Goal: Book appointment/travel/reservation: Book appointment/travel/reservation

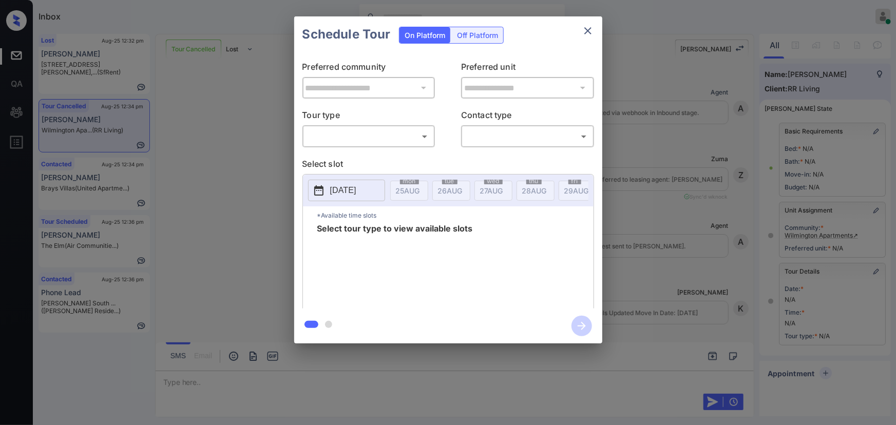
scroll to position [2991, 0]
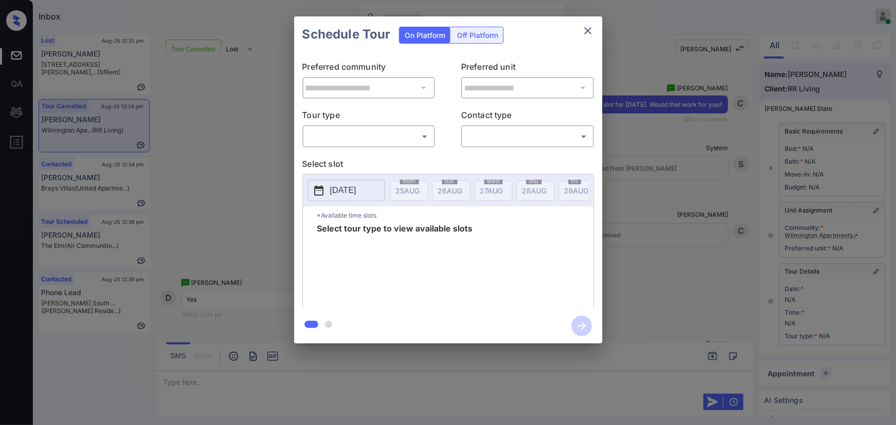
click at [391, 132] on body "Inbox Kenneth Umali Online Set yourself offline Set yourself on break Profile S…" at bounding box center [448, 212] width 896 height 425
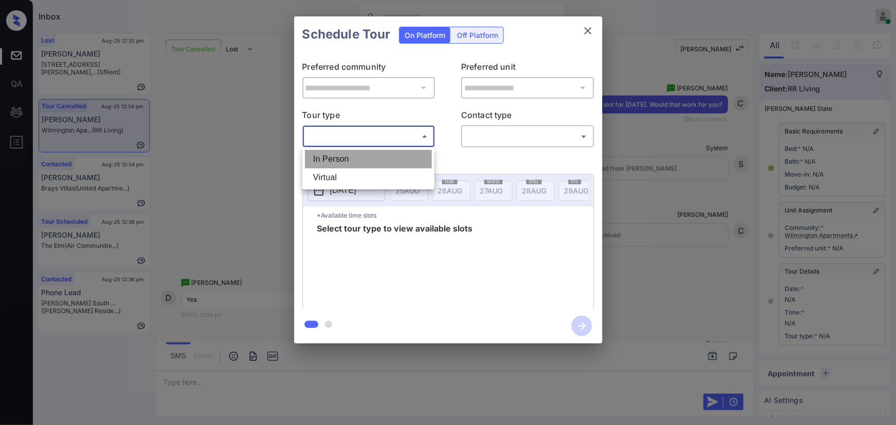
drag, startPoint x: 366, startPoint y: 164, endPoint x: 374, endPoint y: 161, distance: 9.3
click at [366, 164] on li "In Person" at bounding box center [368, 159] width 127 height 18
type input "********"
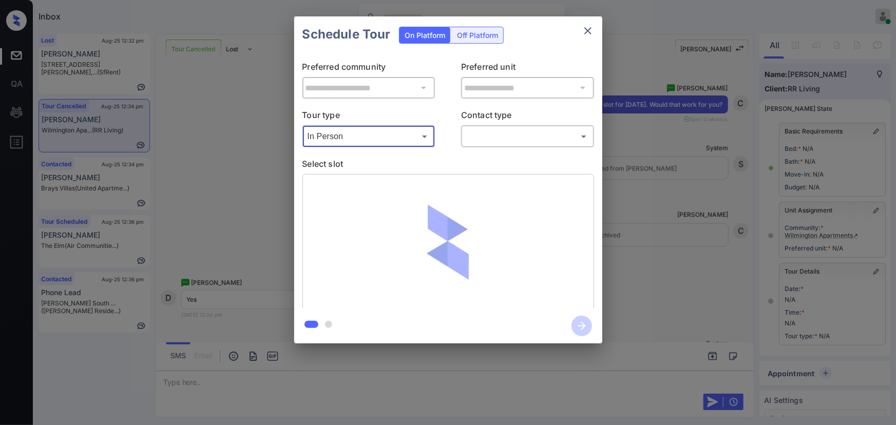
click at [494, 128] on body "Inbox Kenneth Umali Online Set yourself offline Set yourself on break Profile S…" at bounding box center [448, 212] width 896 height 425
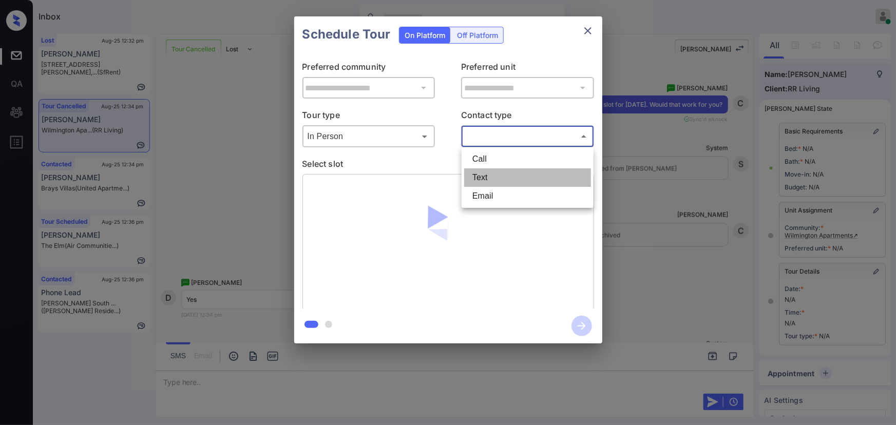
click at [484, 178] on li "Text" at bounding box center [527, 177] width 127 height 18
type input "****"
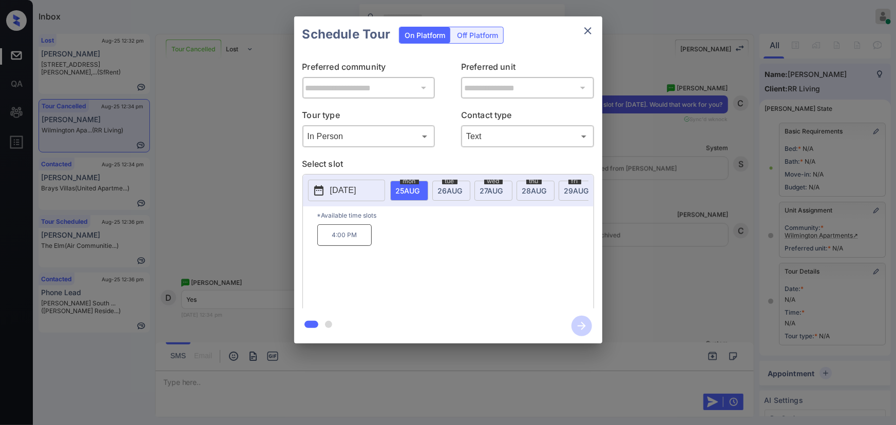
drag, startPoint x: 364, startPoint y: 237, endPoint x: 440, endPoint y: 241, distance: 76.6
click at [363, 237] on p "4:00 PM" at bounding box center [344, 235] width 54 height 22
click at [689, 245] on div "**********" at bounding box center [448, 180] width 896 height 360
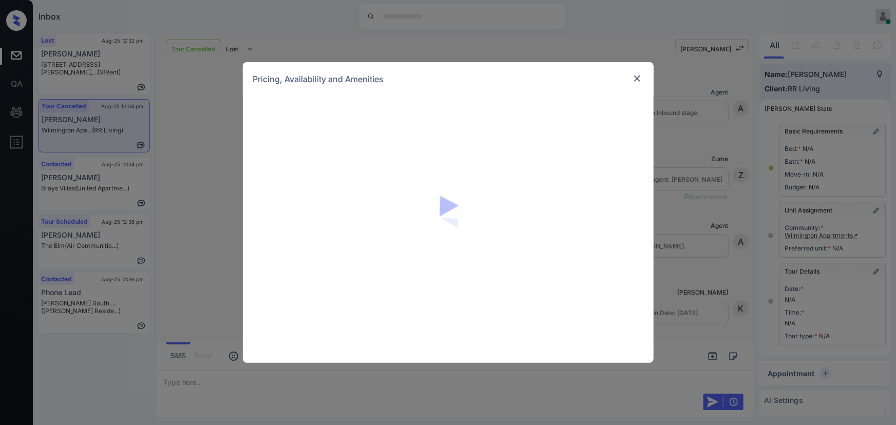
scroll to position [3344, 0]
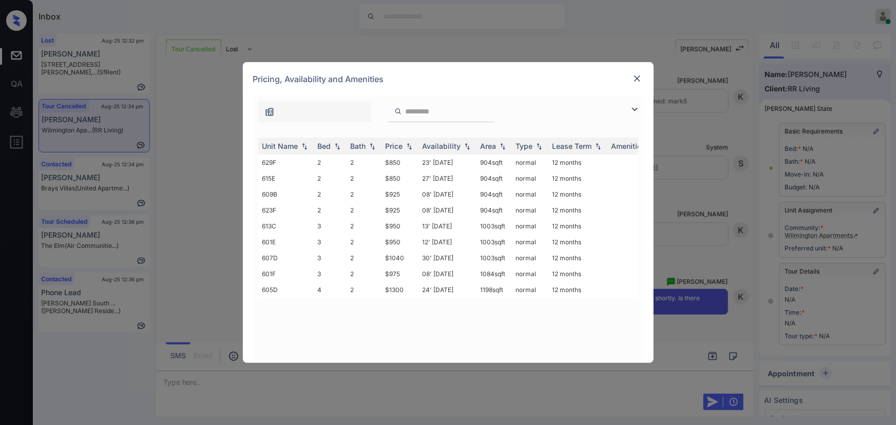
click at [632, 105] on img at bounding box center [635, 109] width 12 height 12
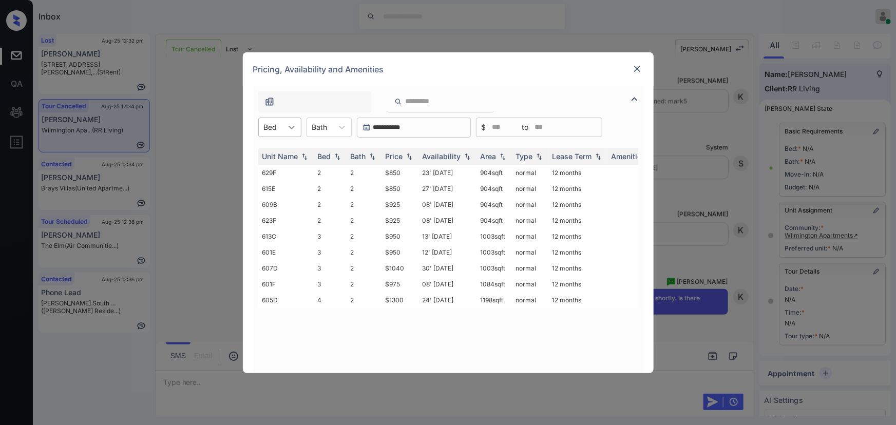
click at [291, 124] on icon at bounding box center [292, 127] width 10 height 10
click at [280, 158] on div "2" at bounding box center [279, 152] width 43 height 18
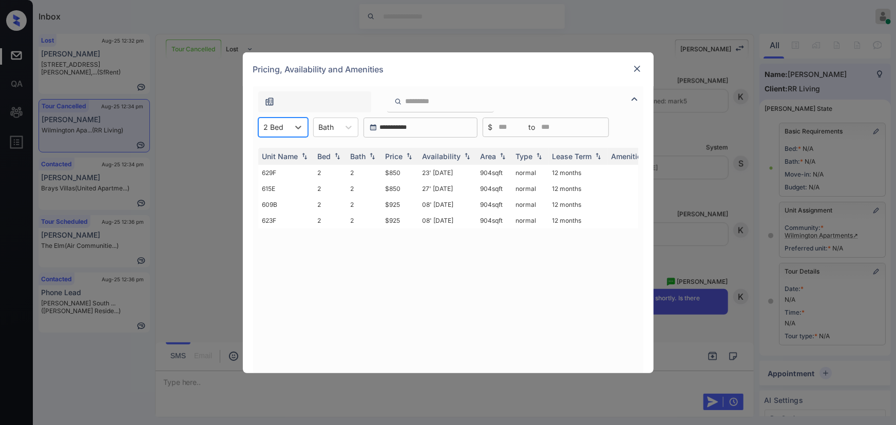
click at [335, 130] on div "Bath" at bounding box center [327, 127] width 26 height 15
click at [334, 154] on div "2" at bounding box center [335, 152] width 45 height 18
click at [412, 154] on img at bounding box center [409, 156] width 10 height 7
click at [412, 154] on img at bounding box center [409, 157] width 10 height 8
click at [404, 172] on td "$850" at bounding box center [400, 173] width 37 height 16
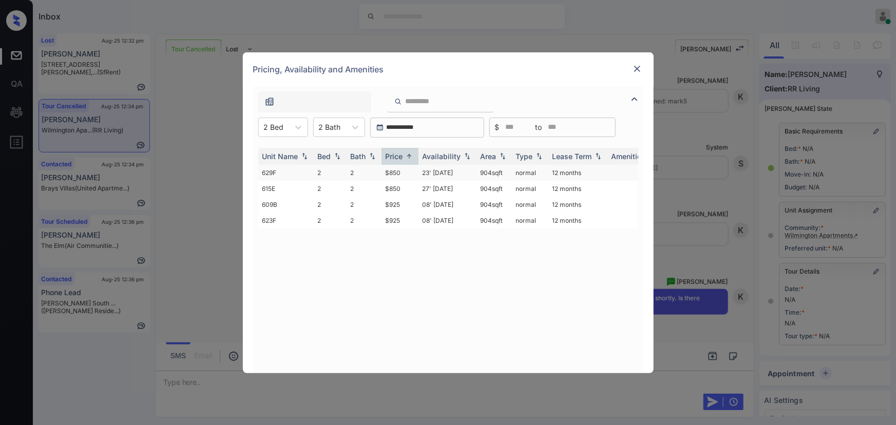
click at [404, 172] on td "$850" at bounding box center [400, 173] width 37 height 16
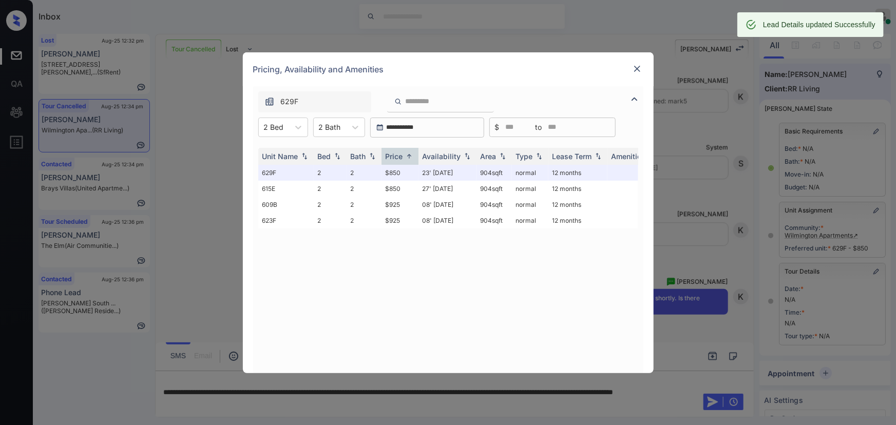
click at [639, 69] on img at bounding box center [637, 69] width 10 height 10
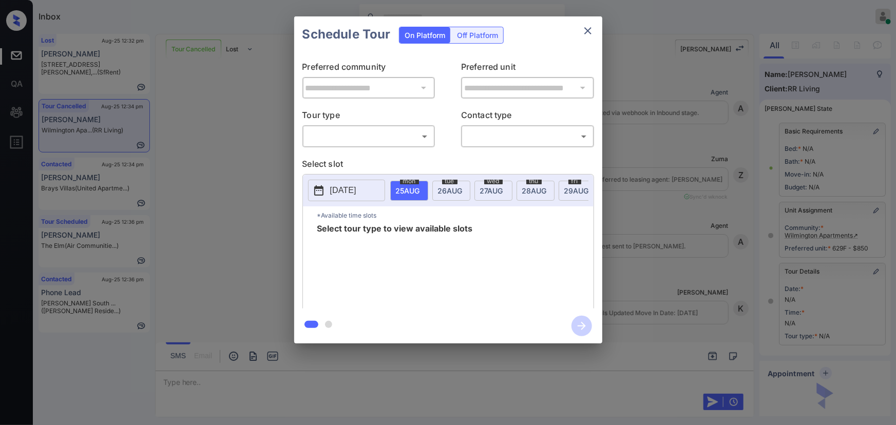
scroll to position [3412, 0]
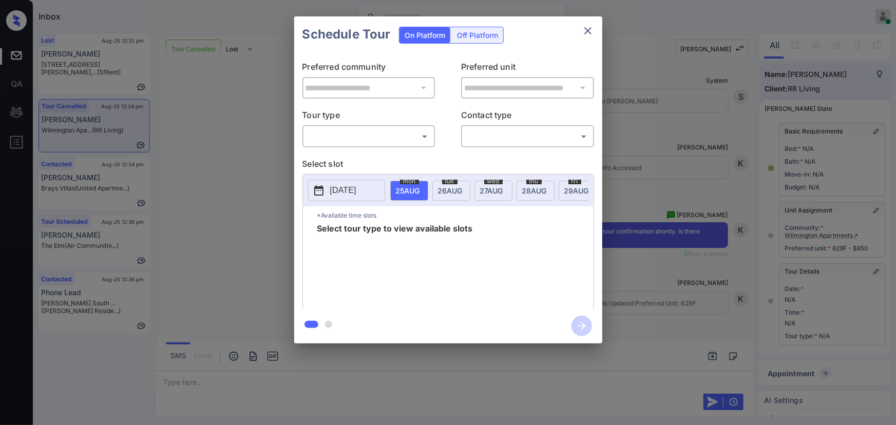
click at [382, 139] on body "Inbox Kenneth Umali Online Set yourself offline Set yourself on break Profile S…" at bounding box center [448, 212] width 896 height 425
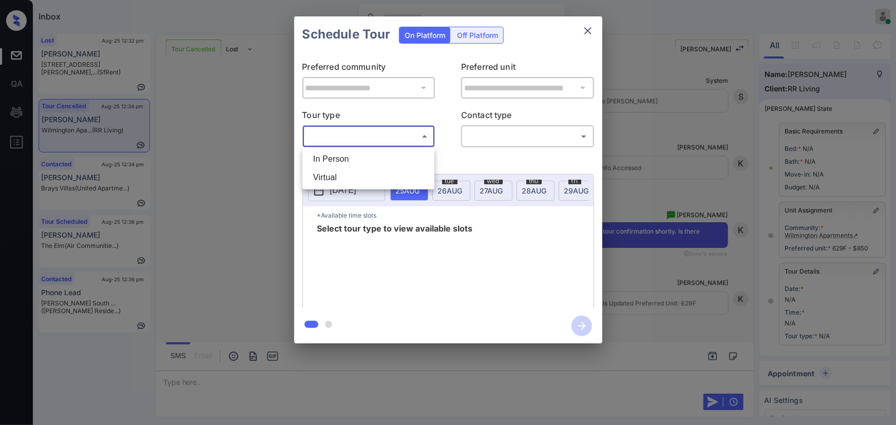
click at [667, 160] on div at bounding box center [448, 212] width 896 height 425
click at [672, 164] on div "**********" at bounding box center [448, 180] width 896 height 360
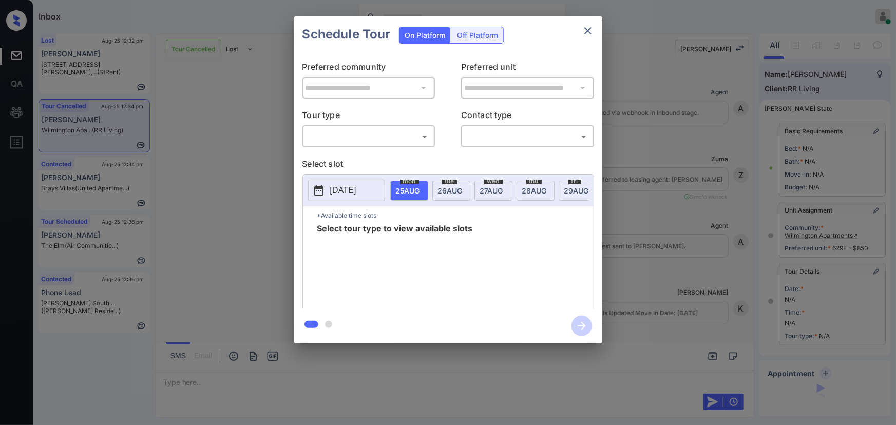
scroll to position [2291, 0]
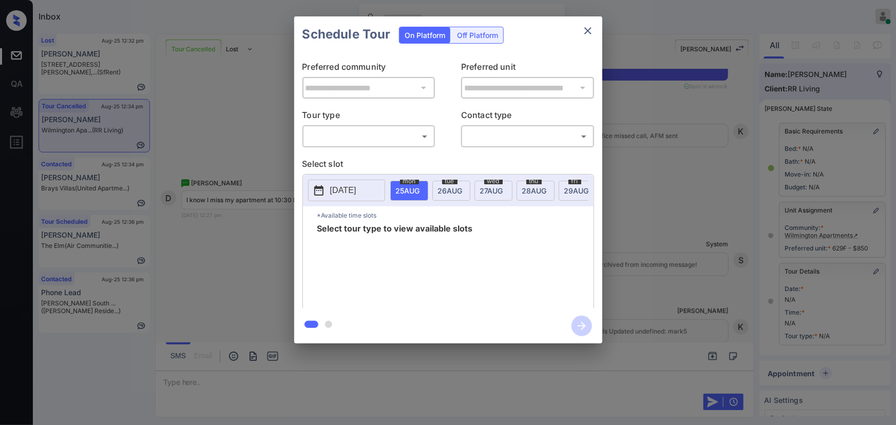
click at [367, 132] on body "Inbox Kenneth Umali Online Set yourself offline Set yourself on break Profile S…" at bounding box center [448, 212] width 896 height 425
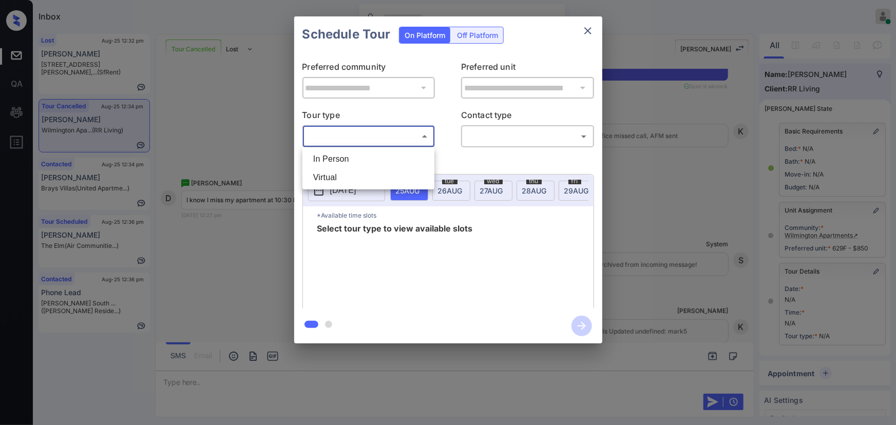
drag, startPoint x: 352, startPoint y: 160, endPoint x: 399, endPoint y: 156, distance: 46.4
click at [353, 160] on li "In Person" at bounding box center [368, 159] width 127 height 18
type input "********"
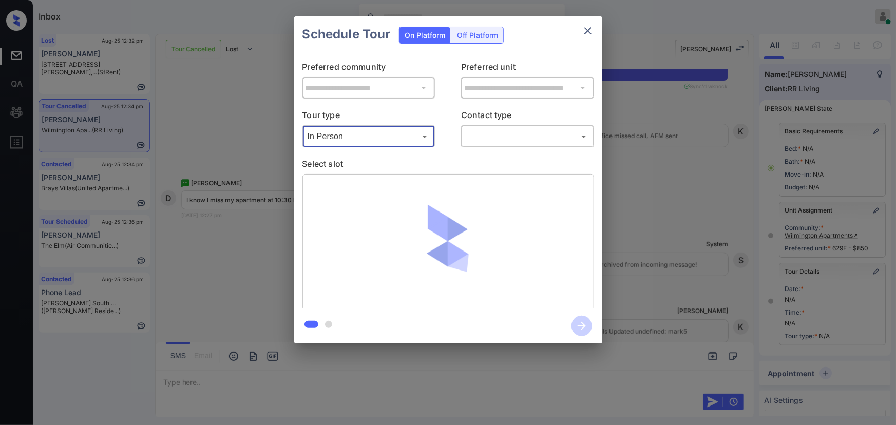
click at [498, 143] on body "Inbox Kenneth Umali Online Set yourself offline Set yourself on break Profile S…" at bounding box center [448, 212] width 896 height 425
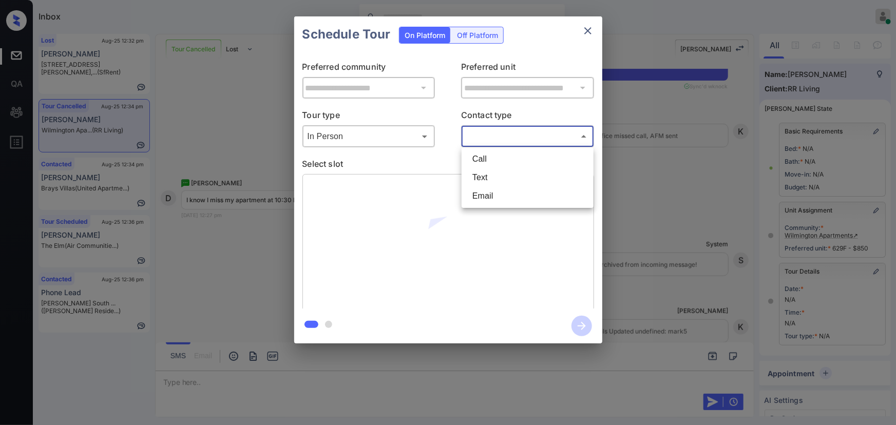
click at [481, 178] on li "Text" at bounding box center [527, 177] width 127 height 18
type input "****"
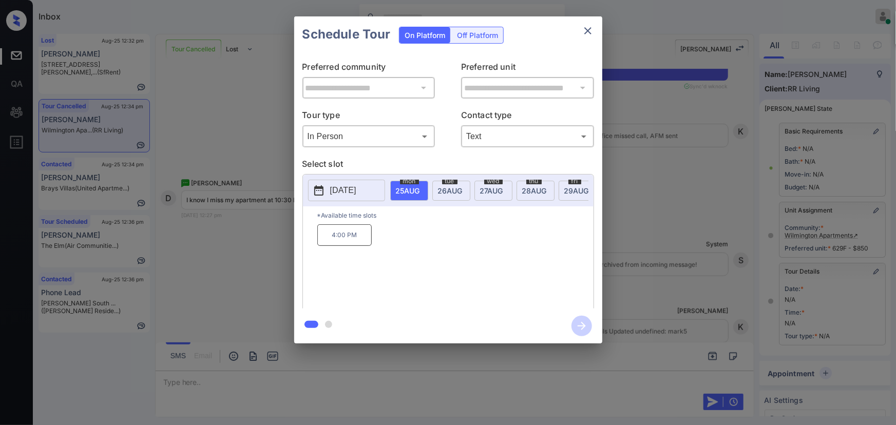
click at [341, 242] on p "4:00 PM" at bounding box center [344, 235] width 54 height 22
click at [580, 327] on icon "button" at bounding box center [582, 326] width 21 height 21
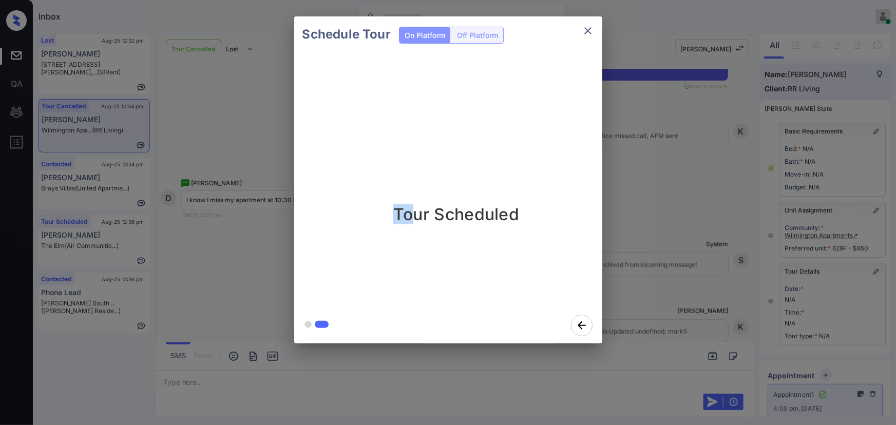
drag, startPoint x: 456, startPoint y: 217, endPoint x: 412, endPoint y: 216, distance: 44.2
click at [412, 216] on div "Tour Scheduled" at bounding box center [457, 163] width 308 height 123
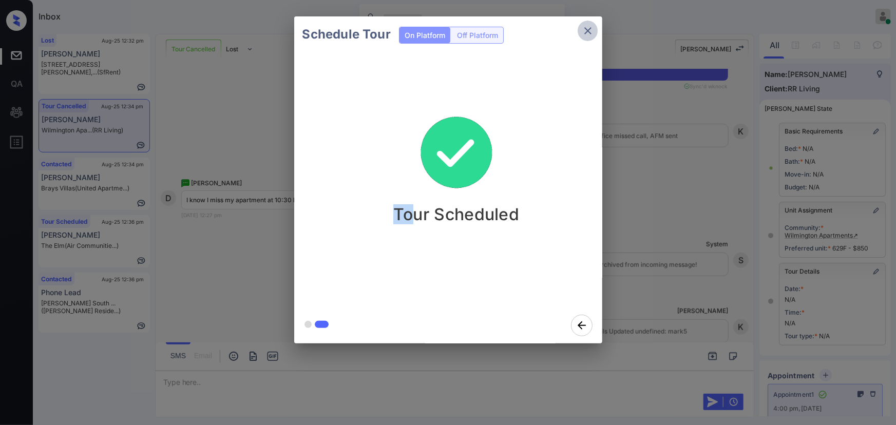
click at [587, 33] on icon "close" at bounding box center [588, 31] width 12 height 12
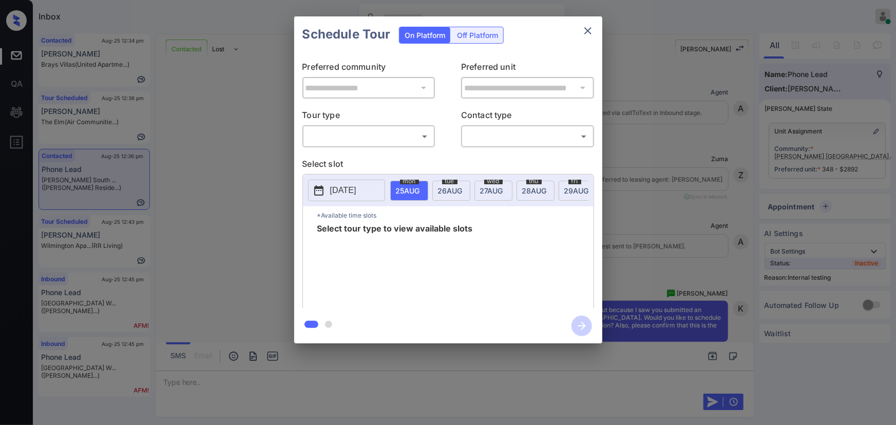
scroll to position [1844, 0]
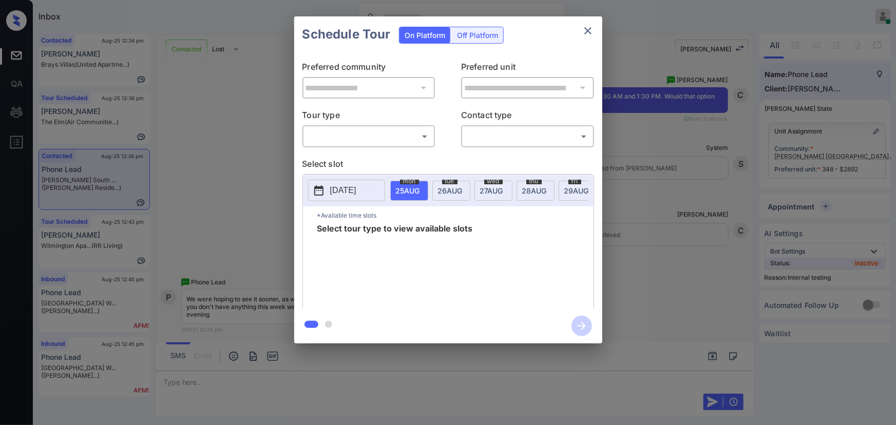
click at [352, 145] on div "​ ​" at bounding box center [369, 136] width 133 height 22
click at [344, 137] on body "Inbox [PERSON_NAME] Online Set yourself offline Set yourself on break Profile S…" at bounding box center [448, 212] width 896 height 425
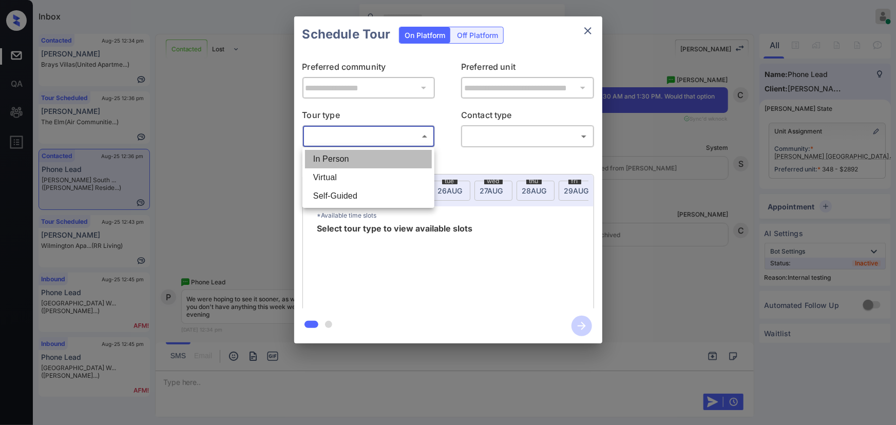
drag, startPoint x: 336, startPoint y: 159, endPoint x: 355, endPoint y: 156, distance: 19.8
click at [336, 159] on li "In Person" at bounding box center [368, 159] width 127 height 18
type input "********"
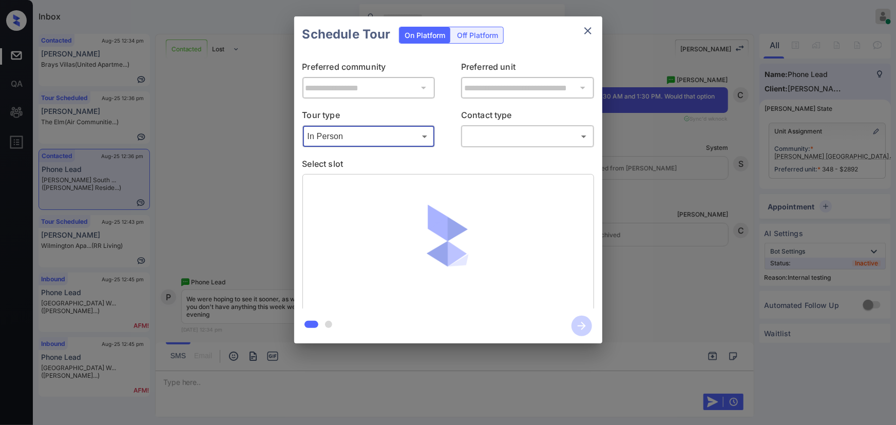
click at [474, 136] on body "Inbox [PERSON_NAME] Online Set yourself offline Set yourself on break Profile S…" at bounding box center [448, 212] width 896 height 425
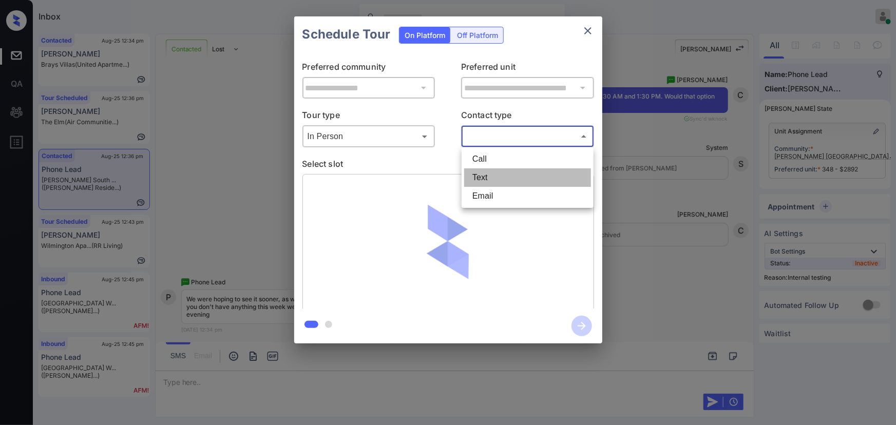
click at [481, 175] on li "Text" at bounding box center [527, 177] width 127 height 18
type input "****"
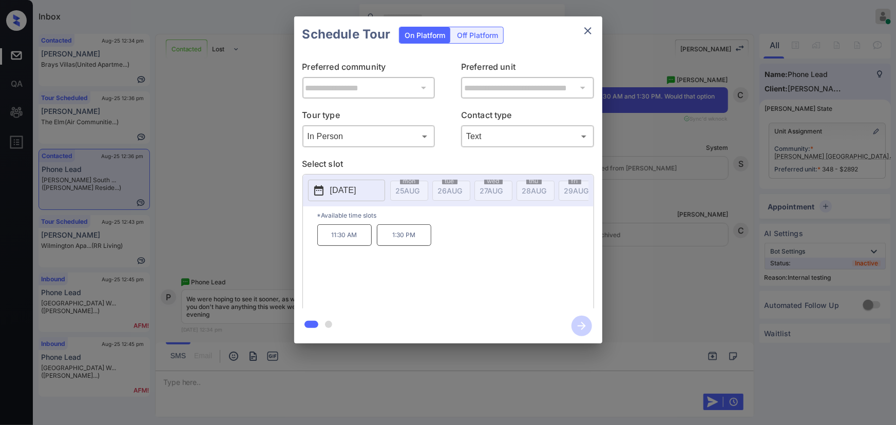
click at [353, 242] on p "11:30 AM" at bounding box center [344, 235] width 54 height 22
click at [673, 279] on div "**********" at bounding box center [448, 180] width 896 height 360
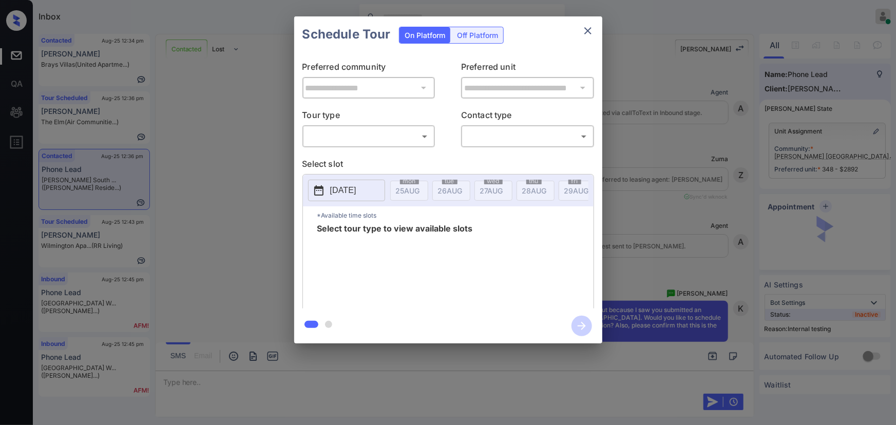
scroll to position [1875, 0]
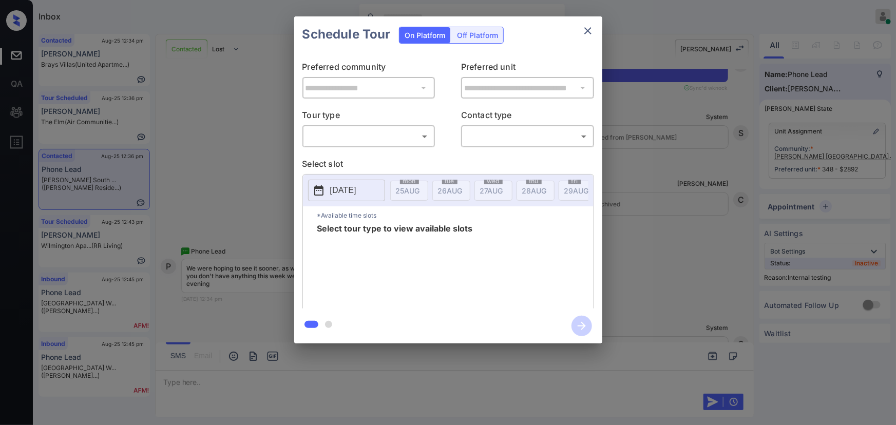
click at [375, 126] on div "​ ​" at bounding box center [369, 136] width 133 height 22
click at [362, 139] on body "Inbox Kenneth Umali Online Set yourself offline Set yourself on break Profile S…" at bounding box center [448, 212] width 896 height 425
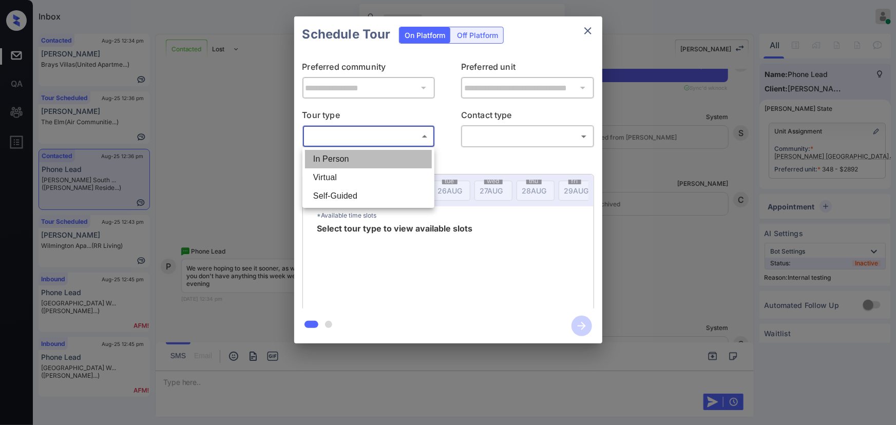
click at [343, 156] on li "In Person" at bounding box center [368, 159] width 127 height 18
type input "********"
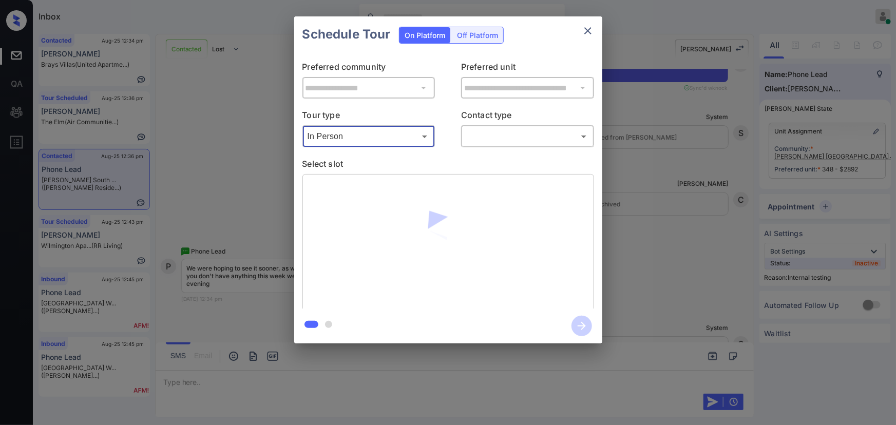
click at [518, 138] on body "Inbox Kenneth Umali Online Set yourself offline Set yourself on break Profile S…" at bounding box center [448, 212] width 896 height 425
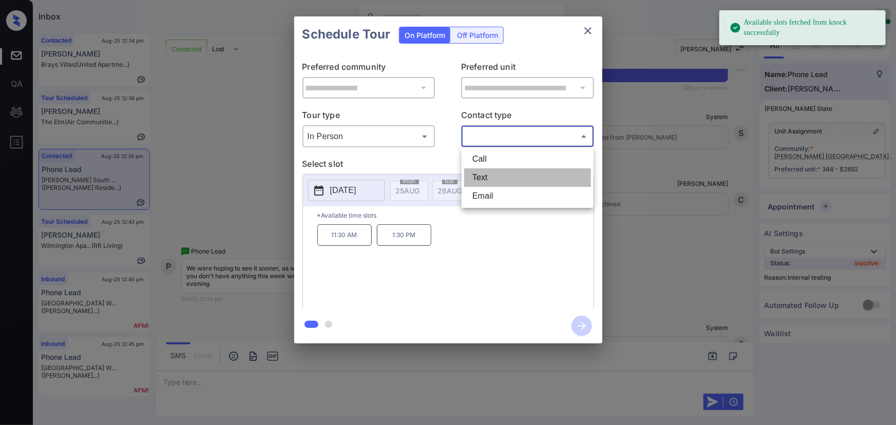
click at [495, 173] on li "Text" at bounding box center [527, 177] width 127 height 18
type input "****"
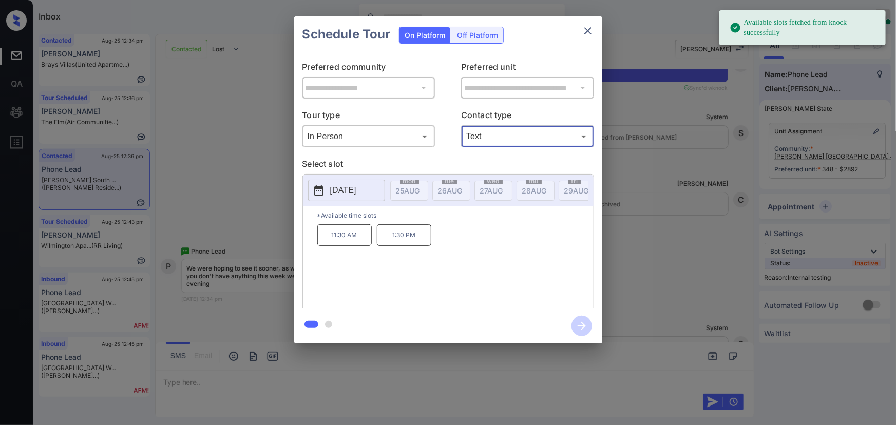
click at [347, 187] on p "2025-08-30" at bounding box center [343, 190] width 26 height 12
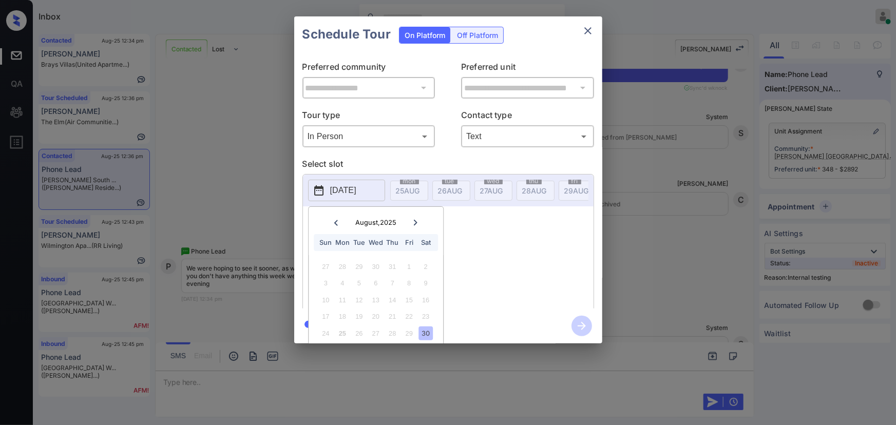
click at [416, 222] on icon at bounding box center [416, 223] width 4 height 6
click at [345, 282] on div "8" at bounding box center [342, 283] width 14 height 14
click at [493, 272] on div "1:30 PM" at bounding box center [455, 265] width 276 height 82
copy p "1:30 PM"
drag, startPoint x: 362, startPoint y: 240, endPoint x: 313, endPoint y: 235, distance: 48.6
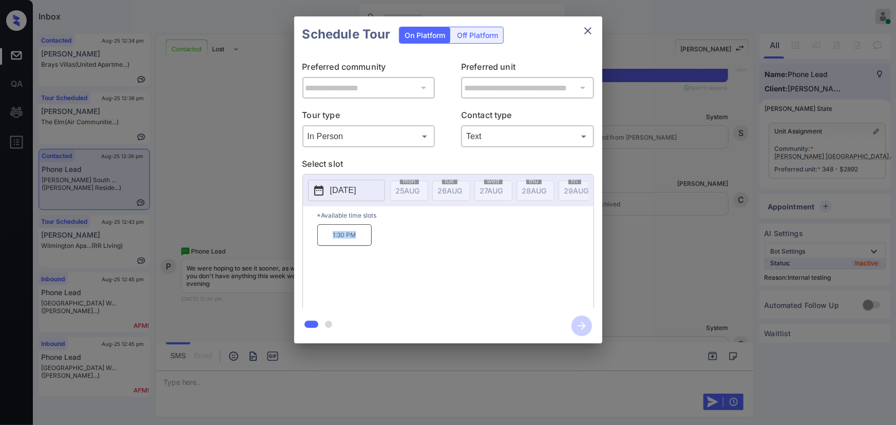
click at [313, 235] on div "*Available time slots 1:30 PM" at bounding box center [448, 258] width 291 height 105
click at [382, 376] on div at bounding box center [448, 212] width 896 height 425
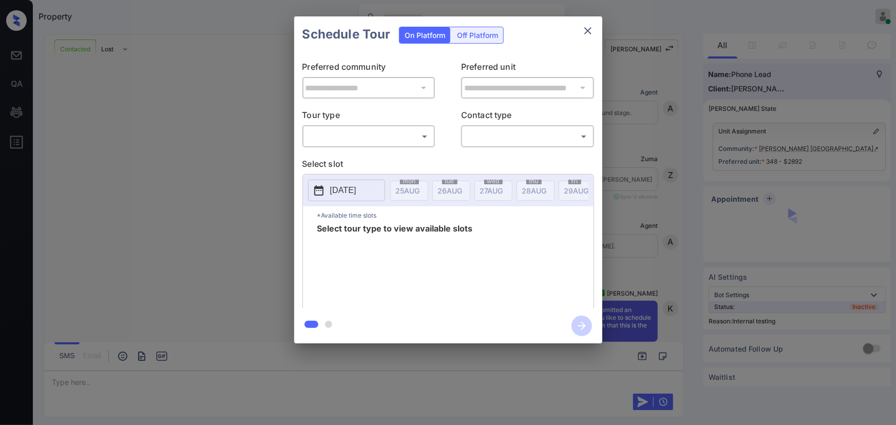
scroll to position [2748, 0]
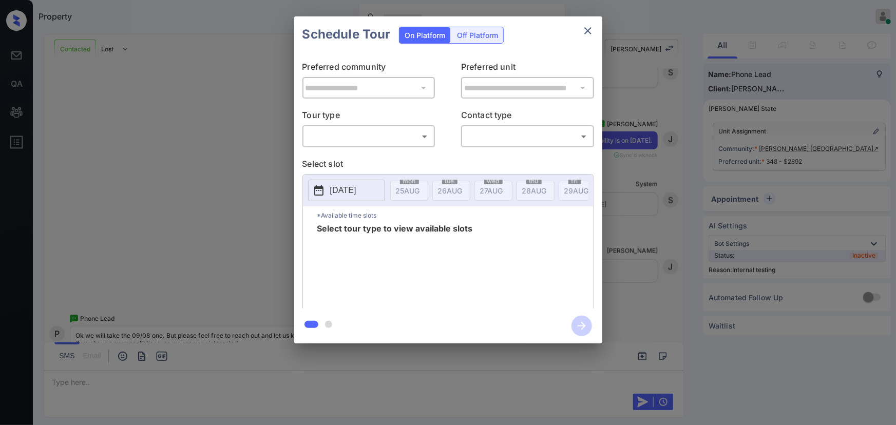
click at [380, 138] on body "Property [PERSON_NAME] Online Set yourself offline Set yourself on break Profil…" at bounding box center [448, 212] width 896 height 425
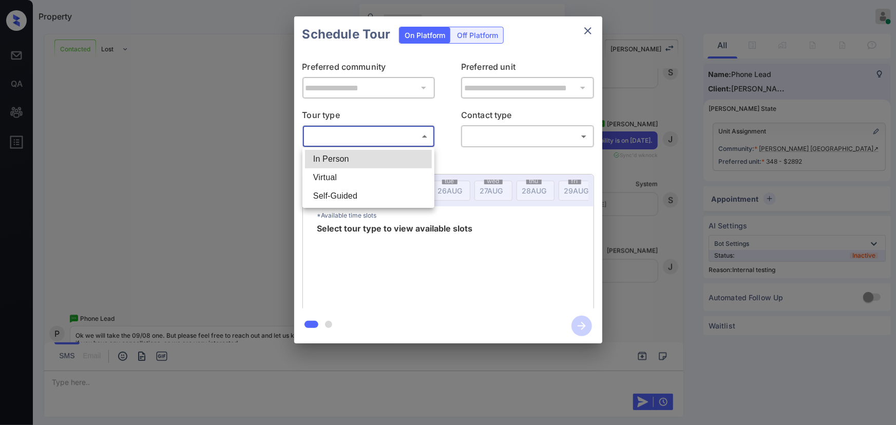
drag, startPoint x: 351, startPoint y: 157, endPoint x: 494, endPoint y: 153, distance: 142.9
click at [354, 157] on li "In Person" at bounding box center [368, 159] width 127 height 18
type input "********"
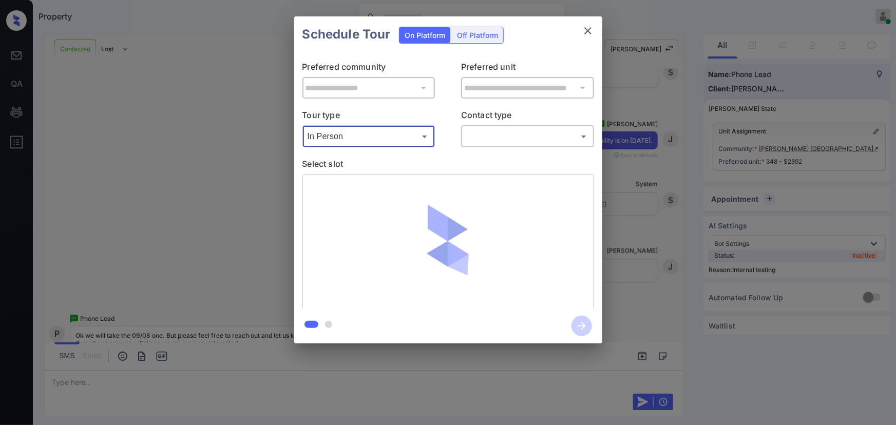
click at [529, 142] on body "Property [PERSON_NAME] Online Set yourself offline Set yourself on break Profil…" at bounding box center [448, 212] width 896 height 425
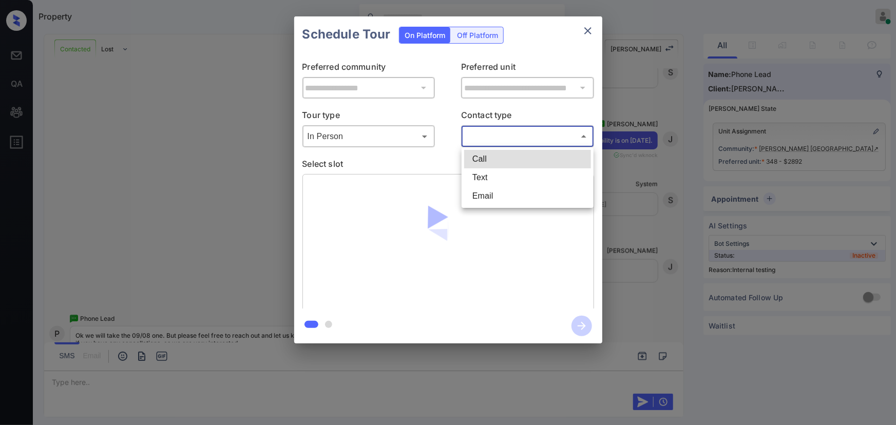
click at [482, 178] on li "Text" at bounding box center [527, 177] width 127 height 18
type input "****"
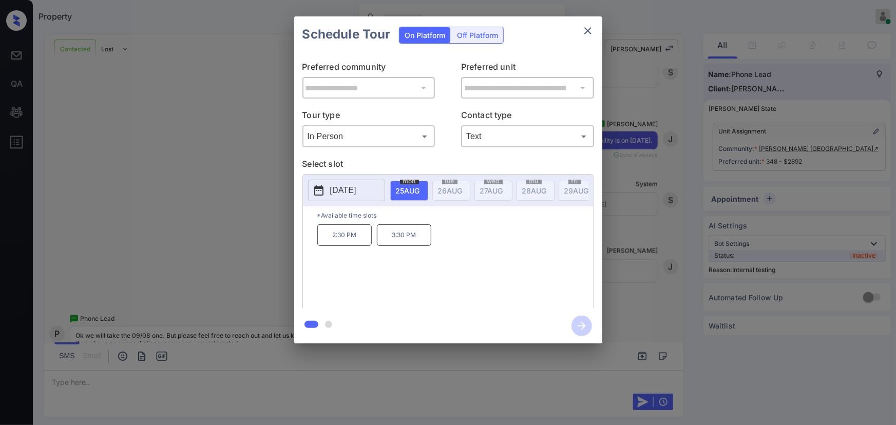
click at [648, 168] on div "**********" at bounding box center [448, 180] width 896 height 360
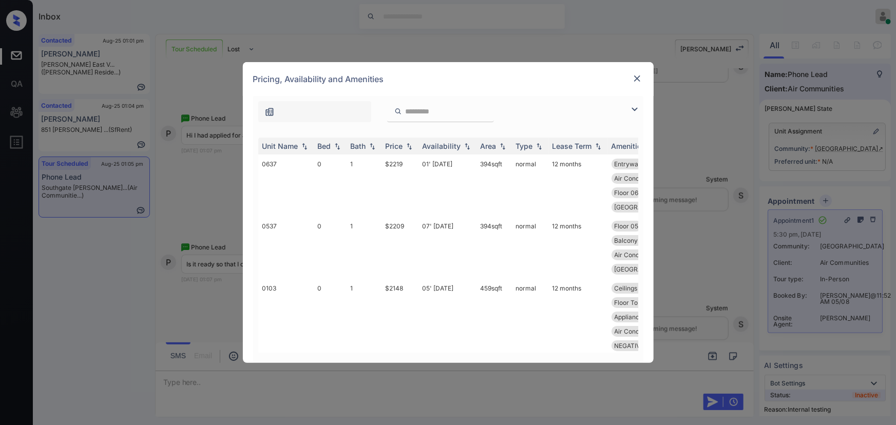
click at [714, 174] on div "**********" at bounding box center [448, 212] width 896 height 425
click at [635, 77] on img at bounding box center [637, 78] width 10 height 10
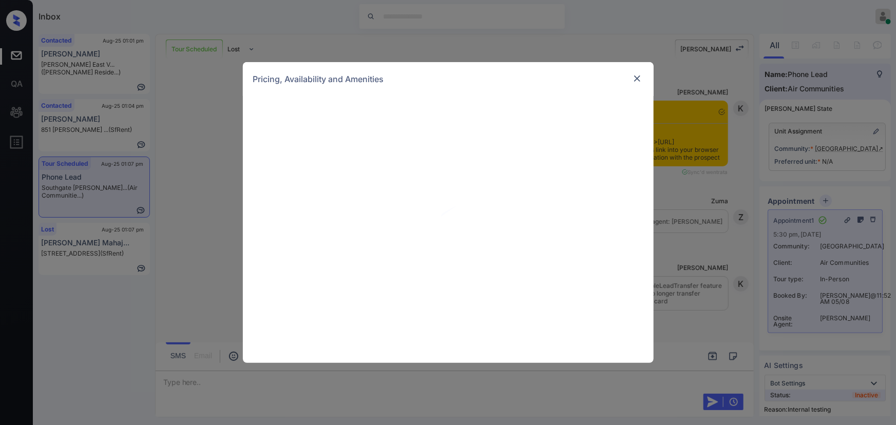
scroll to position [1425, 0]
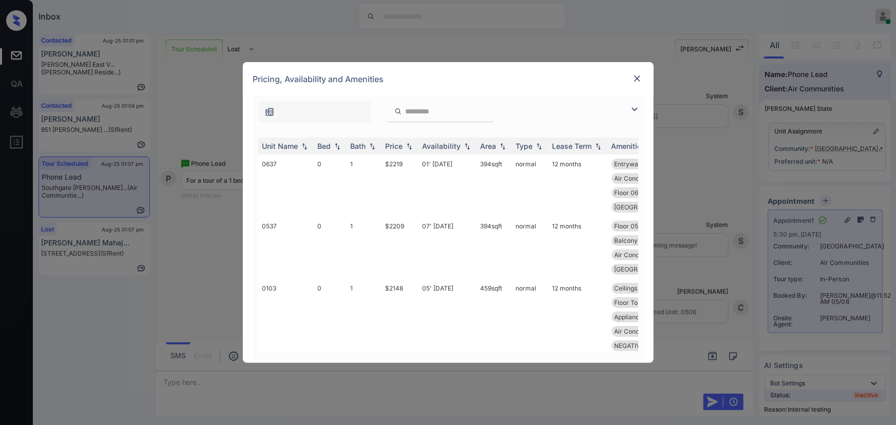
click at [637, 107] on img at bounding box center [635, 109] width 12 height 12
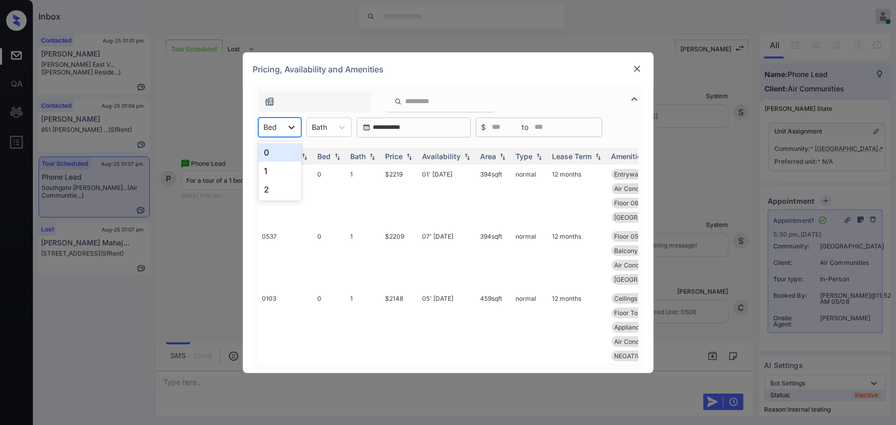
click at [288, 129] on icon at bounding box center [292, 127] width 10 height 10
click at [273, 162] on div "1" at bounding box center [279, 171] width 43 height 18
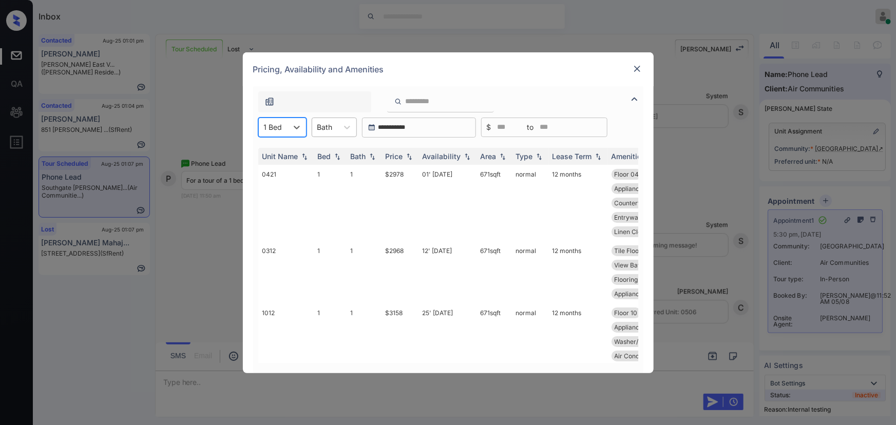
click at [326, 127] on div at bounding box center [324, 127] width 15 height 11
click at [324, 149] on div "1" at bounding box center [334, 152] width 45 height 18
click at [411, 157] on img at bounding box center [409, 156] width 10 height 7
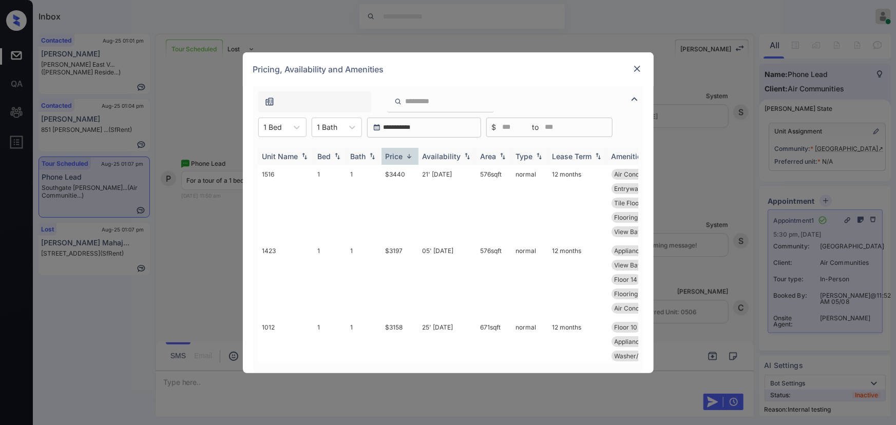
click at [411, 157] on img at bounding box center [409, 157] width 10 height 8
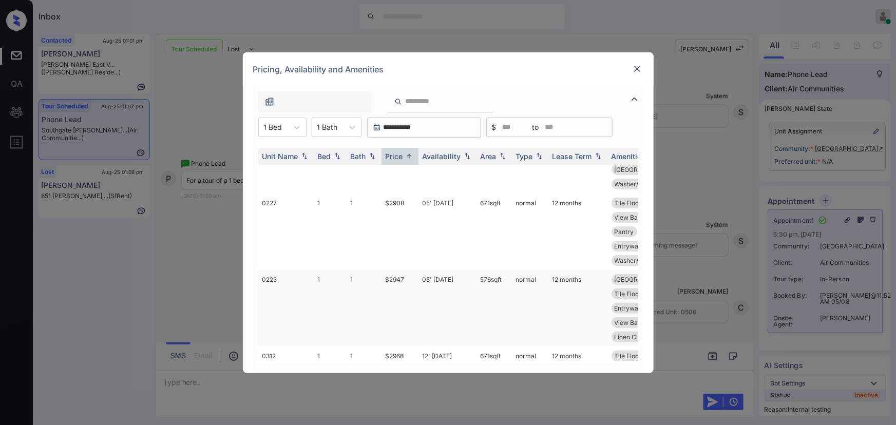
scroll to position [280, 0]
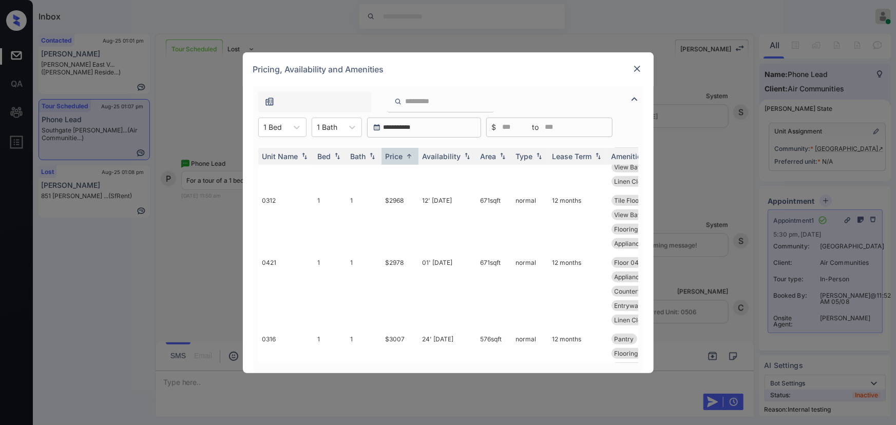
click at [635, 68] on img at bounding box center [637, 69] width 10 height 10
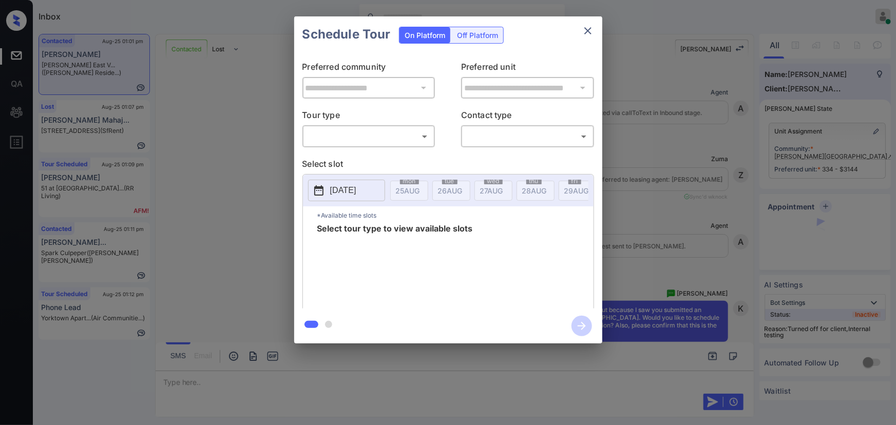
scroll to position [1824, 0]
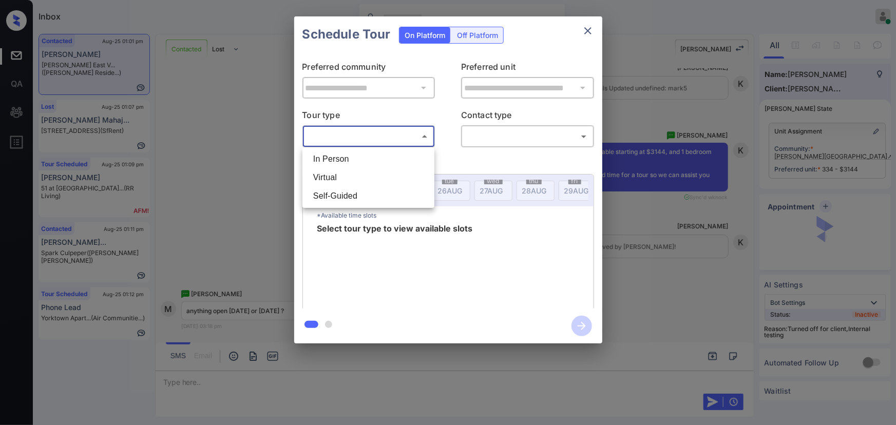
click at [377, 139] on body "Inbox [PERSON_NAME] Online Set yourself offline Set yourself on break Profile S…" at bounding box center [448, 212] width 896 height 425
drag, startPoint x: 682, startPoint y: 220, endPoint x: 727, endPoint y: 208, distance: 47.3
click at [689, 218] on div at bounding box center [448, 212] width 896 height 425
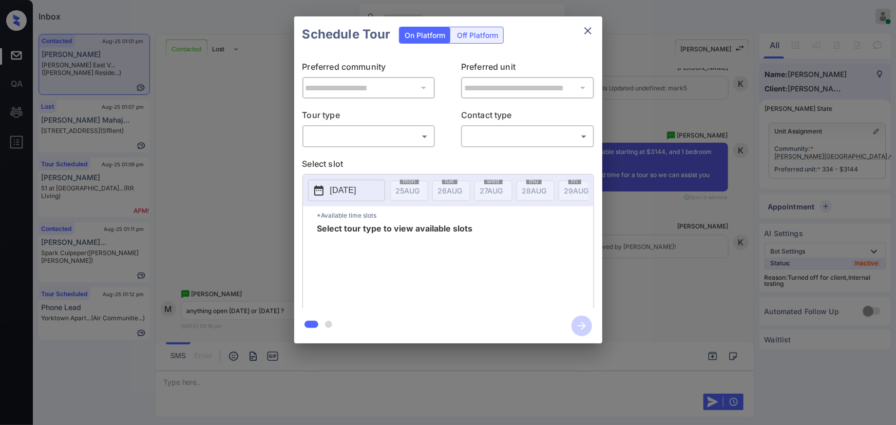
click at [876, 128] on div "**********" at bounding box center [448, 180] width 896 height 360
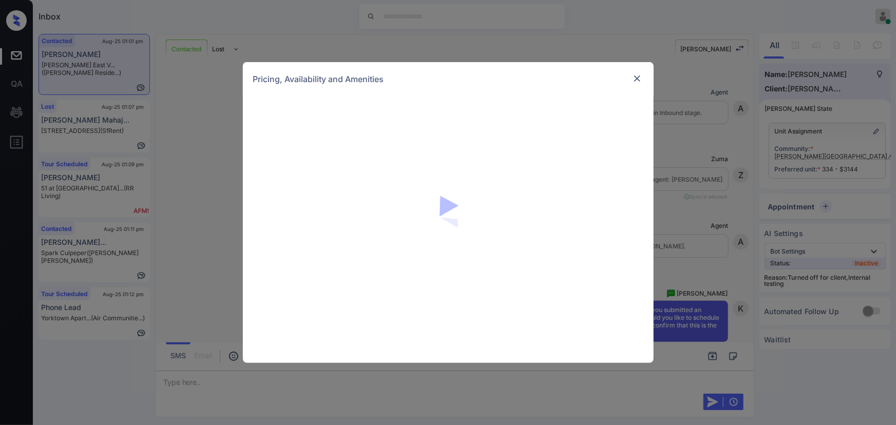
scroll to position [1824, 0]
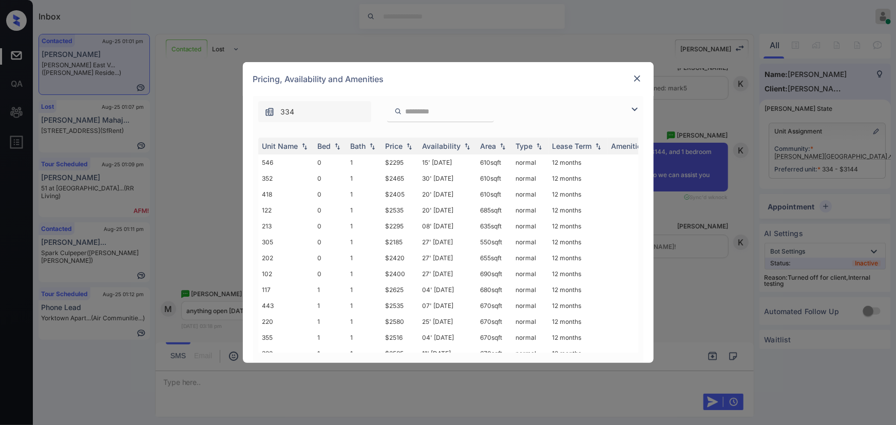
click at [633, 107] on img at bounding box center [635, 109] width 12 height 12
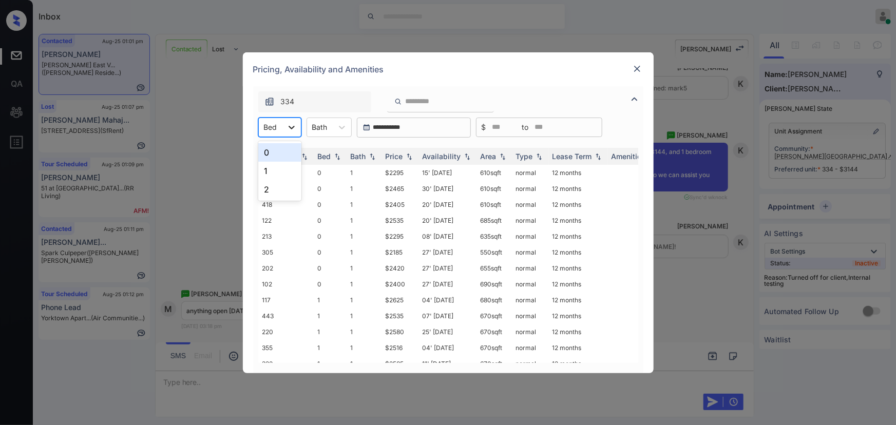
click at [290, 123] on icon at bounding box center [292, 127] width 10 height 10
click at [276, 166] on div "1" at bounding box center [279, 171] width 43 height 18
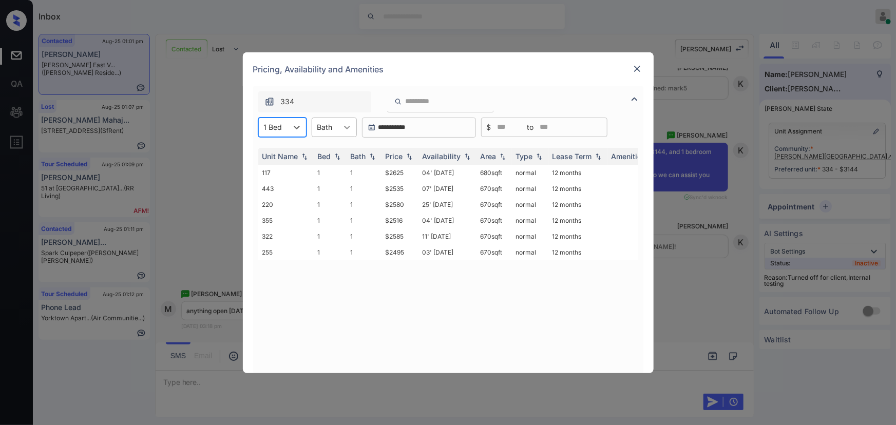
click at [338, 128] on div at bounding box center [347, 127] width 18 height 18
click at [328, 150] on div "1" at bounding box center [334, 152] width 45 height 18
click at [405, 155] on img at bounding box center [409, 156] width 10 height 7
click at [405, 155] on img at bounding box center [409, 157] width 10 height 8
click at [407, 171] on td "$2495" at bounding box center [400, 173] width 37 height 16
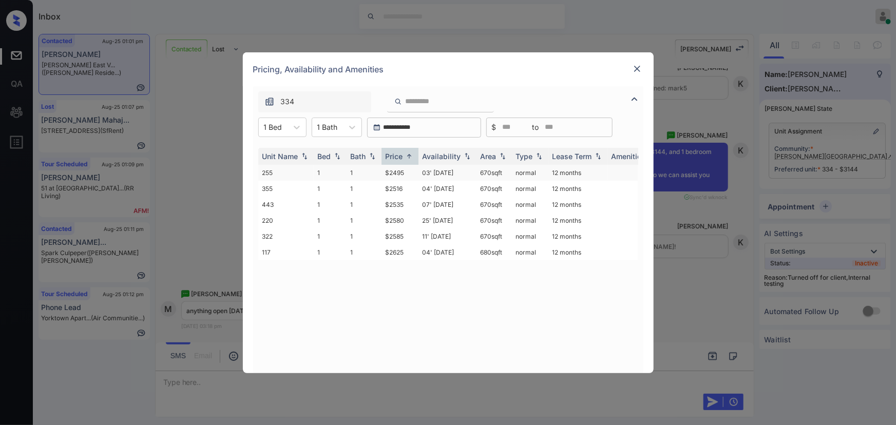
click at [407, 171] on td "$2495" at bounding box center [400, 173] width 37 height 16
copy td "670 sqft"
drag, startPoint x: 506, startPoint y: 171, endPoint x: 446, endPoint y: 166, distance: 59.8
click at [477, 173] on td "670 sqft" at bounding box center [494, 173] width 35 height 16
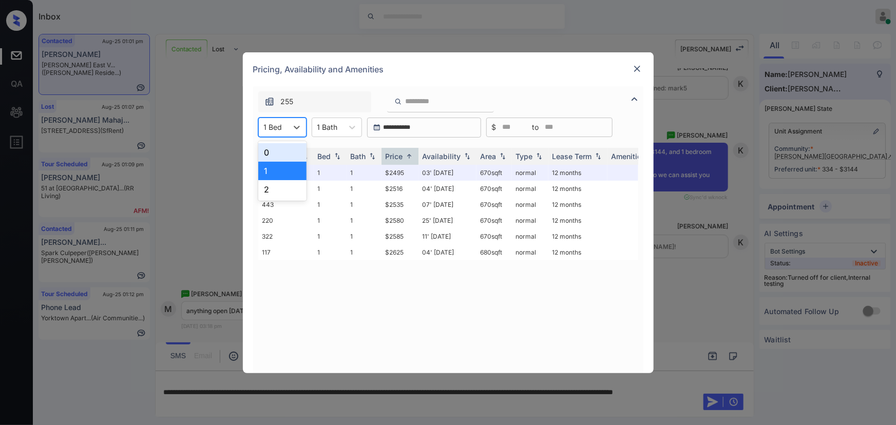
click at [283, 123] on div "1 Bed" at bounding box center [273, 127] width 29 height 15
click at [267, 189] on div "2" at bounding box center [282, 189] width 48 height 18
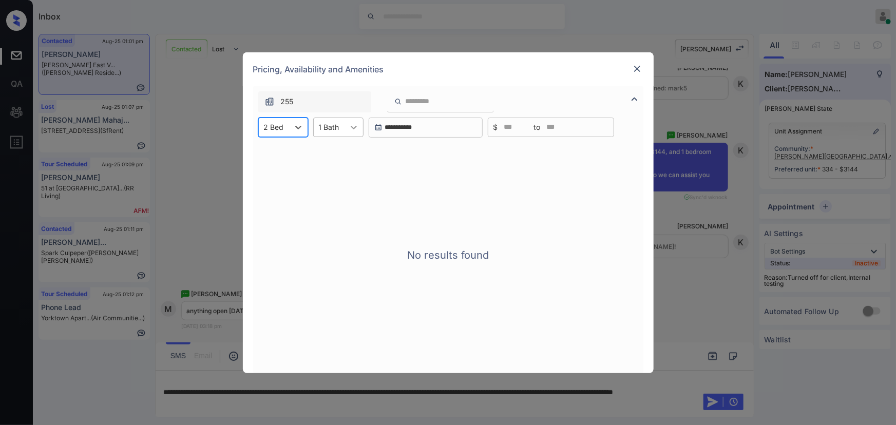
click at [351, 127] on icon at bounding box center [354, 128] width 6 height 4
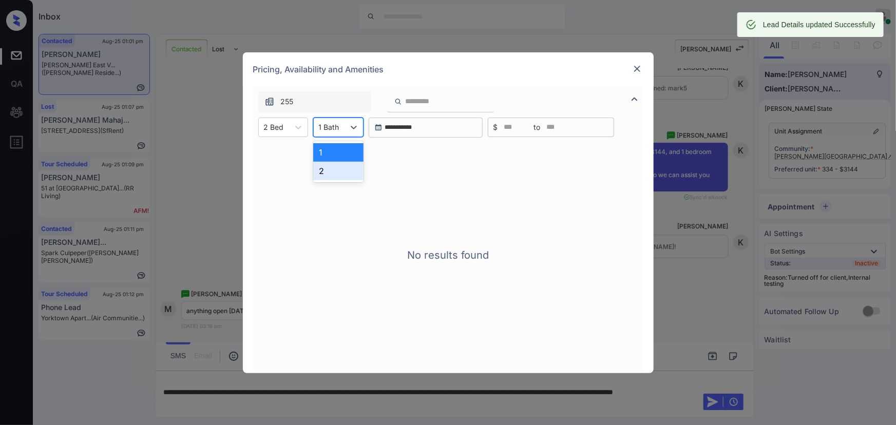
click at [332, 169] on div "2" at bounding box center [338, 171] width 50 height 18
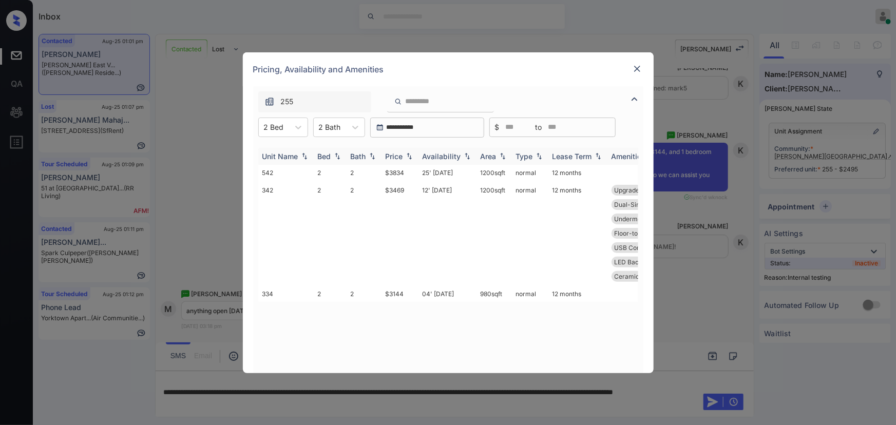
click at [413, 157] on img at bounding box center [409, 156] width 10 height 7
click at [413, 157] on img at bounding box center [409, 157] width 10 height 8
click at [397, 168] on td "$3144" at bounding box center [400, 173] width 37 height 16
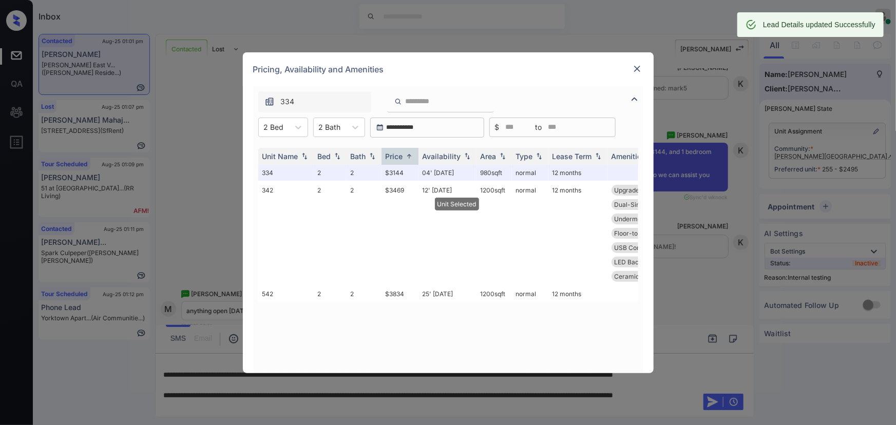
click at [631, 69] on div at bounding box center [637, 69] width 12 height 12
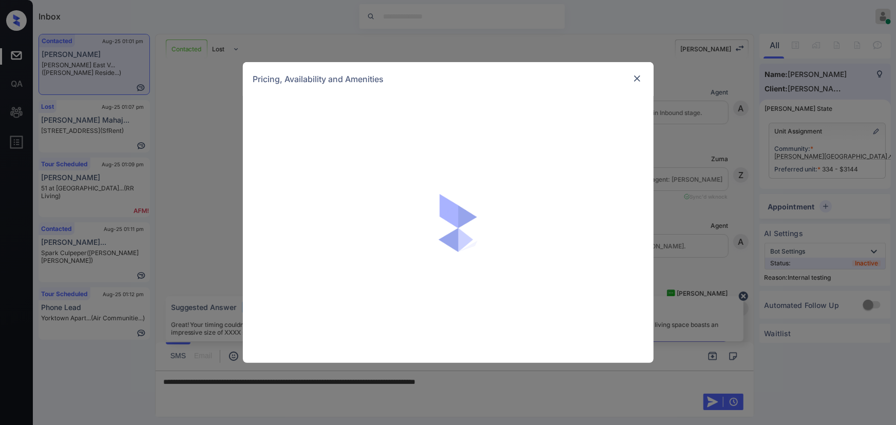
scroll to position [1824, 0]
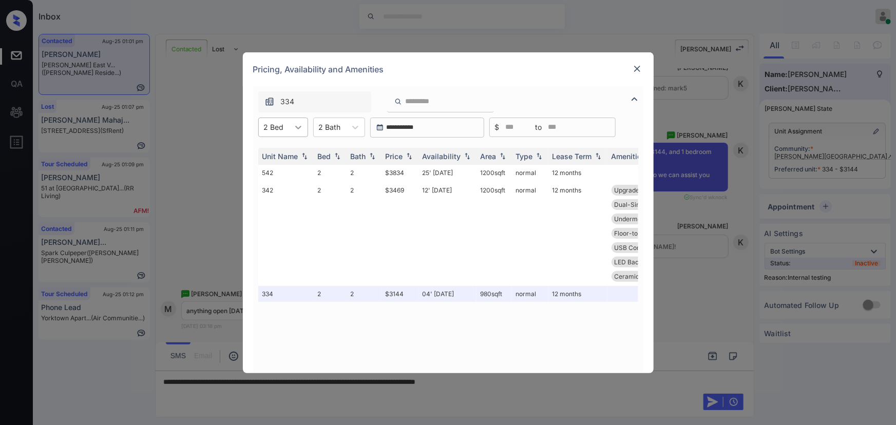
click at [298, 130] on icon at bounding box center [298, 127] width 10 height 10
click at [268, 170] on div "1" at bounding box center [283, 171] width 50 height 18
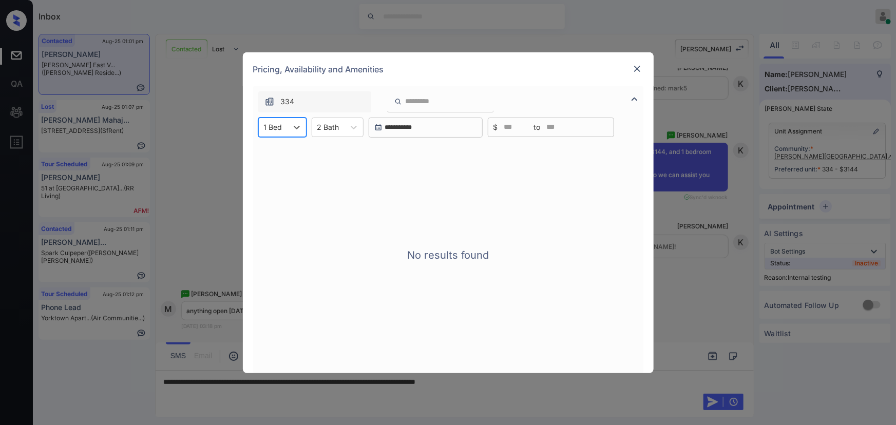
click at [341, 132] on div "2 Bath" at bounding box center [328, 127] width 32 height 15
click at [334, 156] on div "1" at bounding box center [338, 152] width 52 height 18
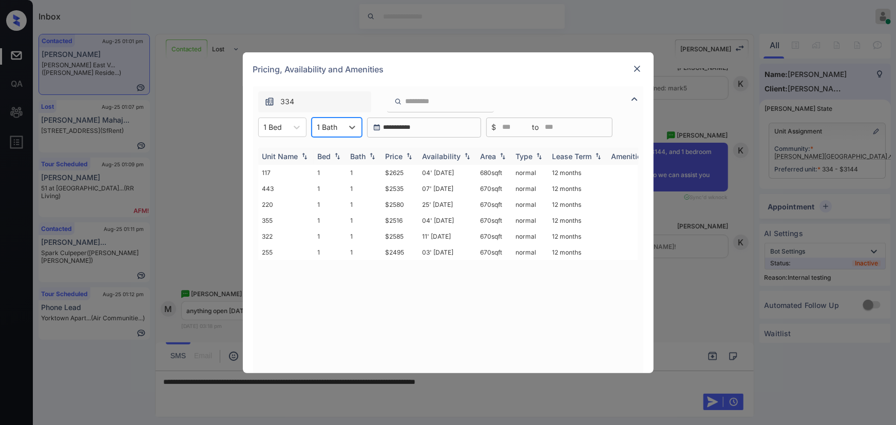
click at [416, 154] on th "Price" at bounding box center [400, 156] width 37 height 17
click at [412, 155] on img at bounding box center [409, 157] width 10 height 8
click at [574, 390] on div "**********" at bounding box center [448, 212] width 896 height 425
click at [399, 172] on td "$2495" at bounding box center [400, 173] width 37 height 16
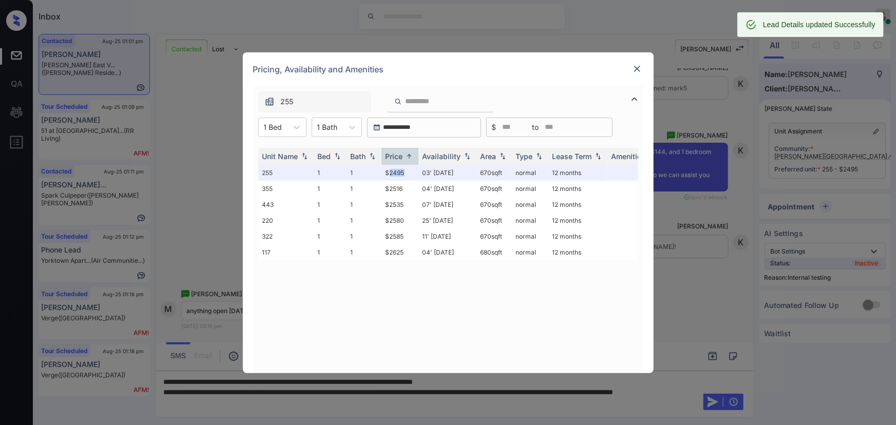
click at [637, 68] on img at bounding box center [637, 69] width 10 height 10
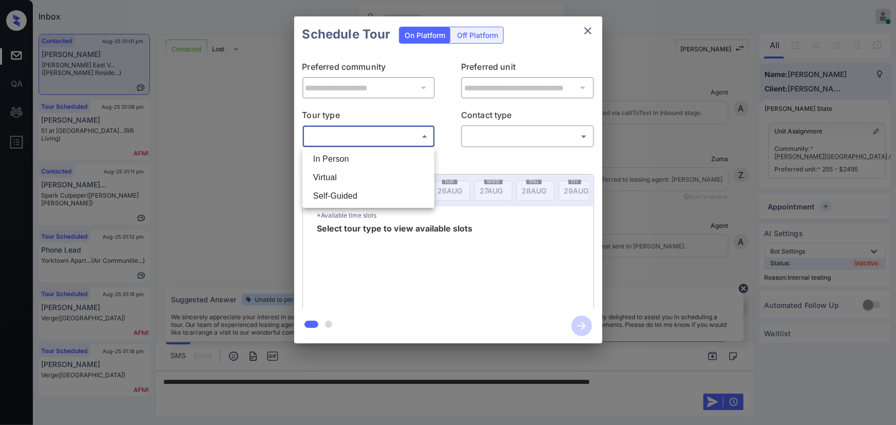
scroll to position [5574, 0]
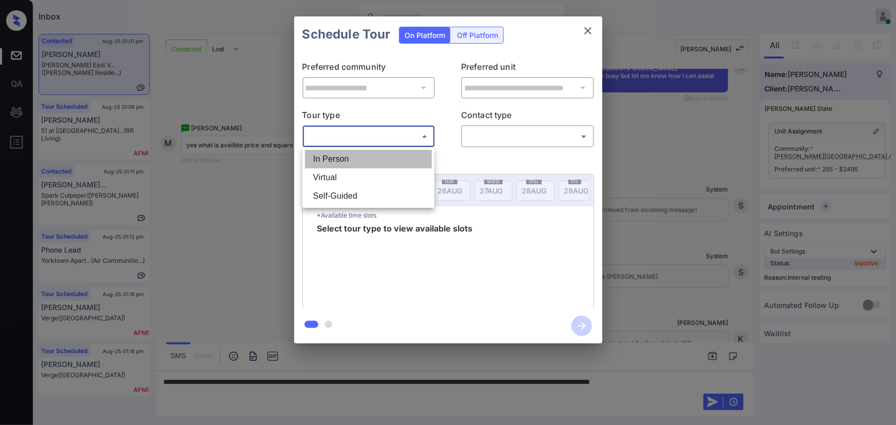
click at [345, 162] on li "In Person" at bounding box center [368, 159] width 127 height 18
type input "********"
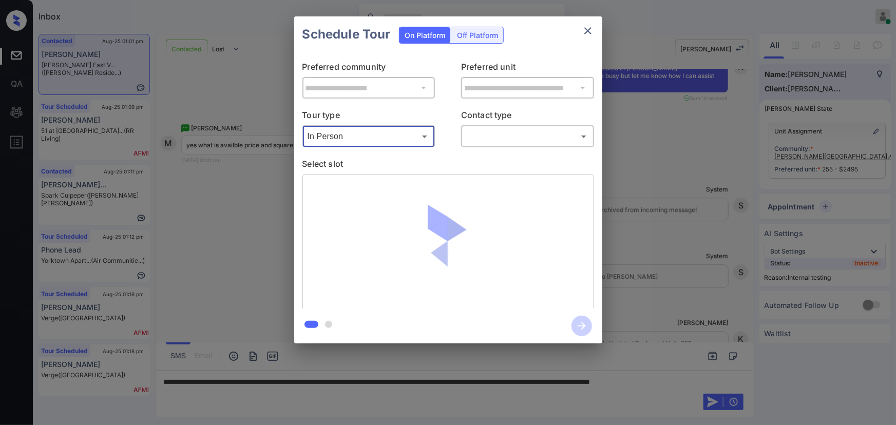
click at [506, 139] on body "Inbox [PERSON_NAME] Online Set yourself offline Set yourself on break Profile S…" at bounding box center [448, 212] width 896 height 425
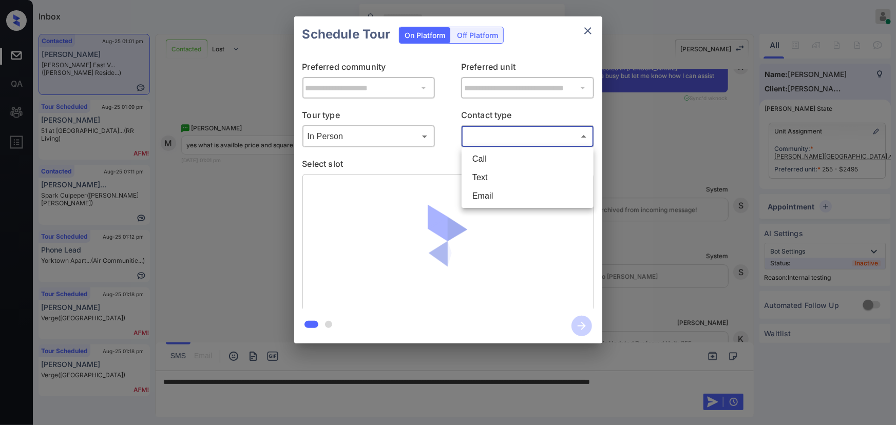
click at [483, 176] on li "Text" at bounding box center [527, 177] width 127 height 18
type input "****"
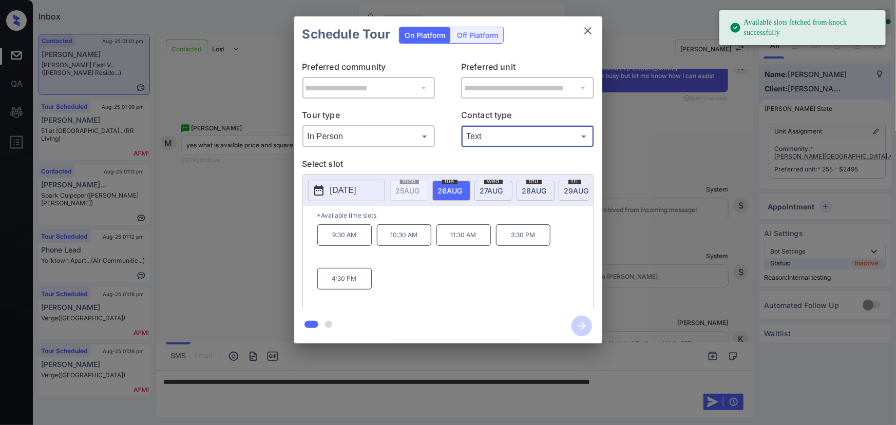
click at [492, 186] on span "[DATE]" at bounding box center [491, 190] width 23 height 9
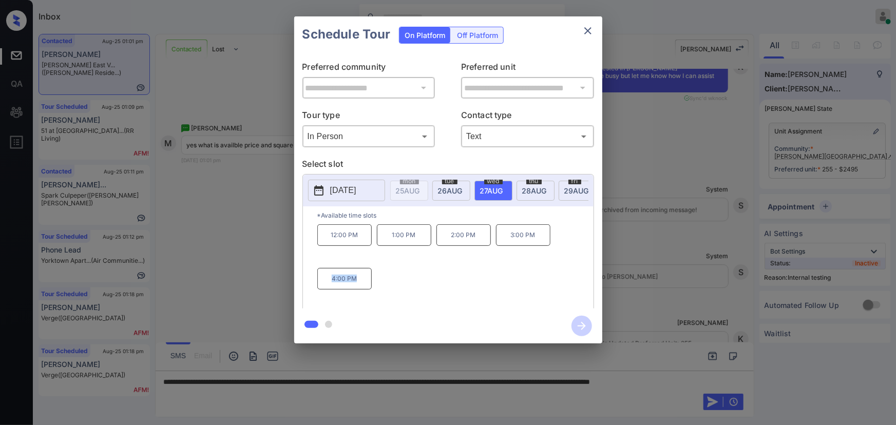
drag, startPoint x: 541, startPoint y: 241, endPoint x: 369, endPoint y: 268, distance: 174.6
click at [365, 265] on div "12:00 PM 1:00 PM 2:00 PM 3:00 PM 4:00 PM" at bounding box center [455, 265] width 276 height 82
drag, startPoint x: 394, startPoint y: 296, endPoint x: 387, endPoint y: 295, distance: 7.7
click at [393, 295] on div "12:00 PM 1:00 PM 2:00 PM 3:00 PM 4:00 PM" at bounding box center [455, 265] width 276 height 82
click at [360, 283] on p "4:00 PM" at bounding box center [344, 279] width 54 height 22
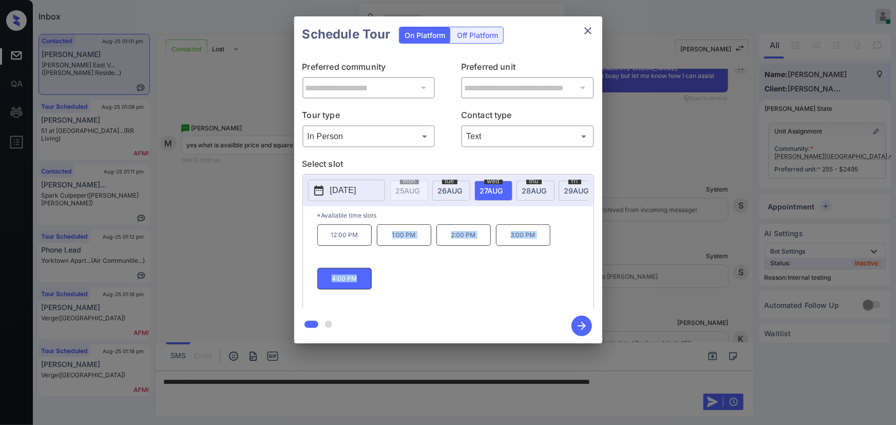
copy div "1:00 PM 2:00 PM 3:00 PM 4:00 PM"
drag, startPoint x: 362, startPoint y: 283, endPoint x: 382, endPoint y: 241, distance: 46.4
click at [382, 241] on div "12:00 PM 1:00 PM 2:00 PM 3:00 PM 4:00 PM" at bounding box center [455, 265] width 276 height 82
click at [737, 381] on div at bounding box center [448, 212] width 896 height 425
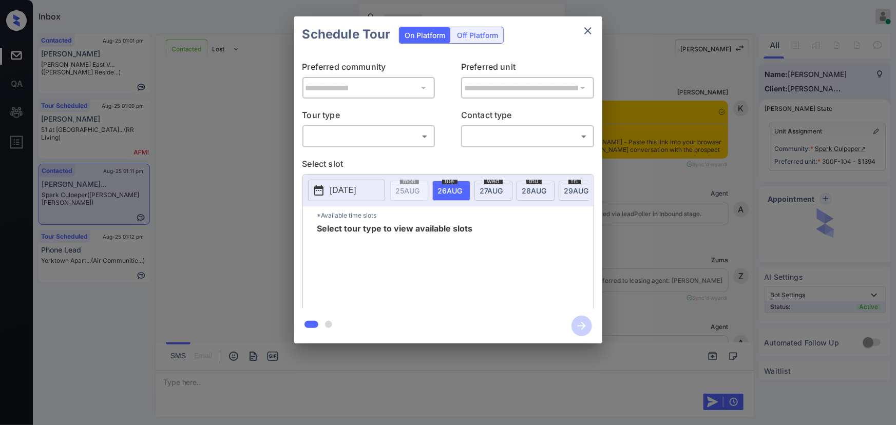
scroll to position [2180, 0]
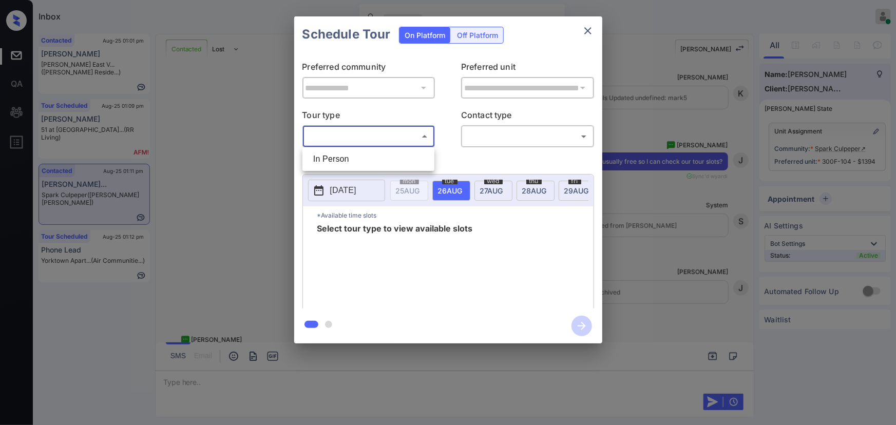
click at [351, 136] on body "Inbox Kenneth Umali Online Set yourself offline Set yourself on break Profile S…" at bounding box center [448, 212] width 896 height 425
drag, startPoint x: 344, startPoint y: 162, endPoint x: 397, endPoint y: 157, distance: 53.2
click at [346, 161] on li "In Person" at bounding box center [368, 159] width 127 height 18
type input "********"
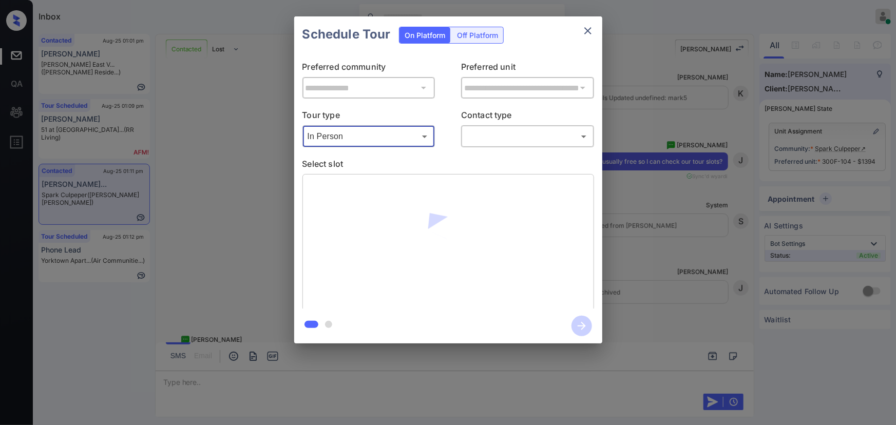
click at [509, 138] on body "Inbox Kenneth Umali Online Set yourself offline Set yourself on break Profile S…" at bounding box center [448, 212] width 896 height 425
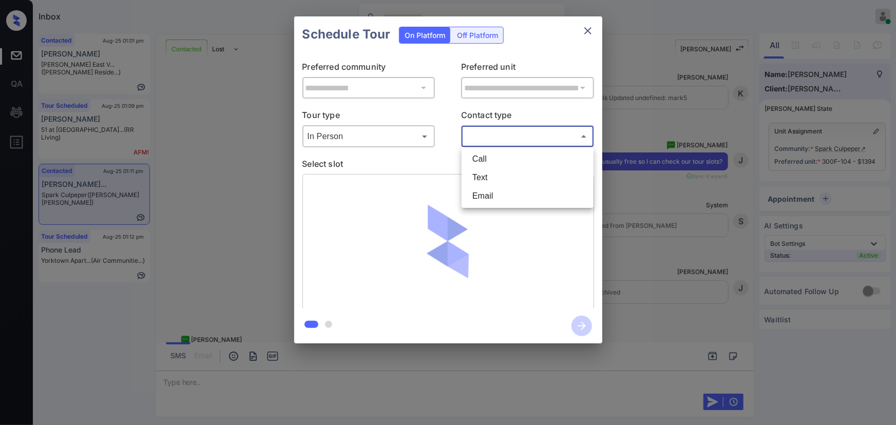
click at [478, 180] on li "Text" at bounding box center [527, 177] width 127 height 18
type input "****"
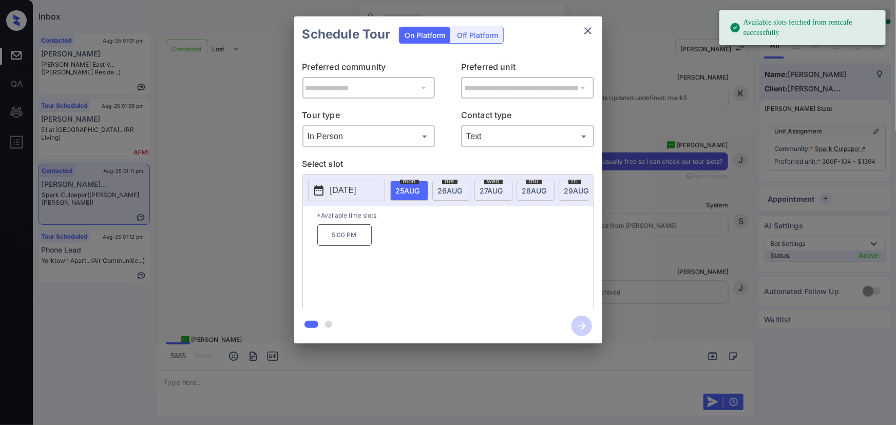
click at [448, 187] on span "26 AUG" at bounding box center [450, 190] width 25 height 9
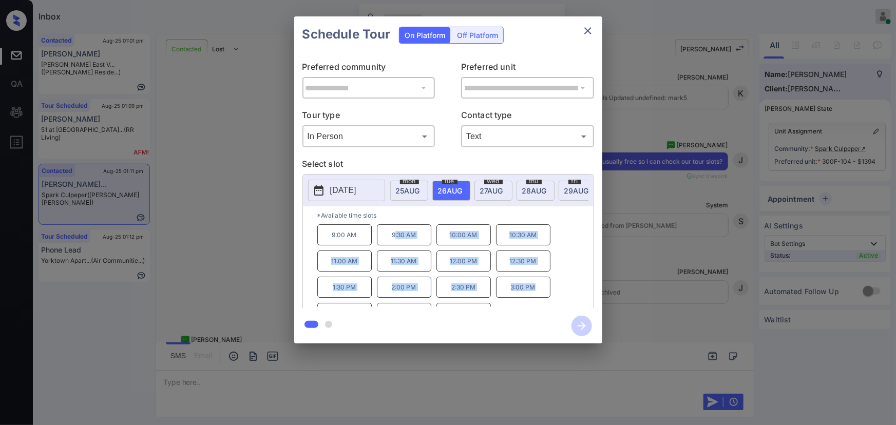
copy div ":30 AM 10:00 AM 10:30 AM 11:00 AM 11:30 AM 12:00 PM 12:30 PM 1:30 PM 2:00 PM 2:…"
drag, startPoint x: 534, startPoint y: 294, endPoint x: 396, endPoint y: 241, distance: 148.1
click at [396, 241] on div "9:00 AM 9:30 AM 10:00 AM 10:30 AM 11:00 AM 11:30 AM 12:00 PM 12:30 PM 1:30 PM 2…" at bounding box center [455, 265] width 276 height 82
click at [407, 379] on div at bounding box center [448, 212] width 896 height 425
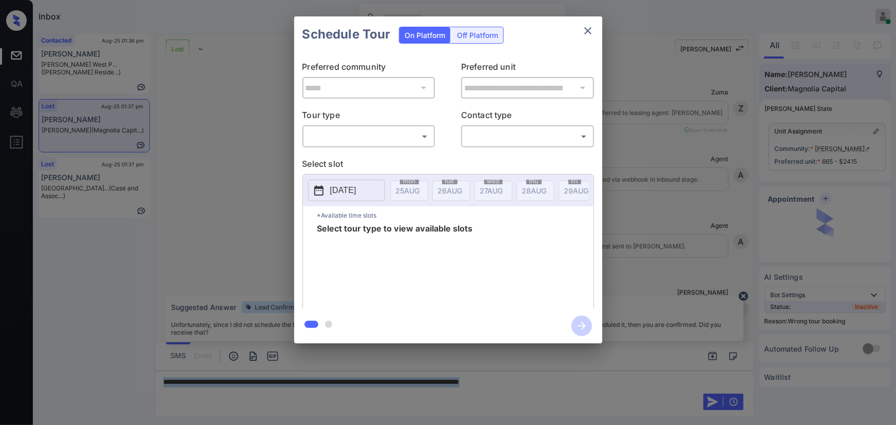
scroll to position [4742, 0]
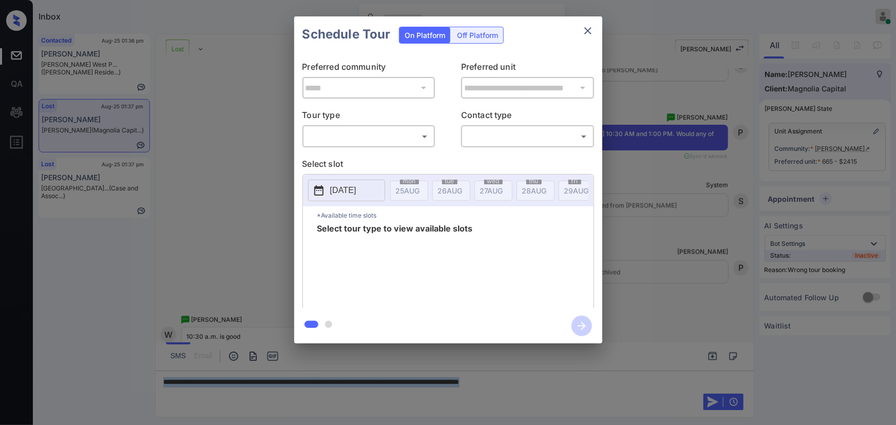
click at [380, 139] on body "Inbox [PERSON_NAME] Online Set yourself offline Set yourself on break Profile S…" at bounding box center [448, 212] width 896 height 425
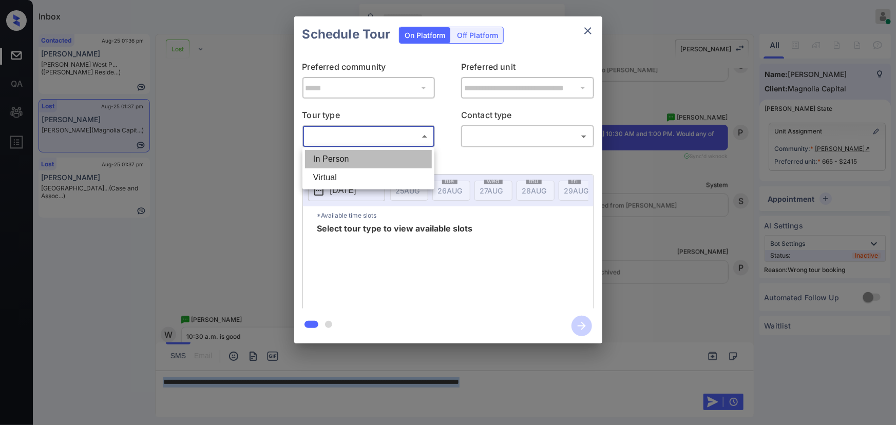
click at [348, 157] on li "In Person" at bounding box center [368, 159] width 127 height 18
type input "********"
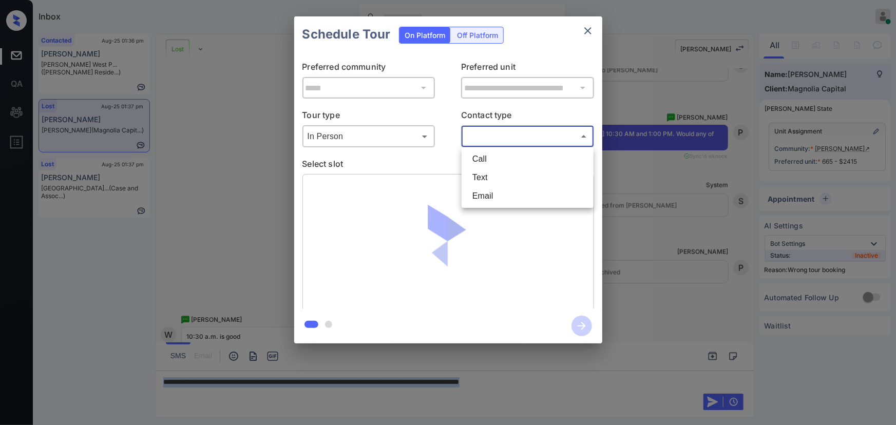
click at [495, 143] on body "Inbox [PERSON_NAME] Online Set yourself offline Set yourself on break Profile S…" at bounding box center [448, 212] width 896 height 425
click at [481, 173] on li "Text" at bounding box center [527, 177] width 127 height 18
type input "****"
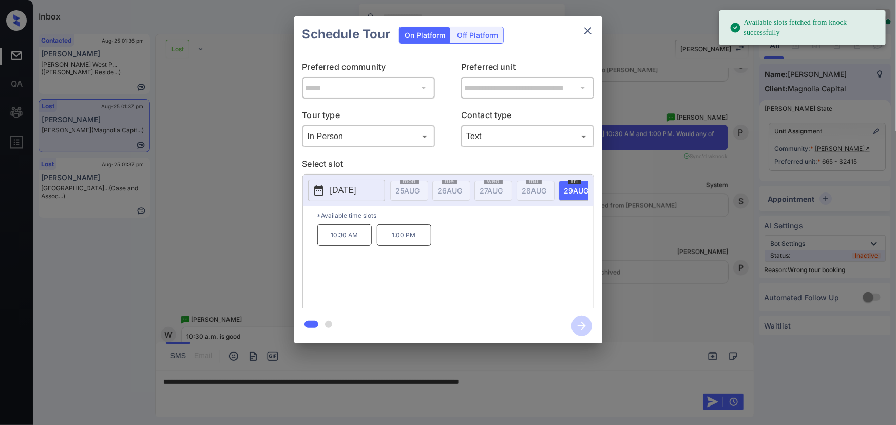
click at [569, 186] on span "[DATE]" at bounding box center [577, 190] width 25 height 9
drag, startPoint x: 346, startPoint y: 242, endPoint x: 397, endPoint y: 249, distance: 51.7
click at [346, 241] on p "10:30 AM" at bounding box center [344, 235] width 54 height 22
drag, startPoint x: 745, startPoint y: 276, endPoint x: 749, endPoint y: 267, distance: 9.4
click at [749, 267] on div "**********" at bounding box center [448, 180] width 896 height 360
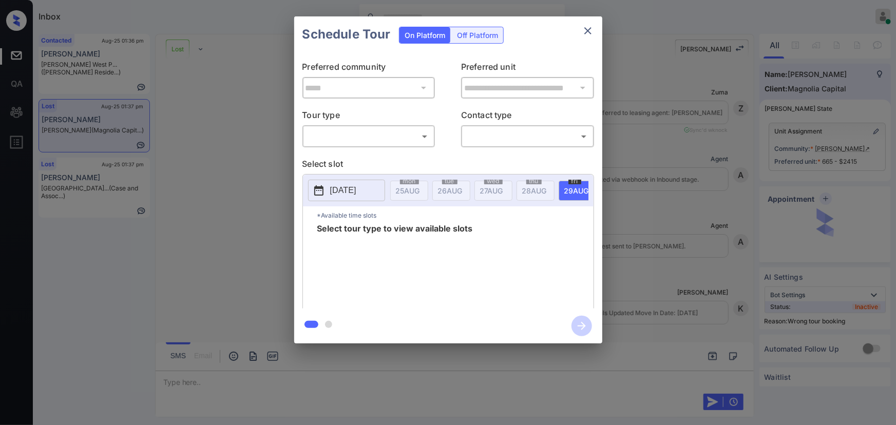
scroll to position [5191, 0]
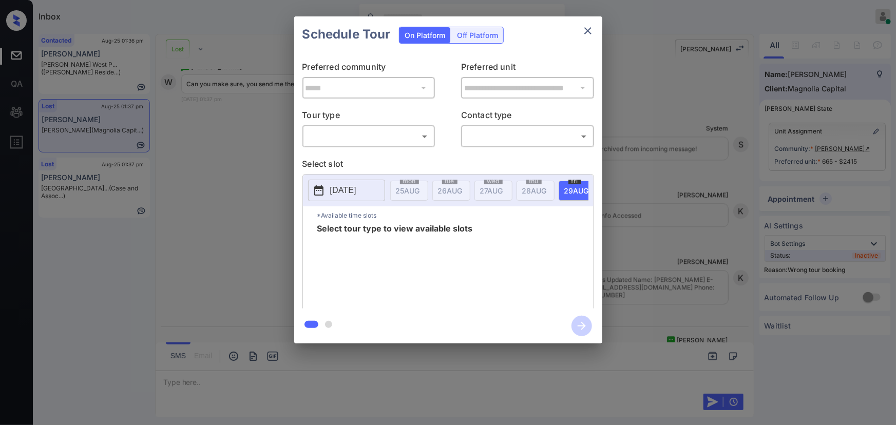
click at [380, 139] on body "Inbox [PERSON_NAME] Online Set yourself offline Set yourself on break Profile S…" at bounding box center [448, 212] width 896 height 425
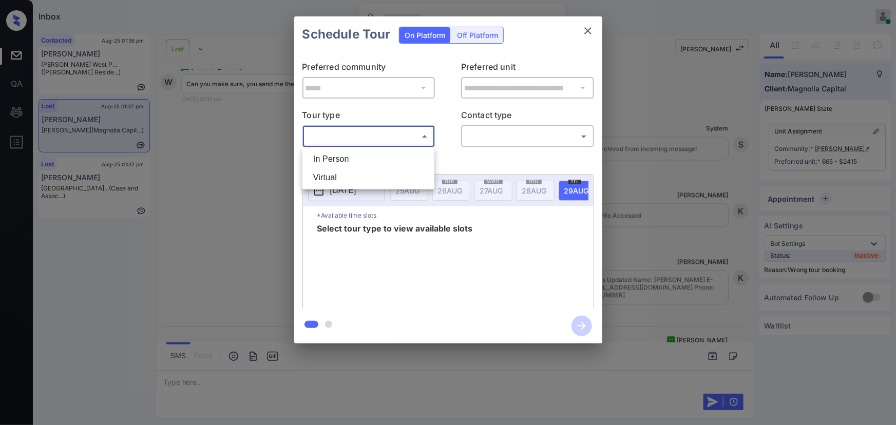
click at [357, 154] on li "In Person" at bounding box center [368, 159] width 127 height 18
type input "********"
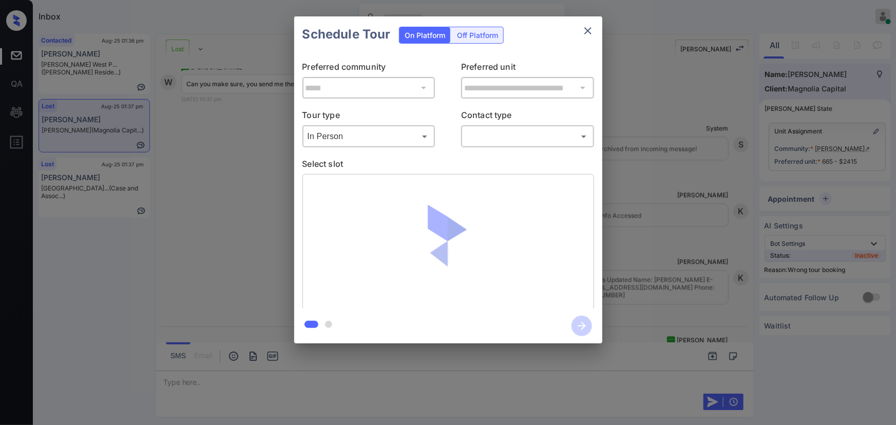
click at [515, 145] on div "​ ​" at bounding box center [527, 136] width 133 height 22
click at [493, 140] on body "Inbox Kenneth Umali Online Set yourself offline Set yourself on break Profile S…" at bounding box center [448, 212] width 896 height 425
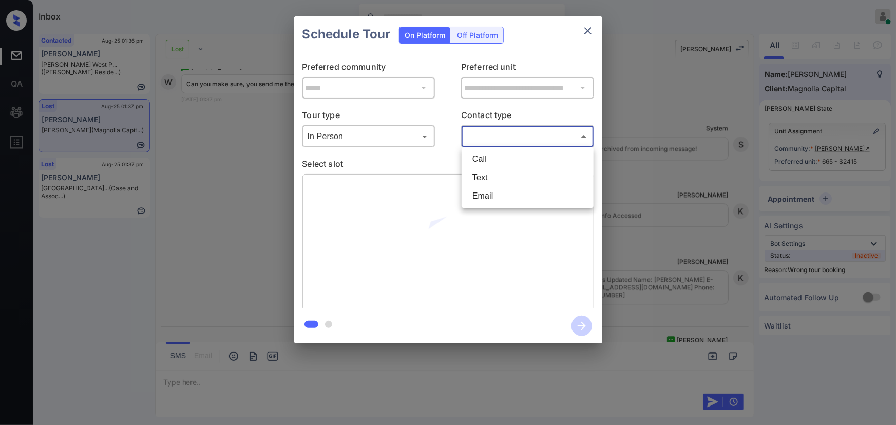
click at [484, 174] on li "Text" at bounding box center [527, 177] width 127 height 18
type input "****"
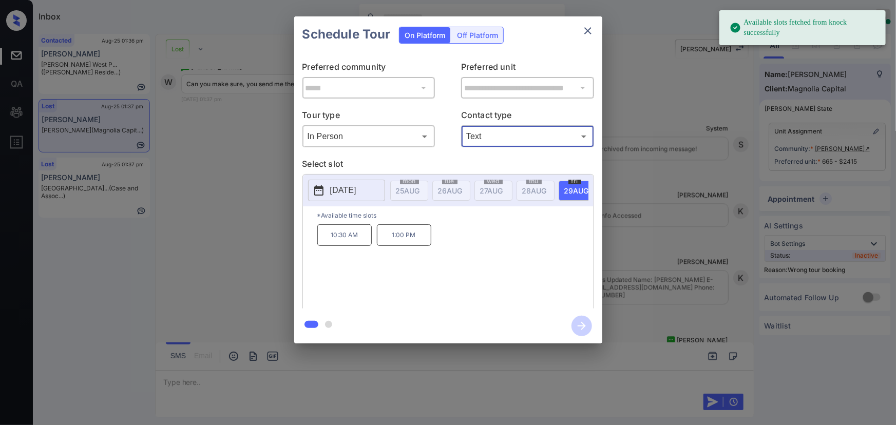
click at [573, 189] on span "29 AUG" at bounding box center [577, 190] width 25 height 9
click at [346, 239] on p "10:30 AM" at bounding box center [344, 235] width 54 height 22
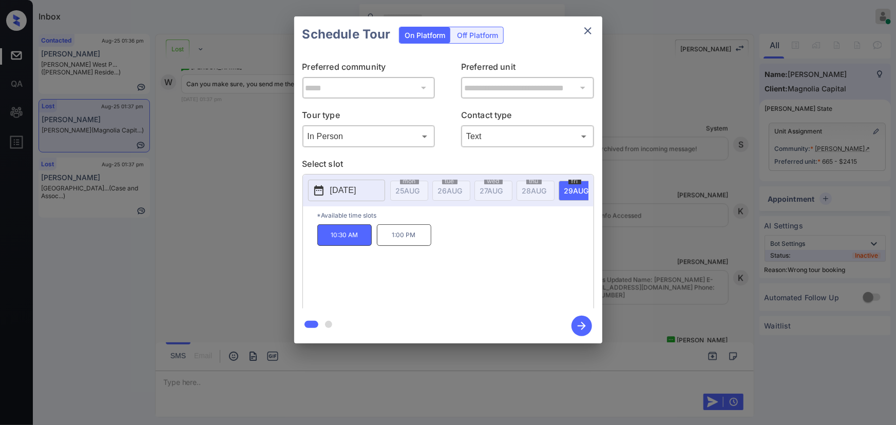
click at [577, 324] on icon "button" at bounding box center [582, 326] width 21 height 21
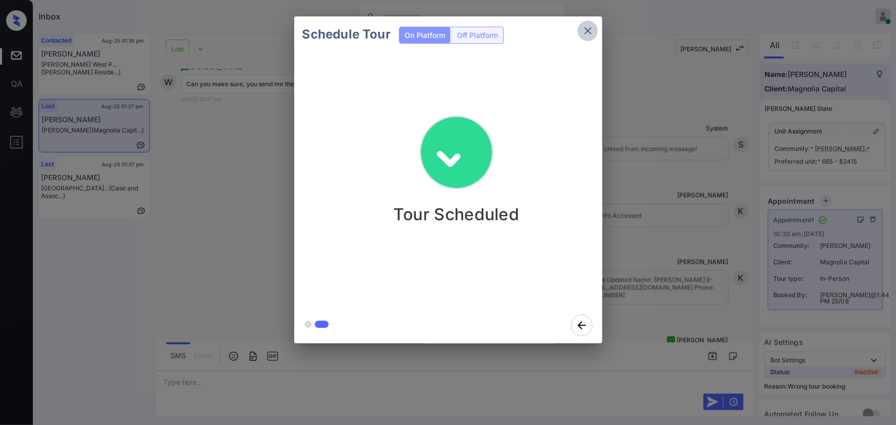
click at [589, 28] on icon "close" at bounding box center [588, 31] width 12 height 12
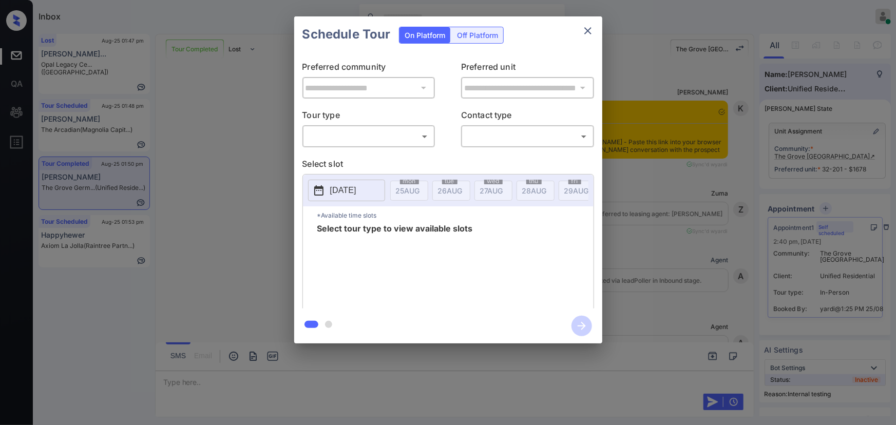
scroll to position [11228, 0]
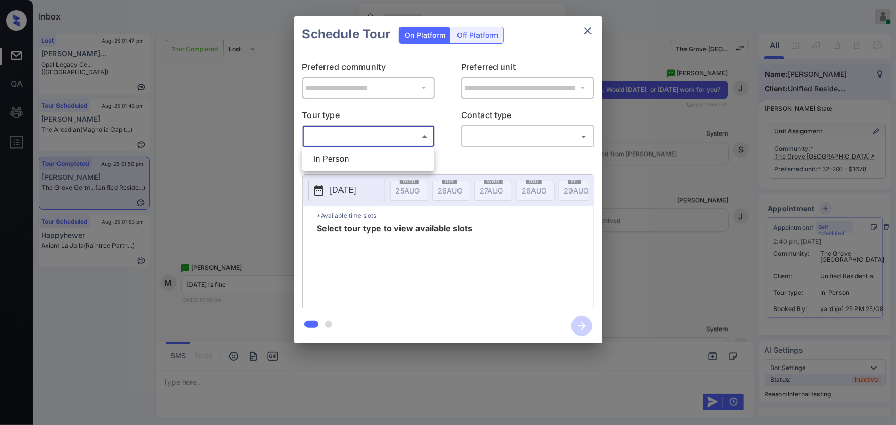
click at [402, 142] on body "Inbox Kenneth Umali Online Set yourself offline Set yourself on break Profile S…" at bounding box center [448, 212] width 896 height 425
click at [385, 152] on li "In Person" at bounding box center [368, 159] width 127 height 18
type input "********"
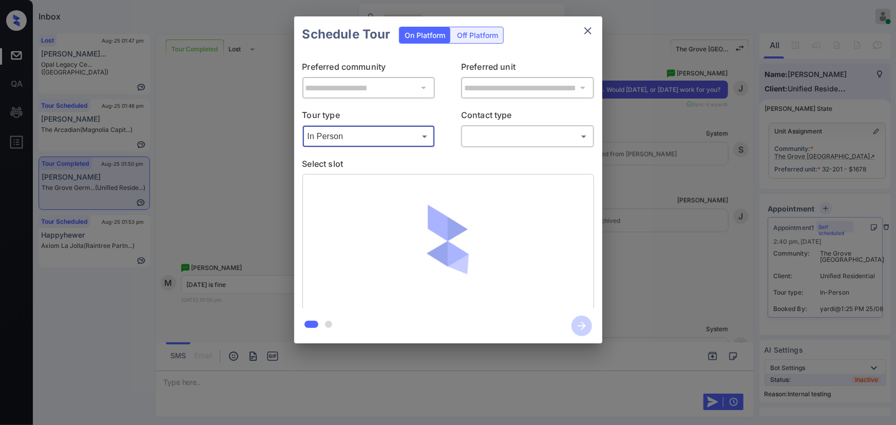
click at [563, 137] on body "Inbox Kenneth Umali Online Set yourself offline Set yourself on break Profile S…" at bounding box center [448, 212] width 896 height 425
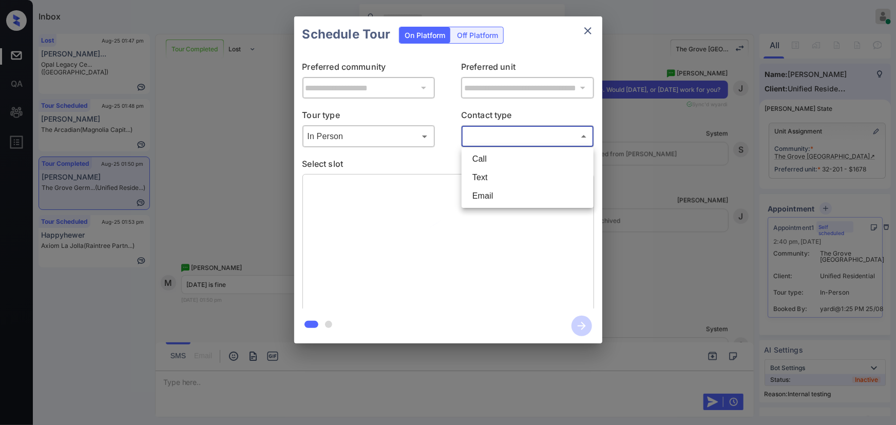
click at [514, 172] on li "Text" at bounding box center [527, 177] width 127 height 18
type input "****"
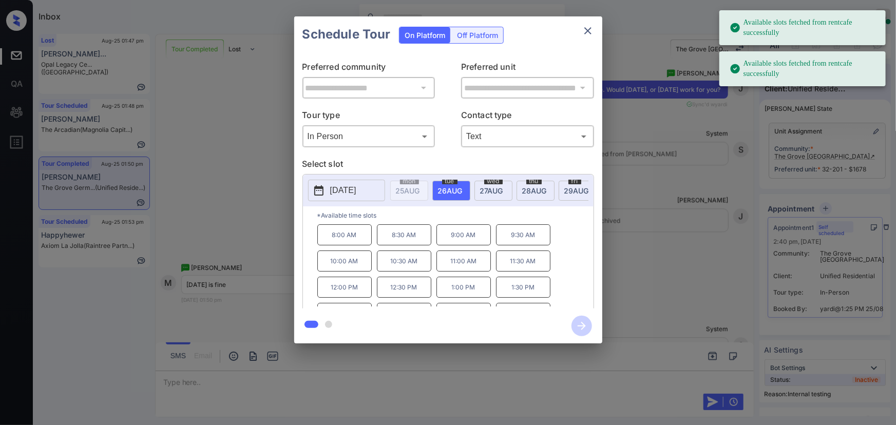
click at [348, 190] on p "2025-08-26" at bounding box center [343, 190] width 26 height 12
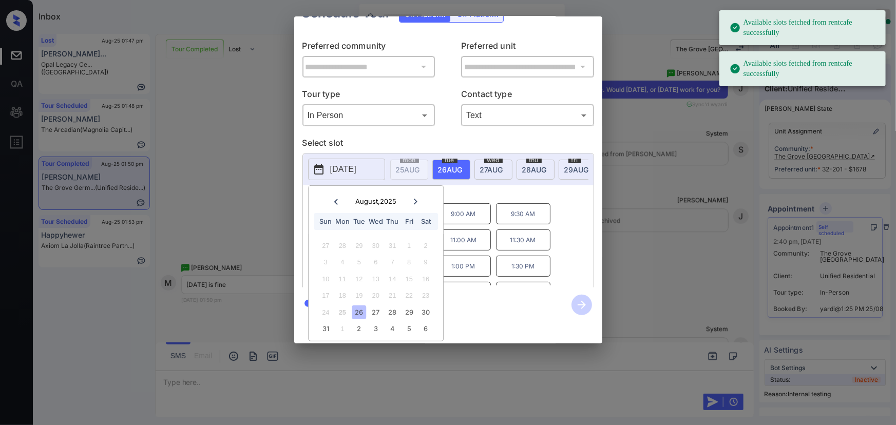
scroll to position [29, 0]
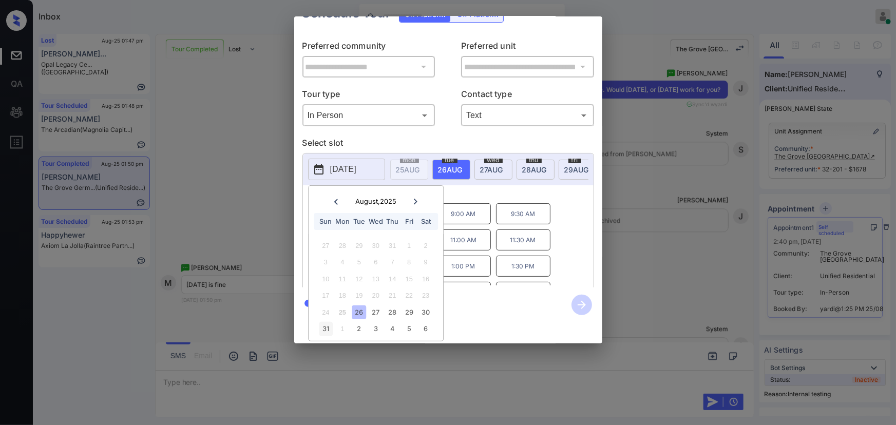
click at [325, 322] on div "31" at bounding box center [326, 329] width 14 height 14
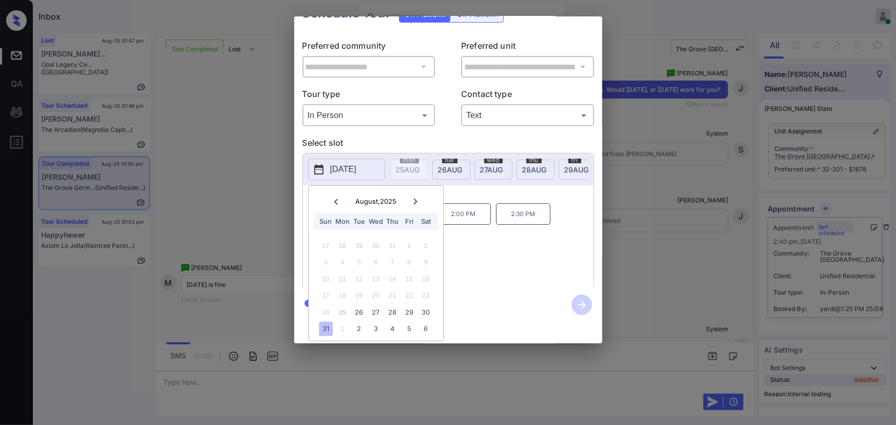
click at [509, 225] on div "*Available time slots 1:00 PM 1:30 PM 2:00 PM 2:30 PM" at bounding box center [448, 237] width 291 height 105
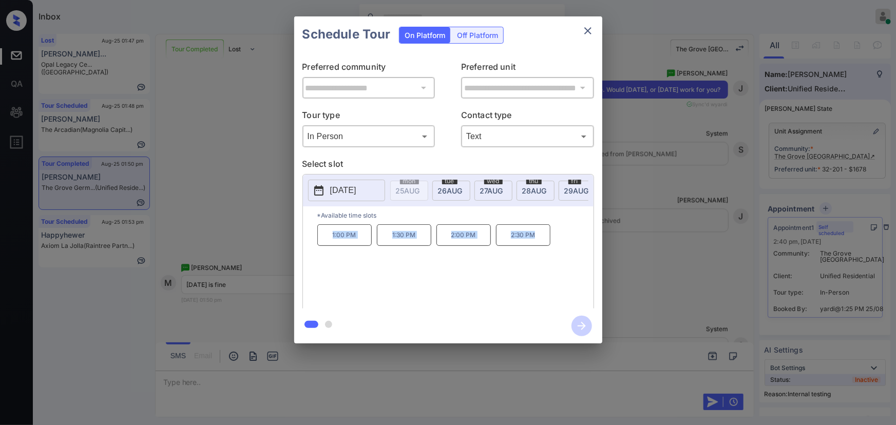
copy div "1:00 PM 1:30 PM 2:00 PM 2:30 PM"
drag, startPoint x: 533, startPoint y: 240, endPoint x: 316, endPoint y: 236, distance: 216.8
click at [319, 236] on div "1:00 PM 1:30 PM 2:00 PM 2:30 PM" at bounding box center [455, 265] width 276 height 82
click at [448, 380] on div at bounding box center [448, 212] width 896 height 425
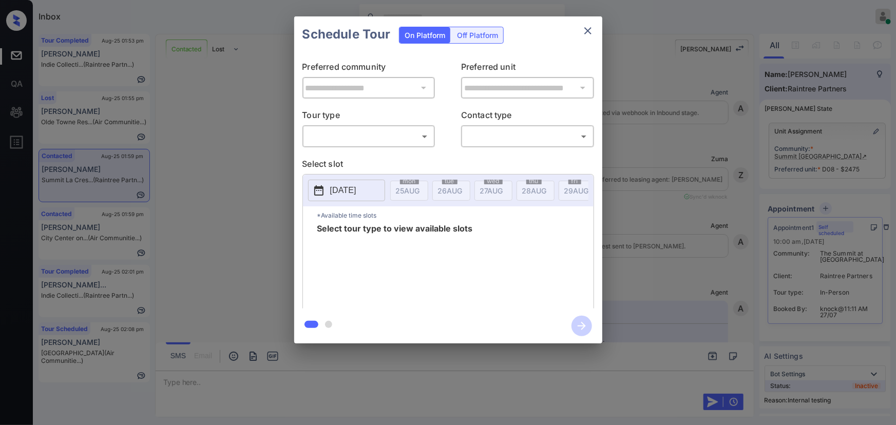
scroll to position [5549, 0]
click at [384, 140] on body "Inbox [PERSON_NAME] Online Set yourself offline Set yourself on break Profile S…" at bounding box center [448, 212] width 896 height 425
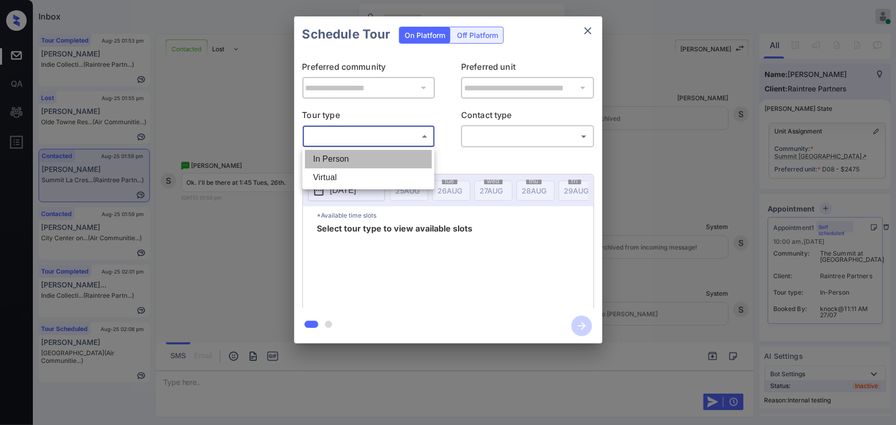
click at [366, 159] on li "In Person" at bounding box center [368, 159] width 127 height 18
type input "********"
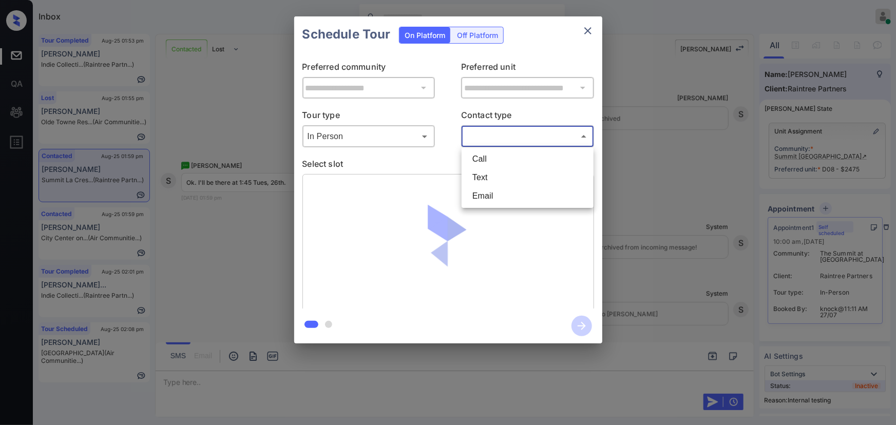
click at [498, 140] on body "Inbox [PERSON_NAME] Online Set yourself offline Set yourself on break Profile S…" at bounding box center [448, 212] width 896 height 425
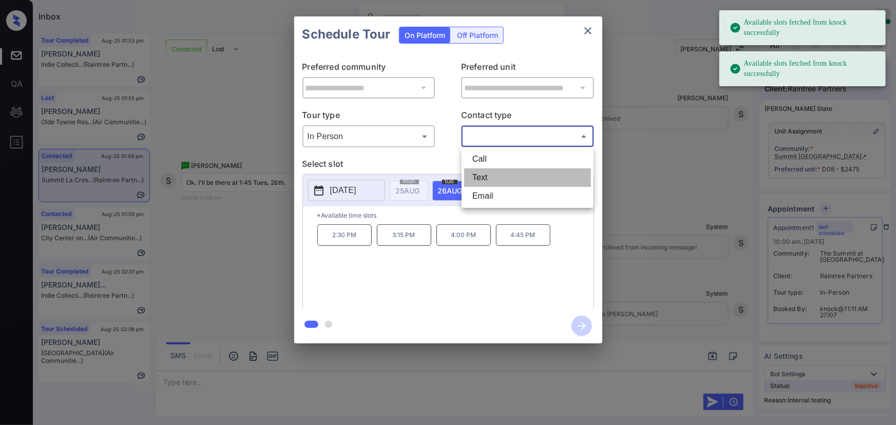
click at [483, 177] on li "Text" at bounding box center [527, 177] width 127 height 18
type input "****"
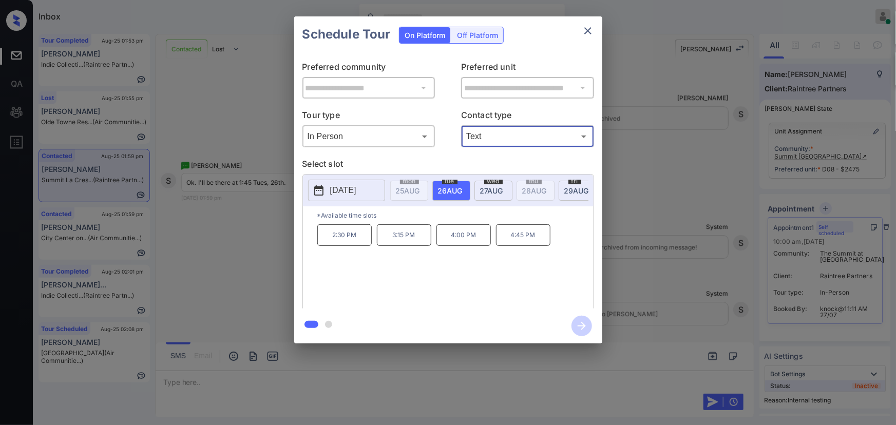
click at [450, 189] on span "[DATE]" at bounding box center [450, 190] width 25 height 9
drag, startPoint x: 544, startPoint y: 239, endPoint x: 319, endPoint y: 236, distance: 224.5
click at [321, 236] on div "2:30 PM 3:15 PM 4:00 PM 4:45 PM" at bounding box center [455, 265] width 276 height 82
copy div "2:30 PM 3:15 PM 4:00 PM 4:45 PM"
click at [318, 378] on div at bounding box center [448, 212] width 896 height 425
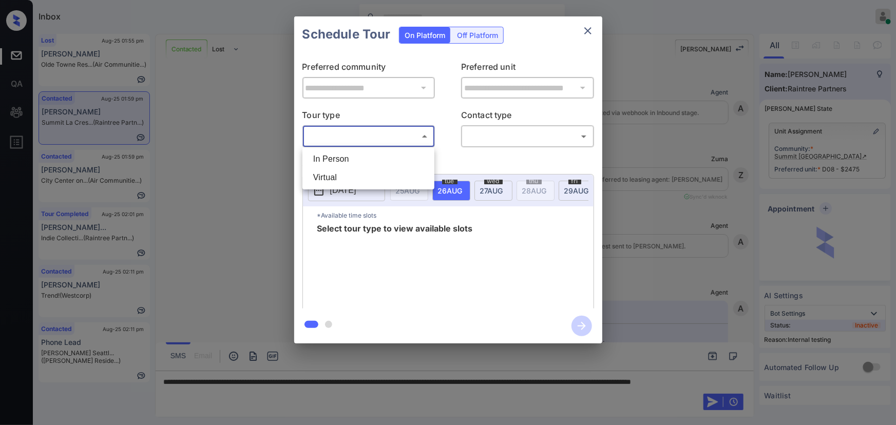
scroll to position [5673, 0]
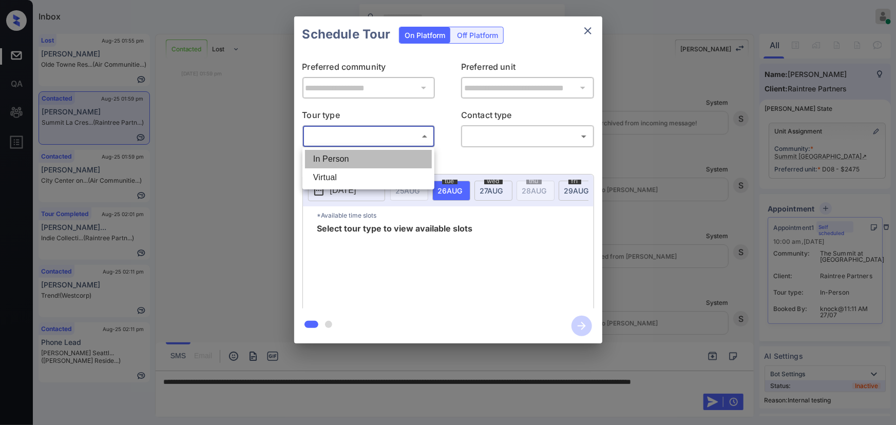
drag, startPoint x: 331, startPoint y: 157, endPoint x: 426, endPoint y: 163, distance: 94.7
click at [332, 157] on li "In Person" at bounding box center [368, 159] width 127 height 18
type input "********"
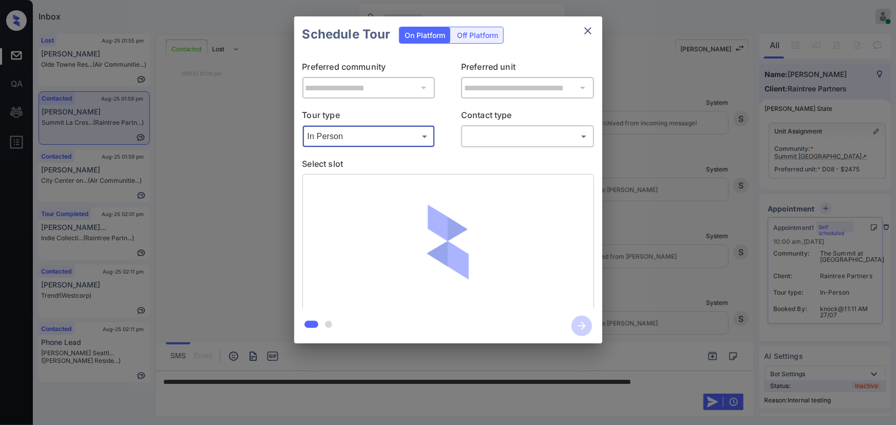
click at [493, 141] on body "Inbox Kenneth Umali Online Set yourself offline Set yourself on break Profile S…" at bounding box center [448, 212] width 896 height 425
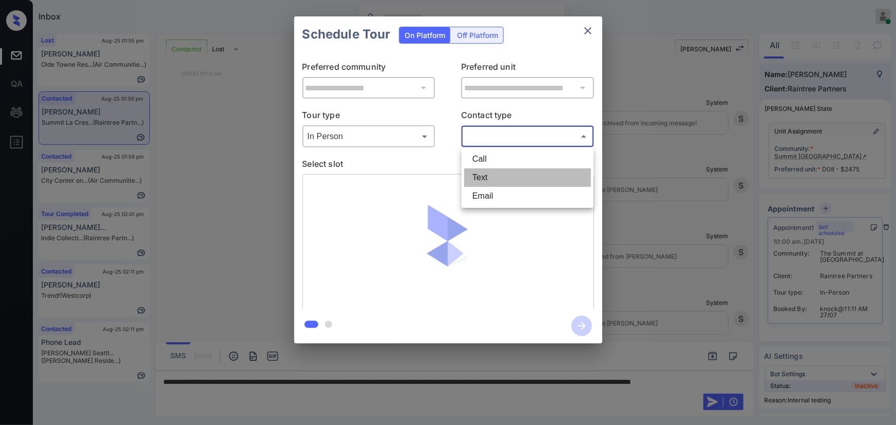
click at [486, 179] on li "Text" at bounding box center [527, 177] width 127 height 18
type input "****"
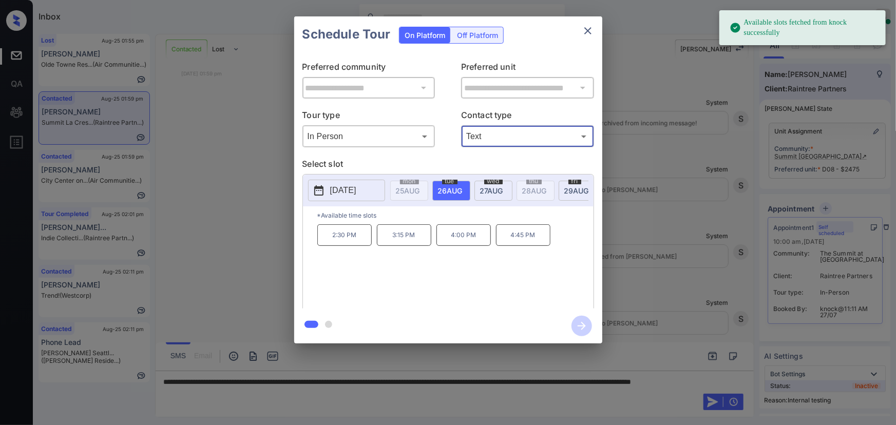
click at [443, 189] on span "26 AUG" at bounding box center [450, 190] width 25 height 9
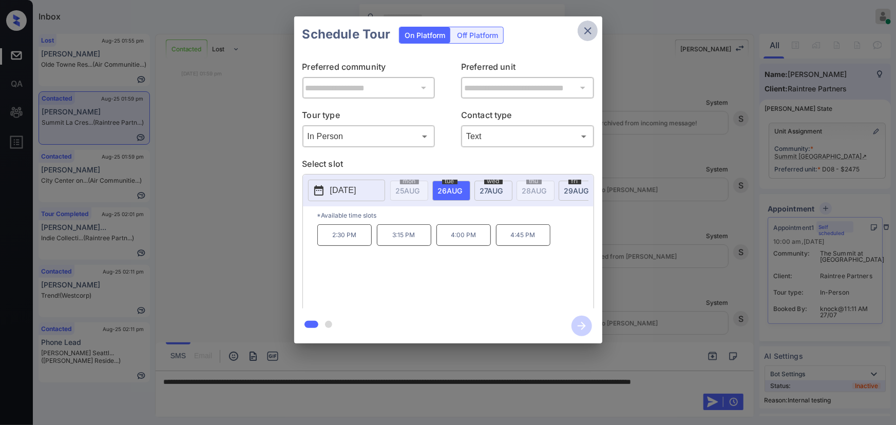
click at [589, 27] on icon "close" at bounding box center [588, 31] width 12 height 12
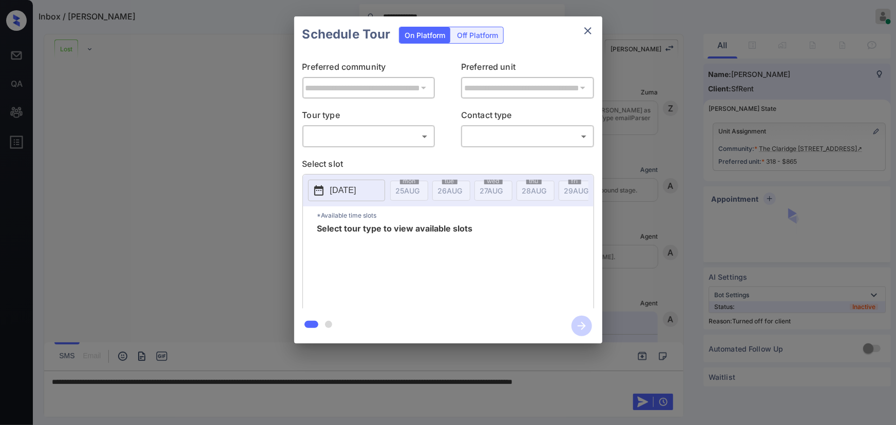
scroll to position [10192, 0]
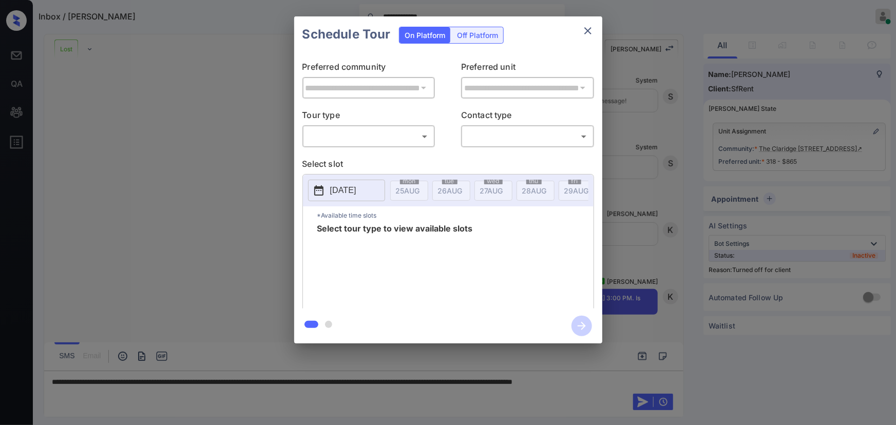
click at [682, 225] on div "**********" at bounding box center [448, 180] width 896 height 360
click at [457, 36] on div "Off Platform" at bounding box center [477, 35] width 51 height 16
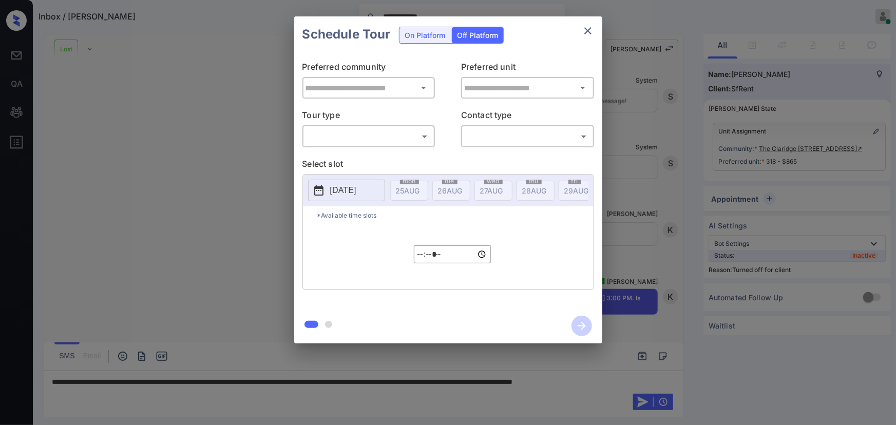
type input "**********"
click at [392, 132] on body "**********" at bounding box center [448, 212] width 896 height 425
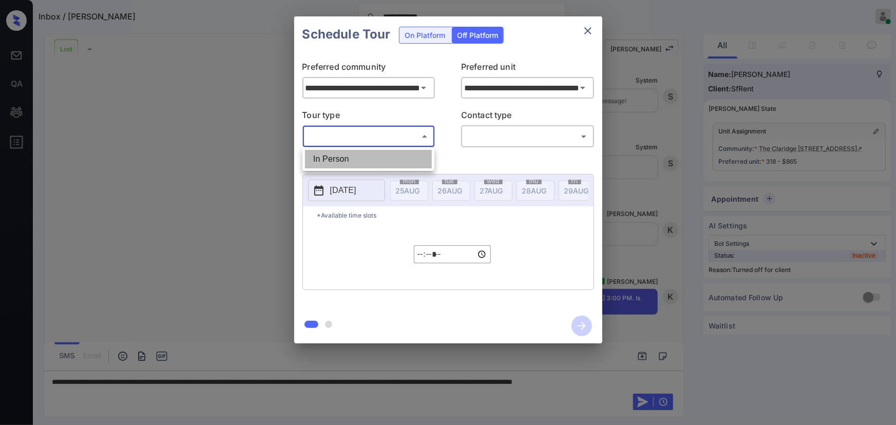
drag, startPoint x: 384, startPoint y: 159, endPoint x: 480, endPoint y: 151, distance: 97.0
click at [385, 158] on li "In Person" at bounding box center [368, 159] width 127 height 18
type input "********"
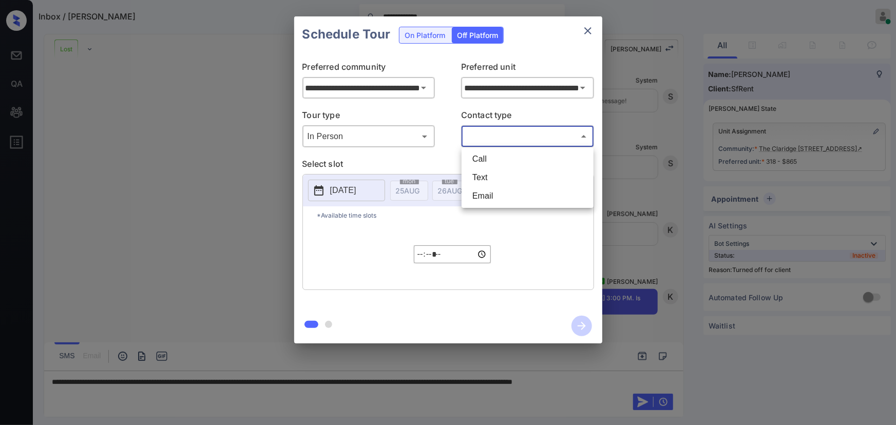
click at [497, 141] on body "**********" at bounding box center [448, 212] width 896 height 425
drag, startPoint x: 490, startPoint y: 175, endPoint x: 482, endPoint y: 178, distance: 7.6
click at [488, 176] on li "Text" at bounding box center [527, 177] width 127 height 18
type input "****"
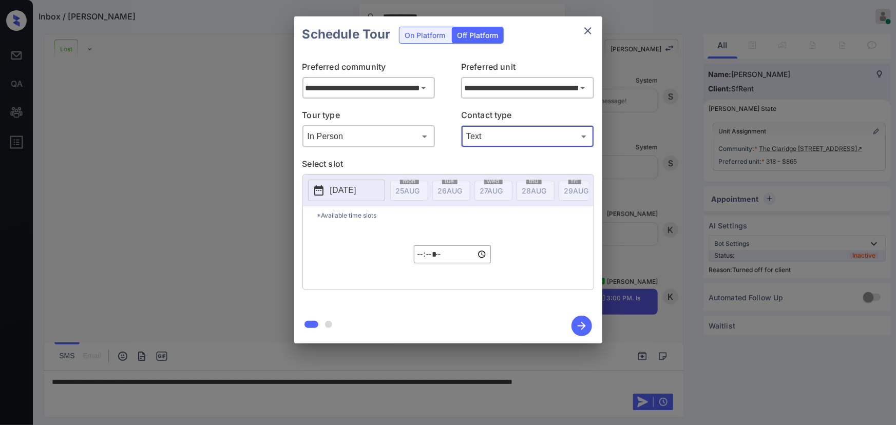
click at [355, 192] on p "[DATE]" at bounding box center [343, 190] width 26 height 12
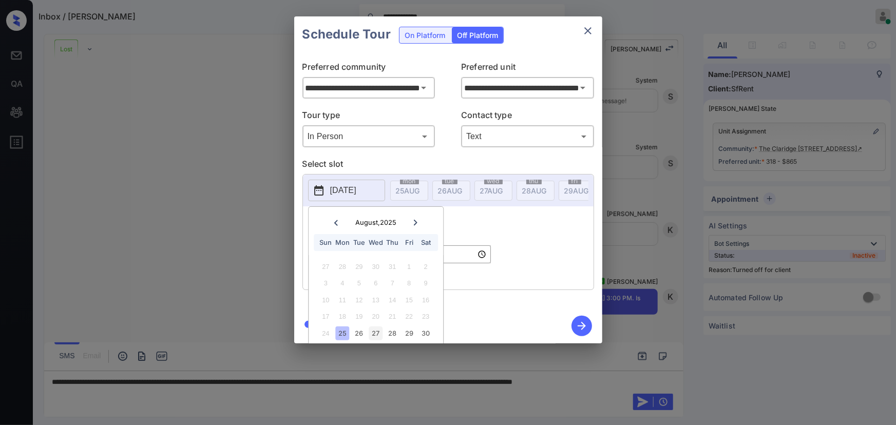
click at [374, 333] on div "27" at bounding box center [376, 334] width 14 height 14
click at [462, 259] on input "*****" at bounding box center [452, 255] width 77 height 18
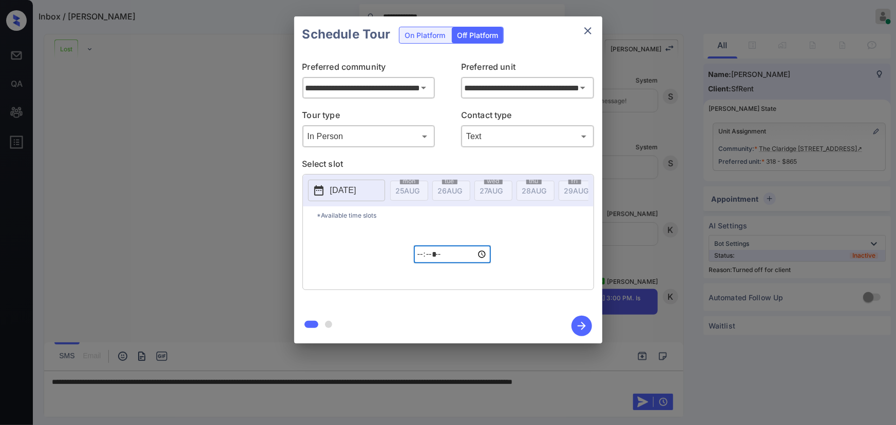
click at [421, 260] on input "*****" at bounding box center [452, 255] width 77 height 18
type input "*****"
click at [578, 324] on icon "button" at bounding box center [582, 326] width 21 height 21
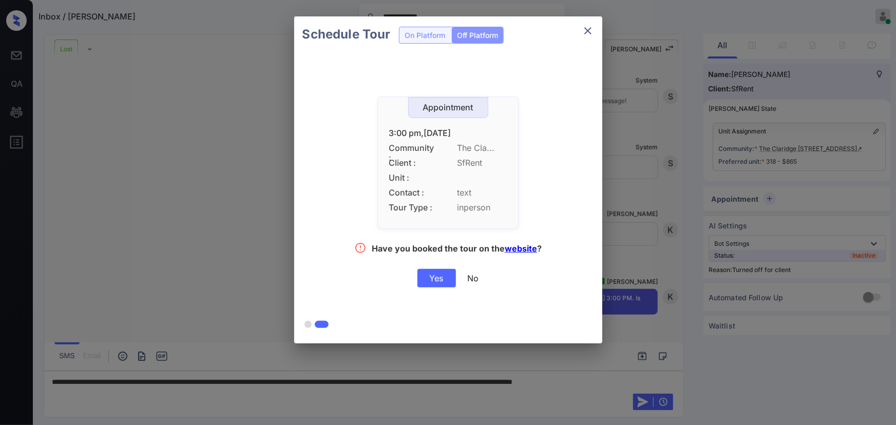
click at [441, 274] on div "Yes" at bounding box center [437, 278] width 39 height 18
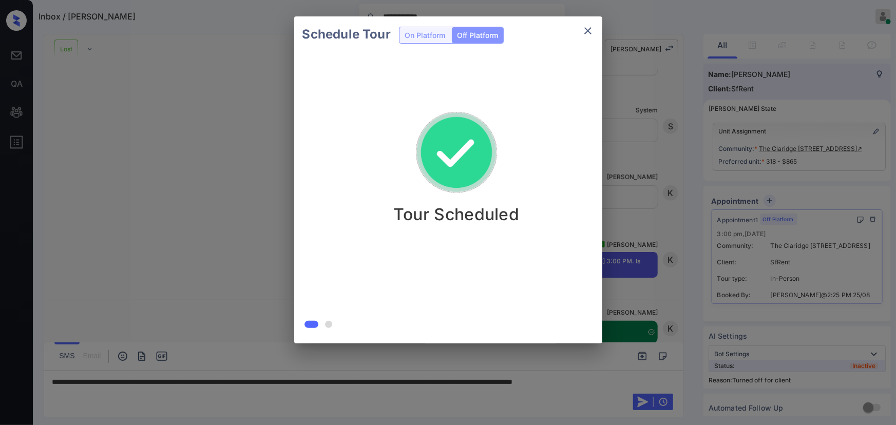
click at [584, 30] on icon "close" at bounding box center [588, 31] width 12 height 12
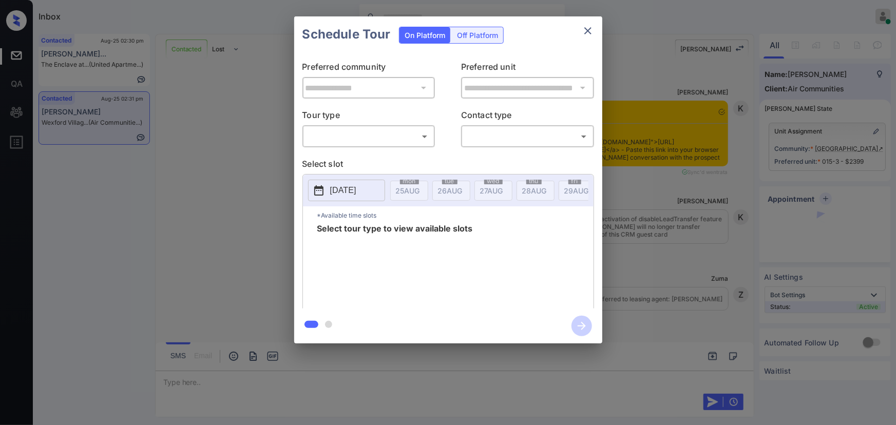
scroll to position [1581, 0]
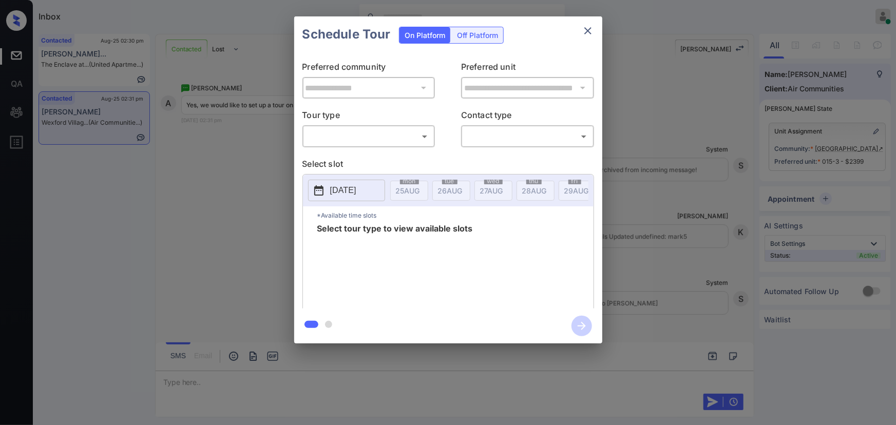
click at [92, 119] on div "**********" at bounding box center [448, 180] width 896 height 360
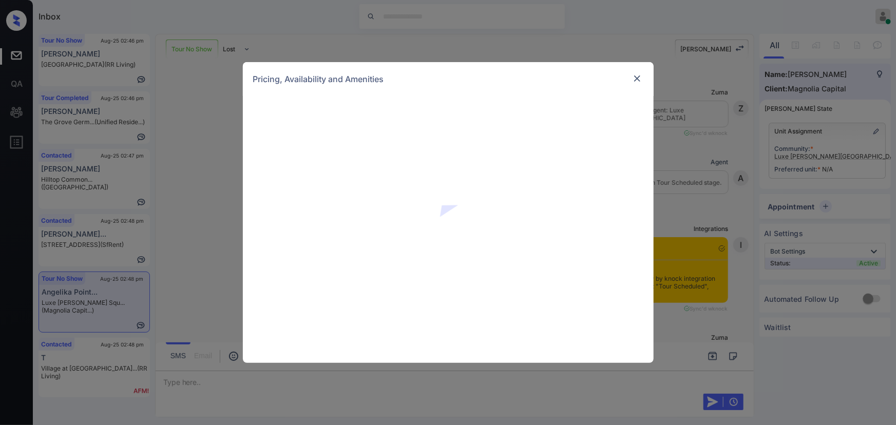
scroll to position [1056, 0]
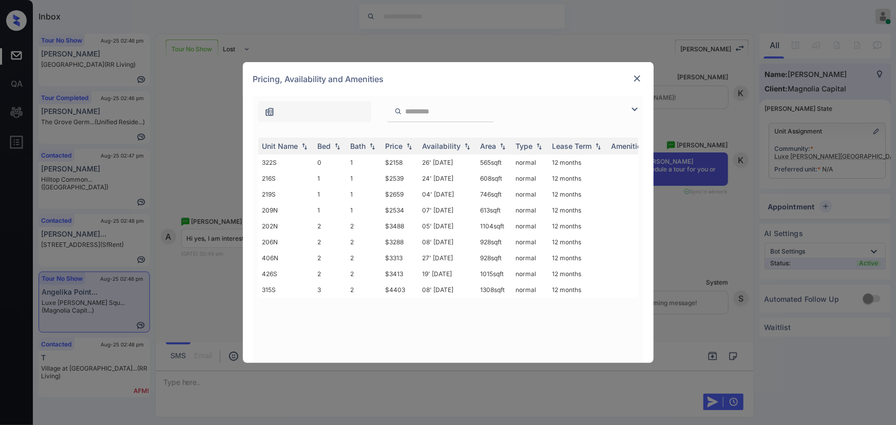
click at [630, 108] on img at bounding box center [635, 109] width 12 height 12
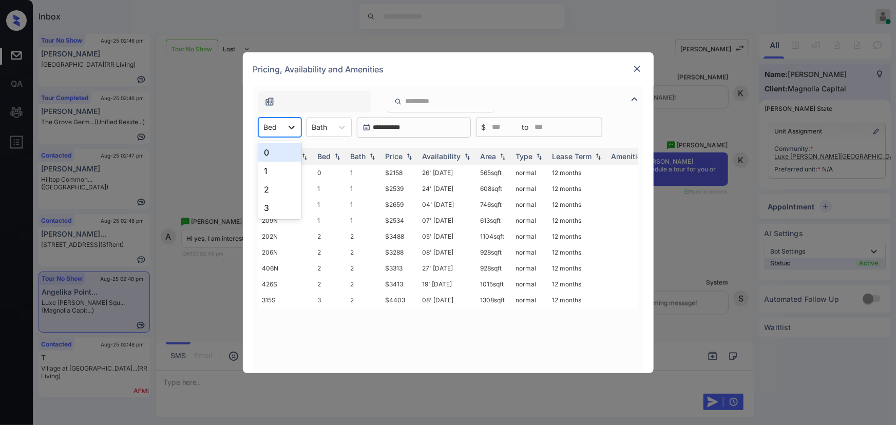
click at [293, 124] on icon at bounding box center [292, 127] width 10 height 10
click at [266, 166] on div "1" at bounding box center [279, 171] width 43 height 18
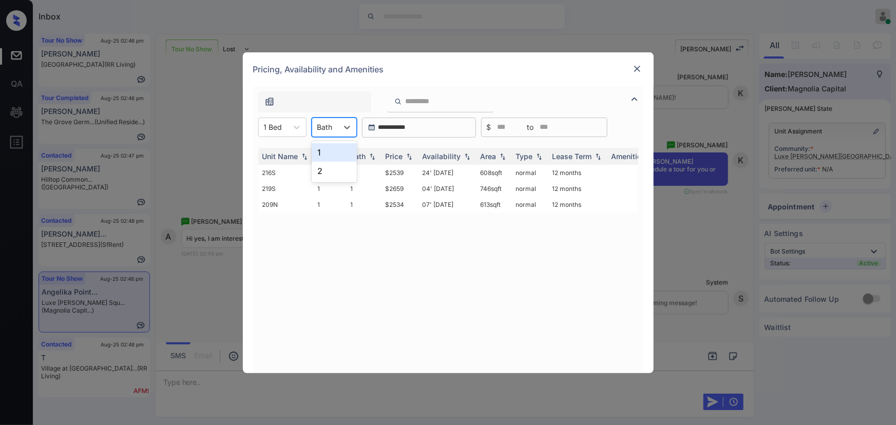
click at [337, 124] on div "Bath" at bounding box center [325, 127] width 26 height 15
click at [329, 153] on div "1" at bounding box center [334, 152] width 45 height 18
click at [407, 154] on img at bounding box center [409, 156] width 10 height 7
click at [407, 154] on img at bounding box center [409, 157] width 10 height 8
click at [410, 170] on td "$2534" at bounding box center [400, 173] width 37 height 16
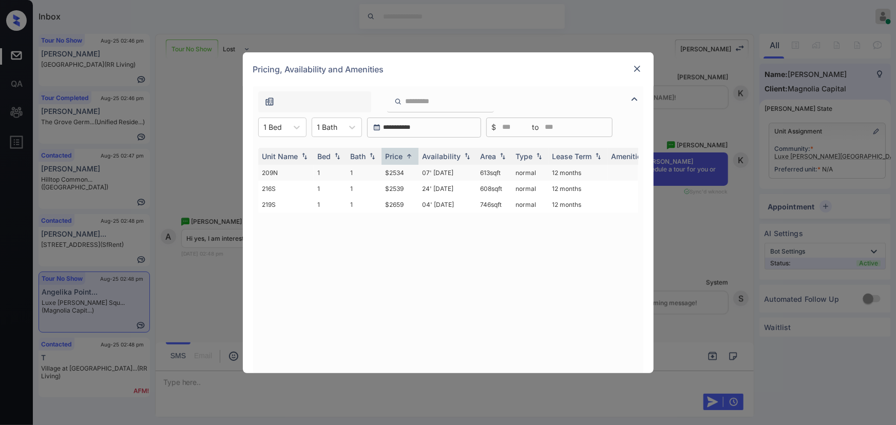
click at [410, 170] on td "$2534" at bounding box center [400, 173] width 37 height 16
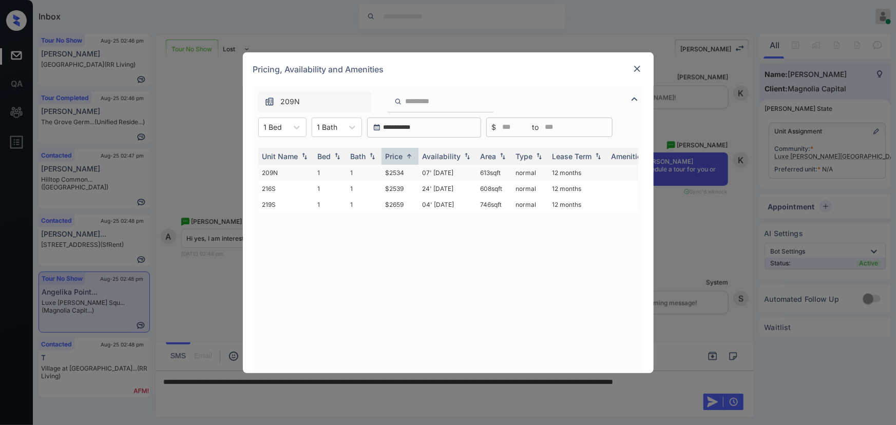
copy tr "613 sqft"
drag, startPoint x: 505, startPoint y: 170, endPoint x: 556, endPoint y: 140, distance: 58.9
click at [472, 172] on tr "209N 1 1 $2534 07' Oct 25 613 sqft normal 12 months" at bounding box center [526, 173] width 537 height 16
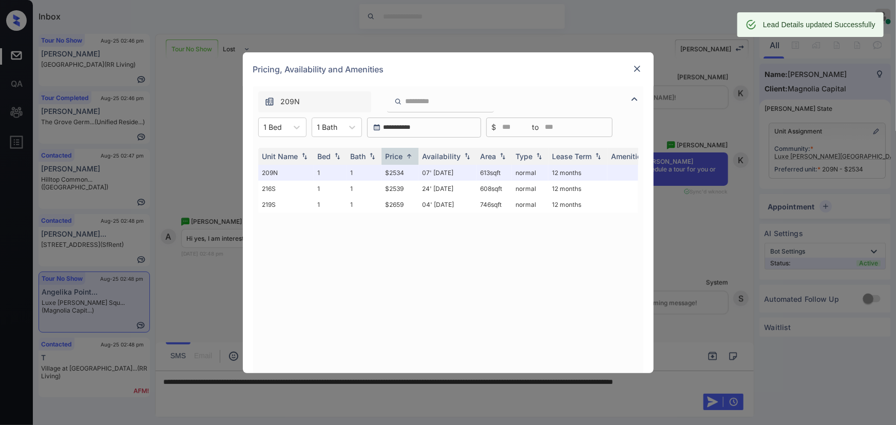
click at [637, 67] on img at bounding box center [637, 69] width 10 height 10
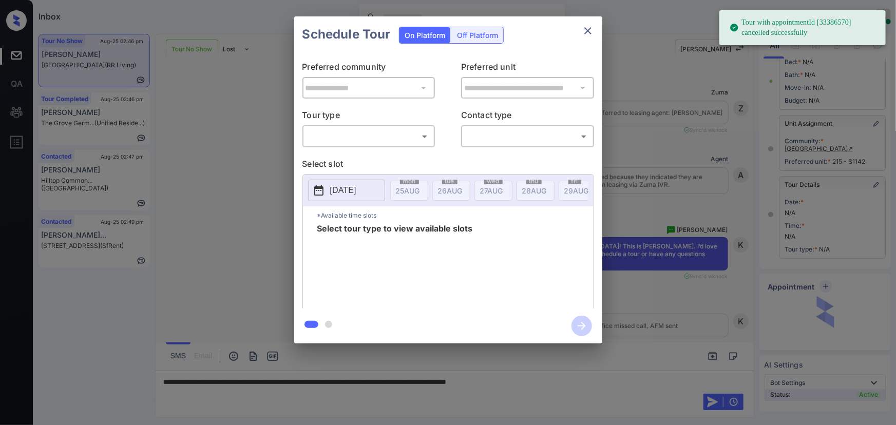
scroll to position [6401, 0]
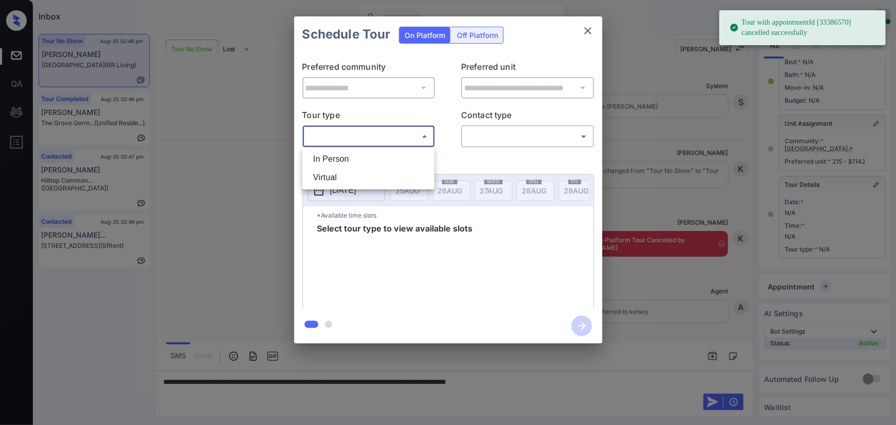
click at [351, 135] on body "Tour with appointmentId [33386570] cancelled successfully Inbox [PERSON_NAME] O…" at bounding box center [448, 212] width 896 height 425
click at [343, 150] on li "In Person" at bounding box center [368, 159] width 127 height 18
type input "********"
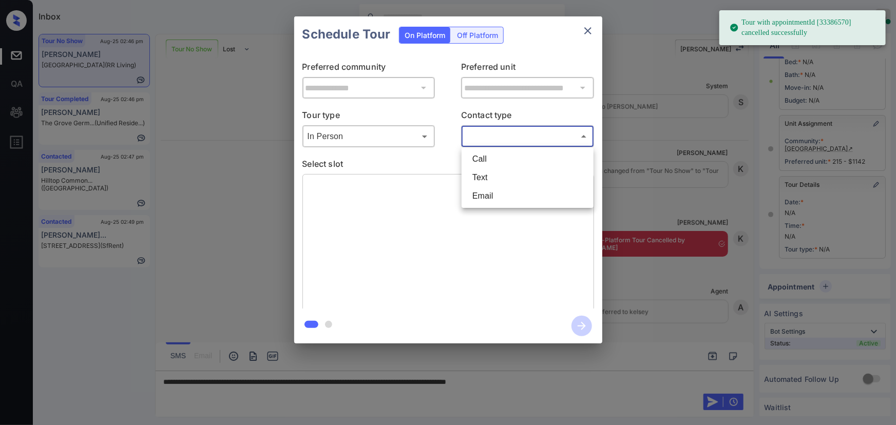
click at [496, 130] on body "Tour with appointmentId [33386570] cancelled successfully Inbox [PERSON_NAME] O…" at bounding box center [448, 212] width 896 height 425
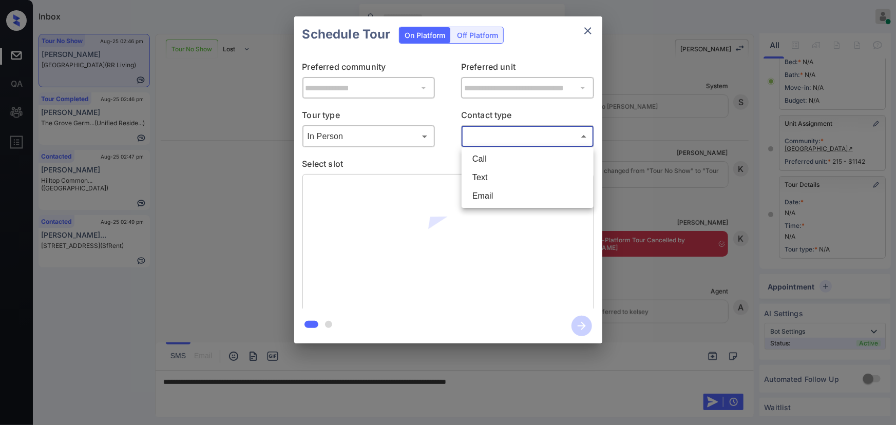
click at [488, 179] on li "Text" at bounding box center [527, 177] width 127 height 18
type input "****"
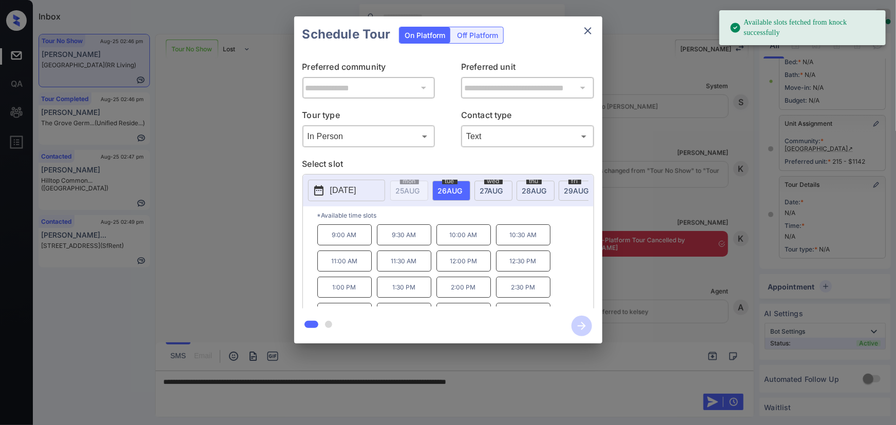
click at [447, 186] on span "[DATE]" at bounding box center [450, 190] width 25 height 9
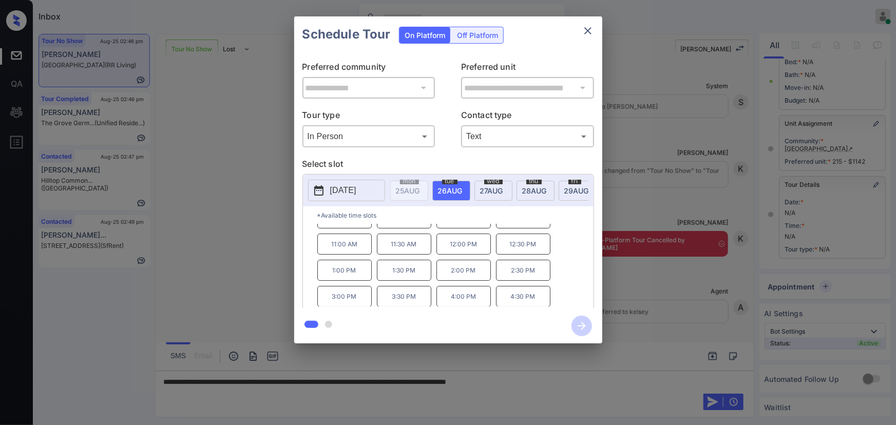
click at [525, 296] on p "4:30 PM" at bounding box center [523, 296] width 54 height 21
click at [577, 383] on div at bounding box center [448, 212] width 896 height 425
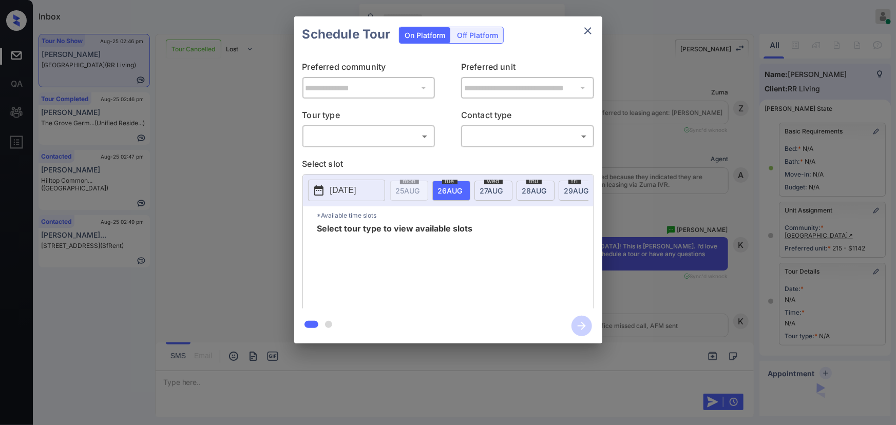
scroll to position [87, 0]
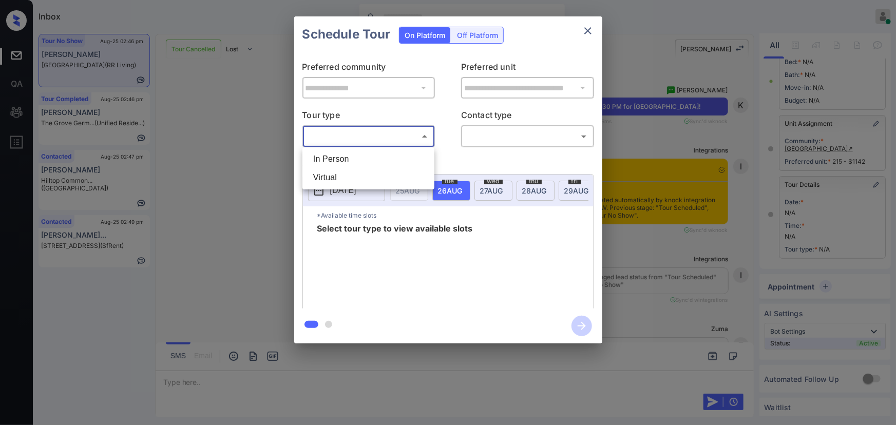
click at [364, 137] on body "Inbox Kenneth Umali Online Set yourself offline Set yourself on break Profile S…" at bounding box center [448, 212] width 896 height 425
click at [349, 157] on li "In Person" at bounding box center [368, 159] width 127 height 18
type input "********"
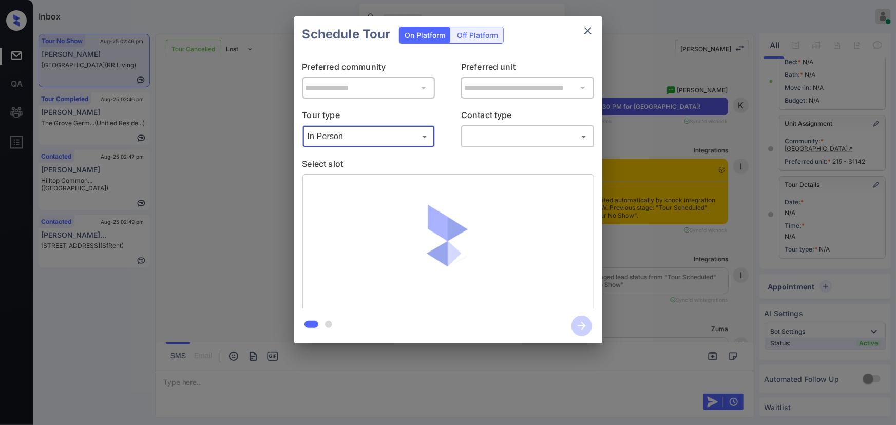
click at [521, 141] on body "Inbox Kenneth Umali Online Set yourself offline Set yourself on break Profile S…" at bounding box center [448, 212] width 896 height 425
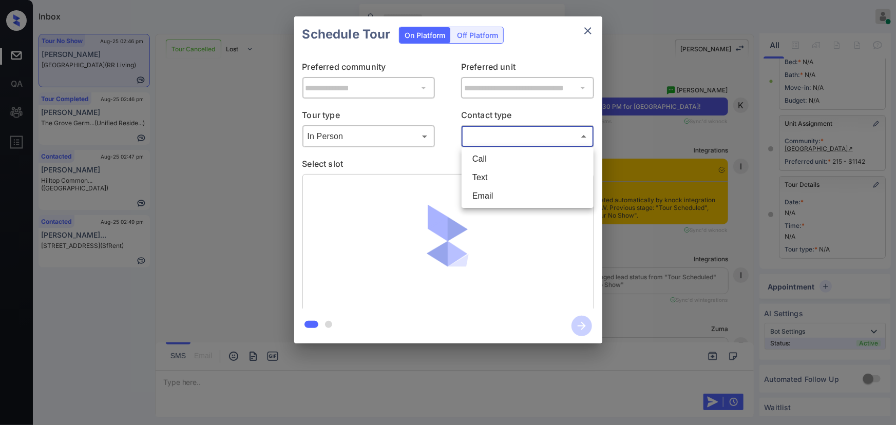
click at [477, 176] on li "Text" at bounding box center [527, 177] width 127 height 18
type input "****"
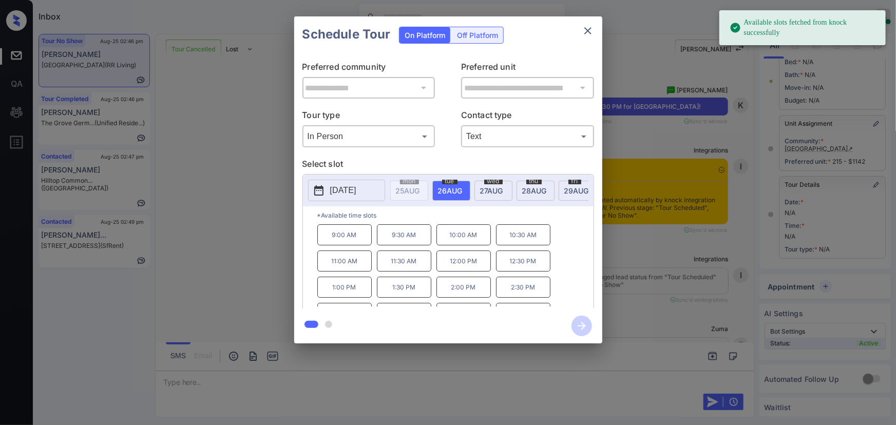
click at [450, 190] on span "26 AUG" at bounding box center [450, 190] width 25 height 9
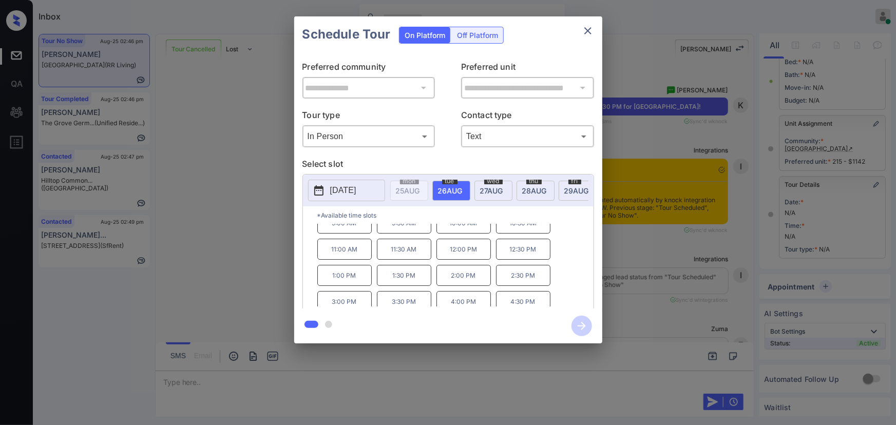
scroll to position [17, 0]
drag, startPoint x: 514, startPoint y: 300, endPoint x: 526, endPoint y: 303, distance: 12.7
click at [515, 300] on p "4:30 PM" at bounding box center [523, 296] width 54 height 21
click at [581, 325] on icon "button" at bounding box center [582, 326] width 21 height 21
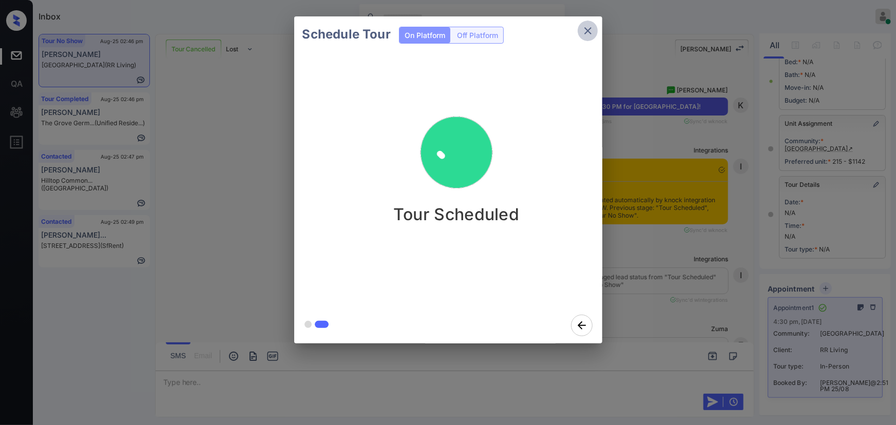
click at [586, 30] on icon "close" at bounding box center [588, 31] width 12 height 12
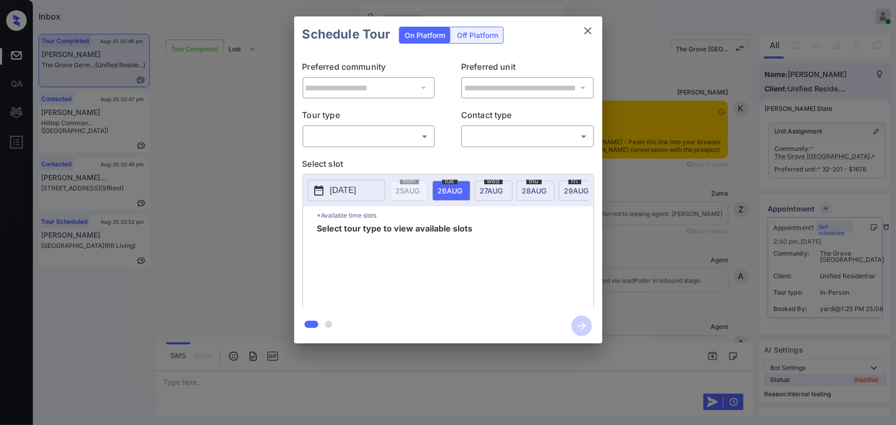
scroll to position [12152, 0]
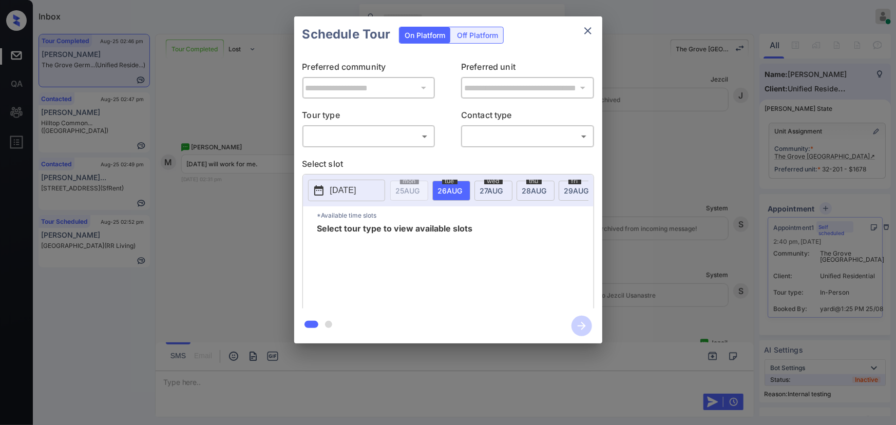
click at [374, 138] on body "Inbox Kenneth Umali Online Set yourself offline Set yourself on break Profile S…" at bounding box center [448, 212] width 896 height 425
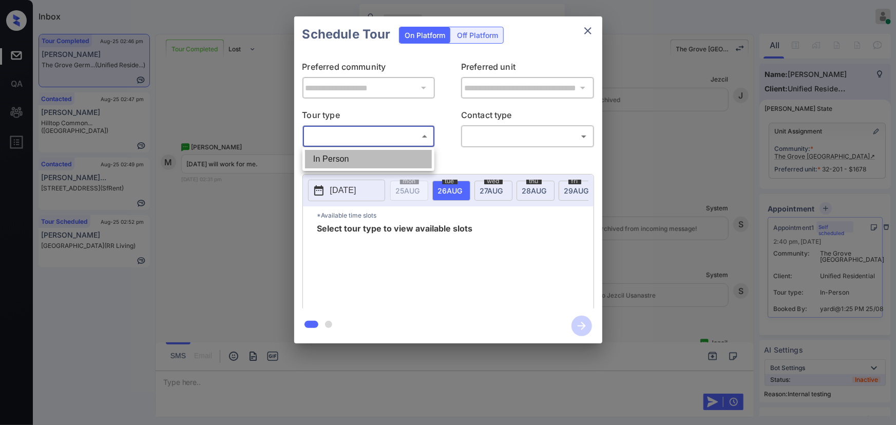
click at [355, 161] on li "In Person" at bounding box center [368, 159] width 127 height 18
type input "********"
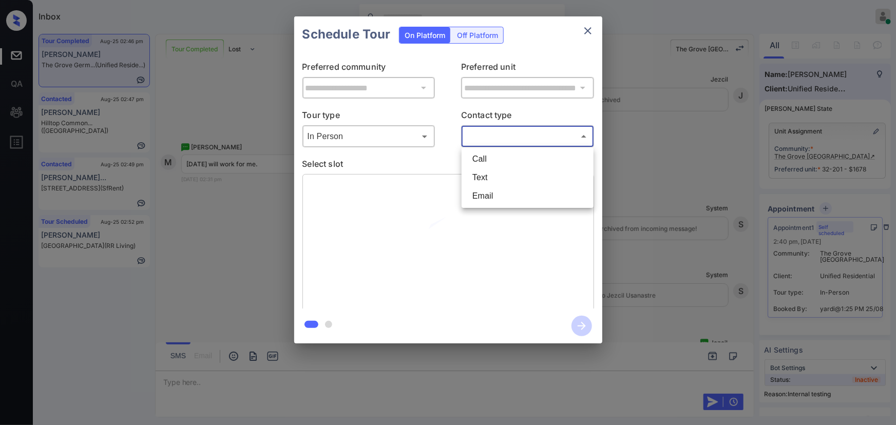
click at [492, 138] on body "Inbox Kenneth Umali Online Set yourself offline Set yourself on break Profile S…" at bounding box center [448, 212] width 896 height 425
click at [481, 180] on li "Text" at bounding box center [527, 177] width 127 height 18
type input "****"
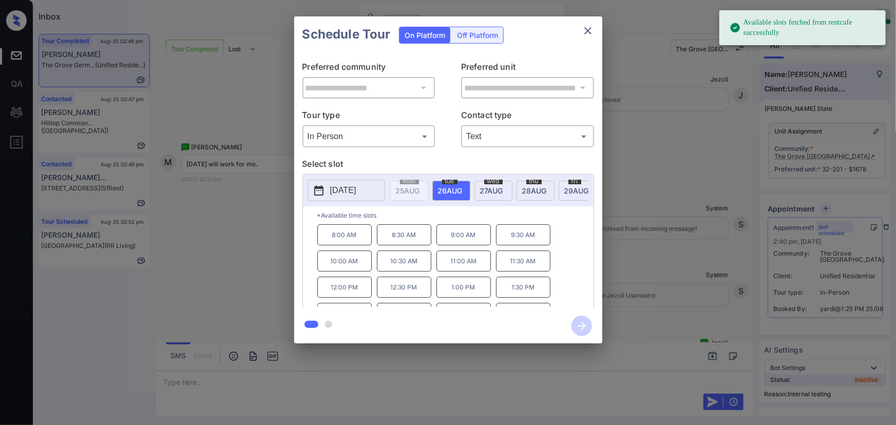
click at [373, 192] on button "2025-08-26" at bounding box center [346, 191] width 77 height 22
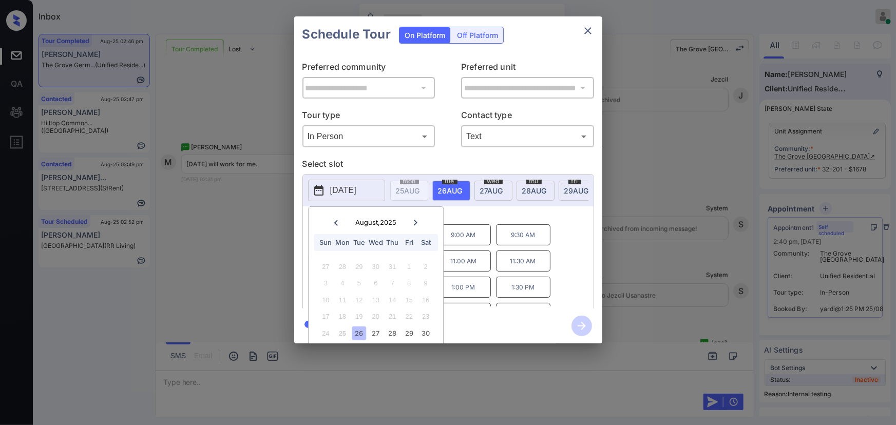
click at [419, 221] on div at bounding box center [416, 222] width 14 height 13
click at [392, 267] on div "4" at bounding box center [393, 267] width 14 height 14
click at [482, 288] on div "8:00 AM 8:30 AM 9:00 AM 9:30 AM 10:00 AM 10:30 AM 11:00 AM 11:30 AM 12:00 PM 12…" at bounding box center [455, 265] width 276 height 82
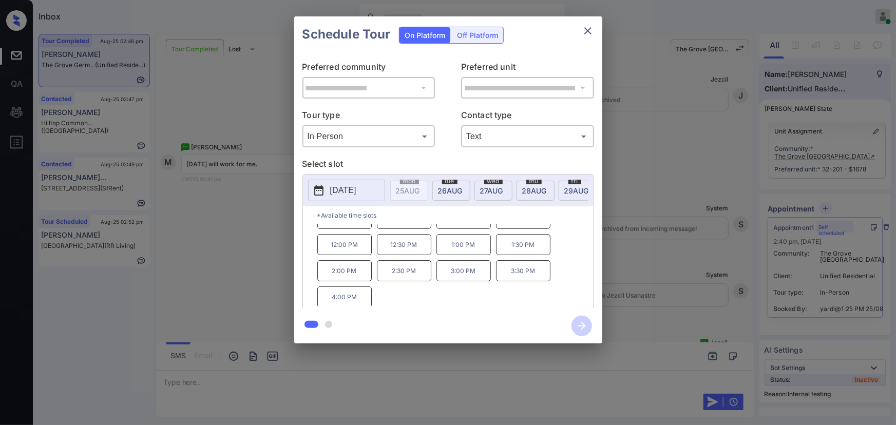
click at [335, 295] on p "4:00 PM" at bounding box center [344, 297] width 54 height 21
click at [691, 275] on div "**********" at bounding box center [448, 180] width 896 height 360
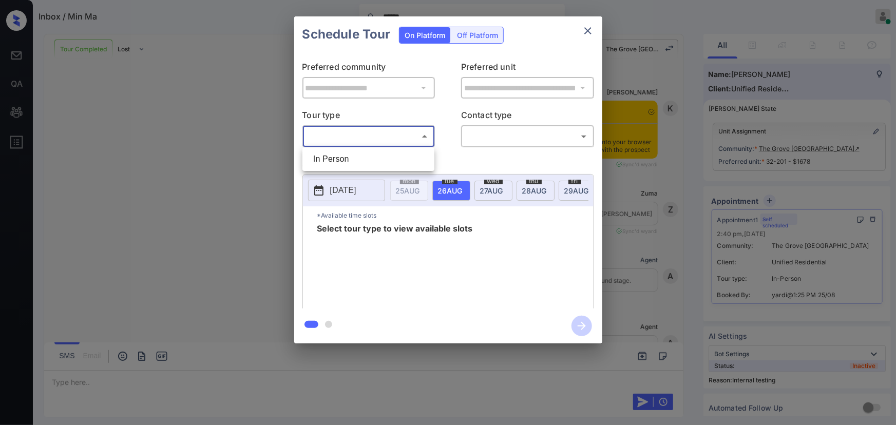
scroll to position [12312, 0]
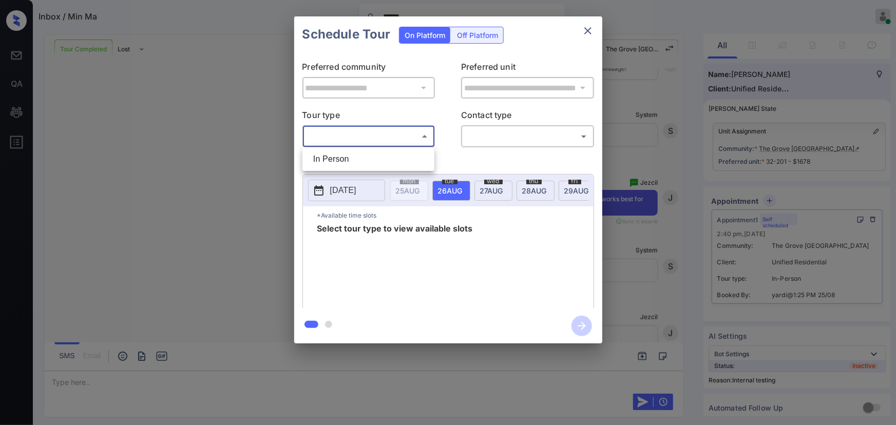
click at [374, 135] on body "Inbox / Min Ma ****** Kenneth Umali Online Set yourself offline Set yourself on…" at bounding box center [448, 212] width 896 height 425
click at [350, 161] on li "In Person" at bounding box center [368, 159] width 127 height 18
type input "********"
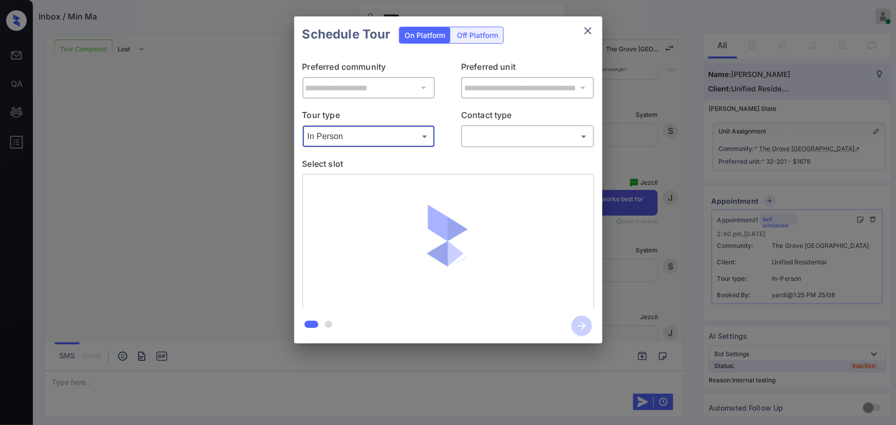
click at [512, 137] on body "Inbox / Min Ma ****** Kenneth Umali Online Set yourself offline Set yourself on…" at bounding box center [448, 212] width 896 height 425
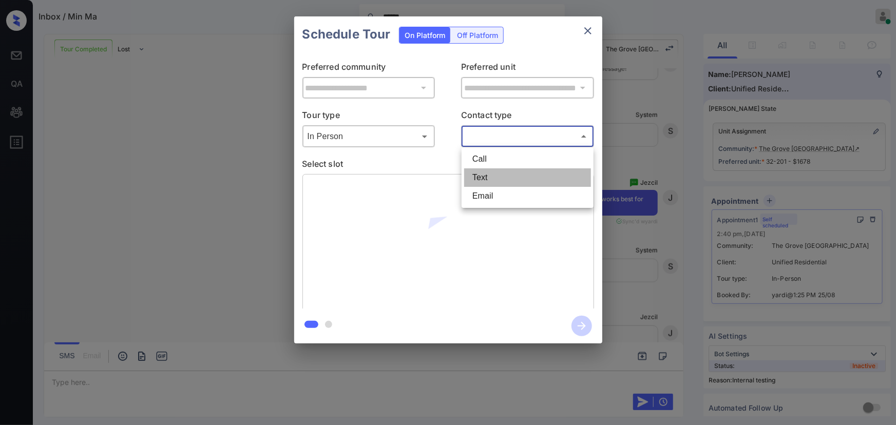
click at [486, 180] on li "Text" at bounding box center [527, 177] width 127 height 18
type input "****"
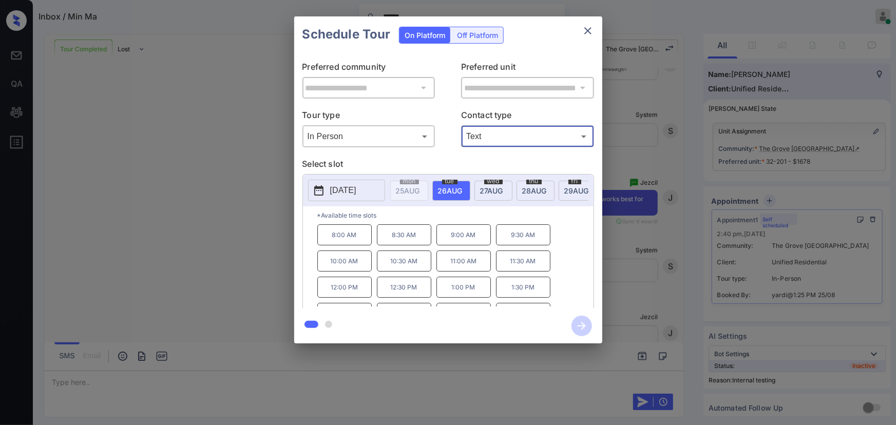
click at [356, 190] on p "2025-08-26" at bounding box center [343, 190] width 26 height 12
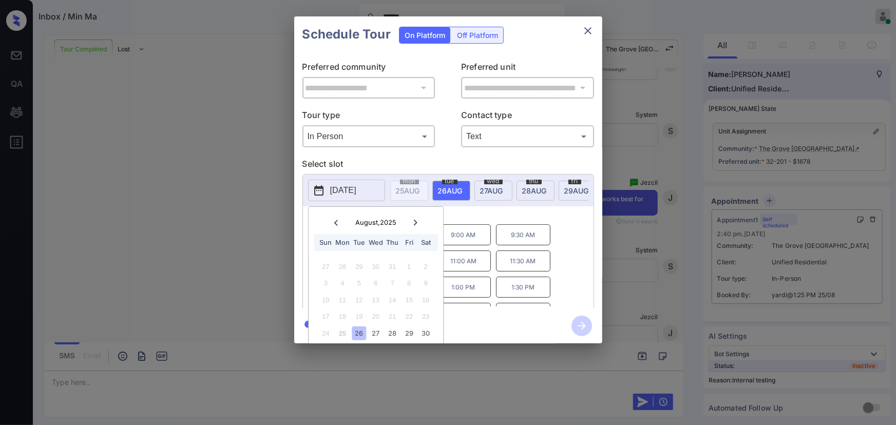
click at [416, 220] on icon at bounding box center [416, 223] width 4 height 6
click at [391, 267] on div "4" at bounding box center [393, 267] width 14 height 14
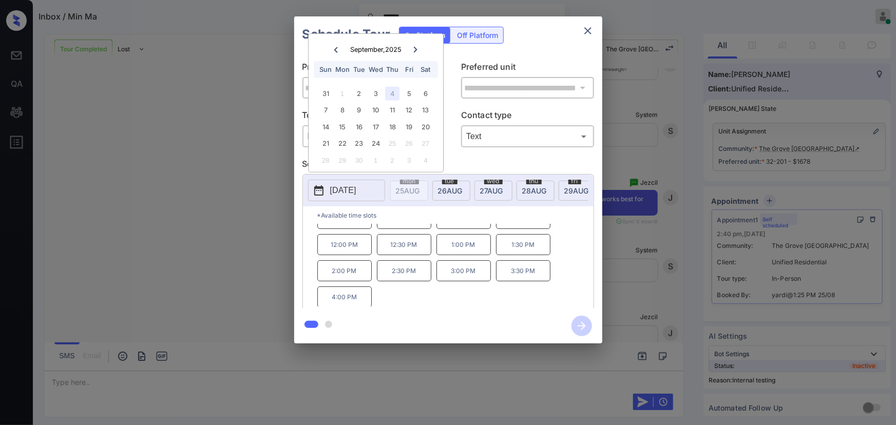
click at [508, 295] on div "8:00 AM 8:30 AM 9:00 AM 9:30 AM 10:00 AM 10:30 AM 11:00 AM 11:30 AM 12:00 PM 12…" at bounding box center [455, 265] width 276 height 82
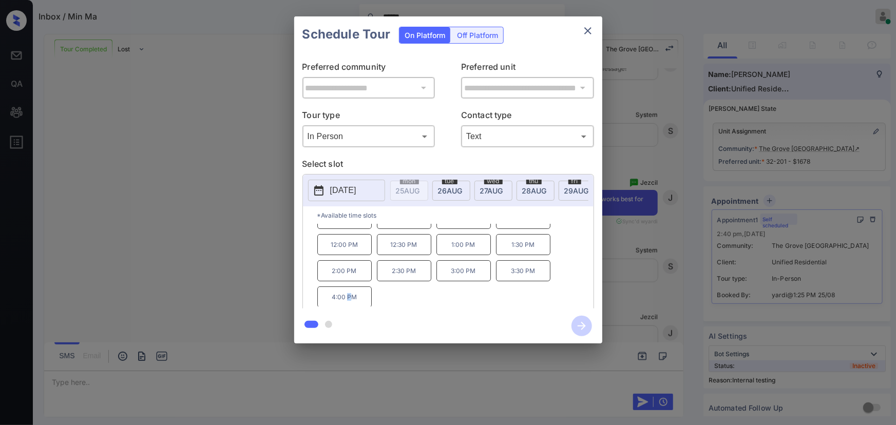
click at [349, 298] on p "4:00 PM" at bounding box center [344, 297] width 54 height 21
click at [579, 324] on icon "button" at bounding box center [582, 326] width 21 height 21
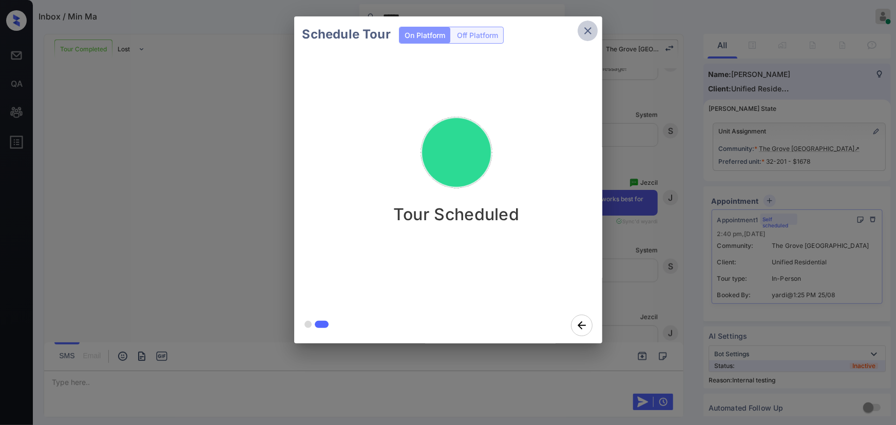
click at [590, 30] on icon "close" at bounding box center [588, 31] width 12 height 12
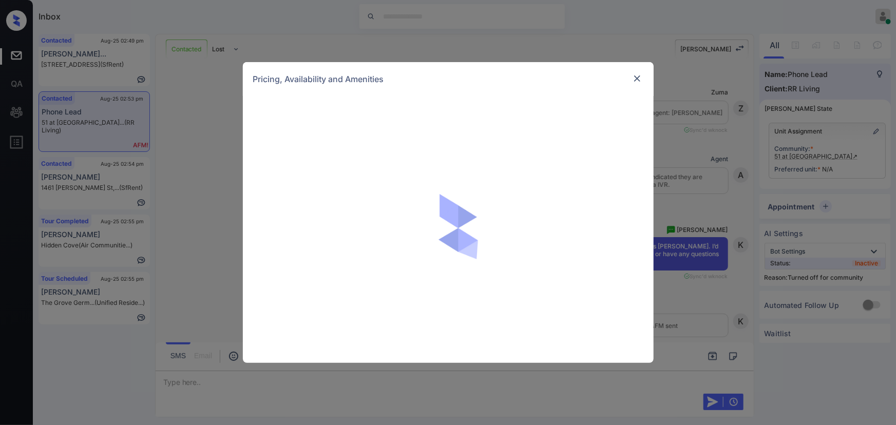
scroll to position [462, 0]
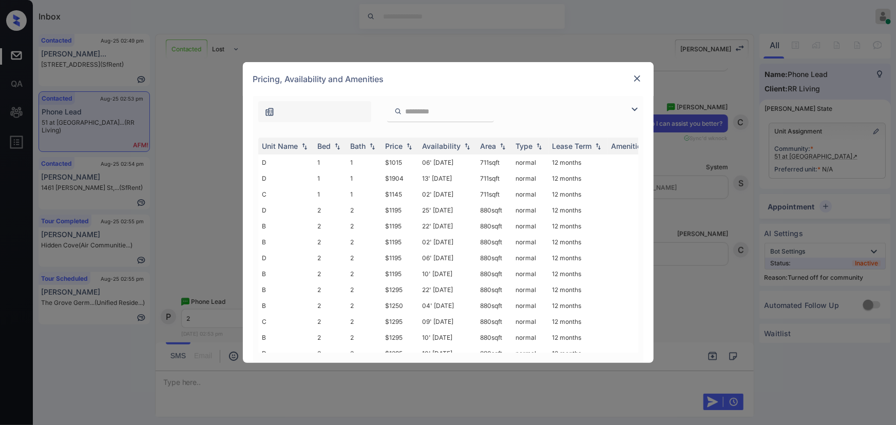
click at [632, 109] on img at bounding box center [635, 109] width 12 height 12
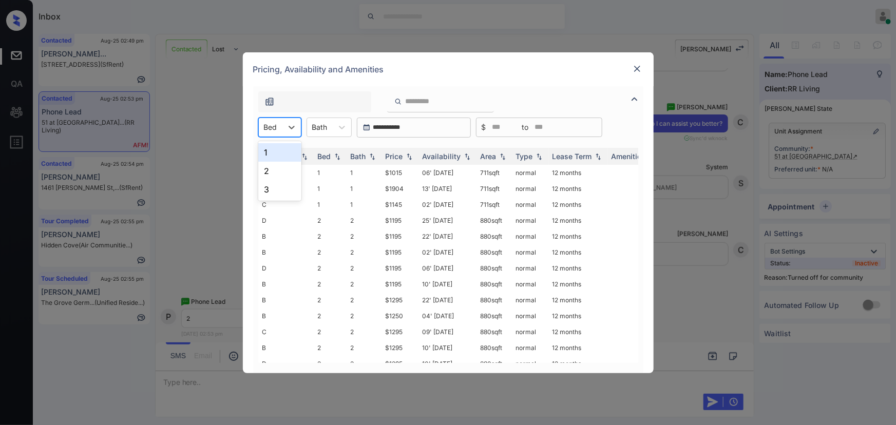
click at [276, 125] on div at bounding box center [270, 127] width 13 height 11
click at [267, 168] on div "2" at bounding box center [279, 171] width 43 height 18
click at [331, 129] on div at bounding box center [326, 127] width 15 height 11
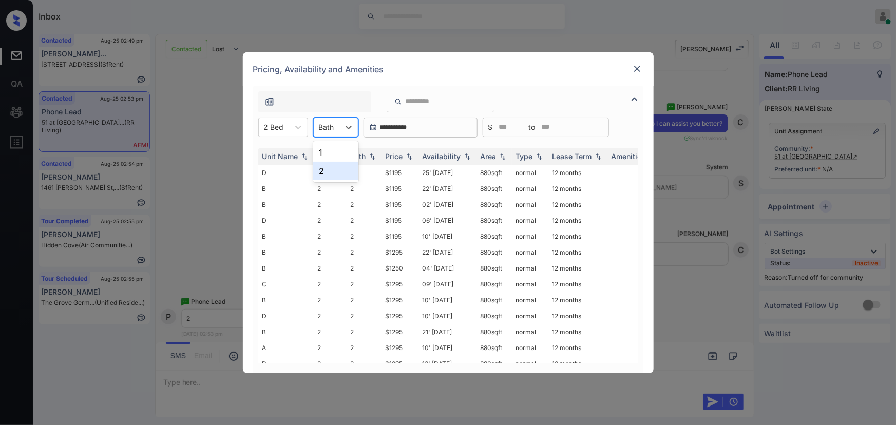
click at [331, 165] on div "2" at bounding box center [335, 171] width 45 height 18
click at [411, 157] on img at bounding box center [409, 156] width 10 height 7
click at [411, 157] on img at bounding box center [409, 157] width 10 height 8
click at [486, 176] on td "880 sqft" at bounding box center [494, 173] width 35 height 16
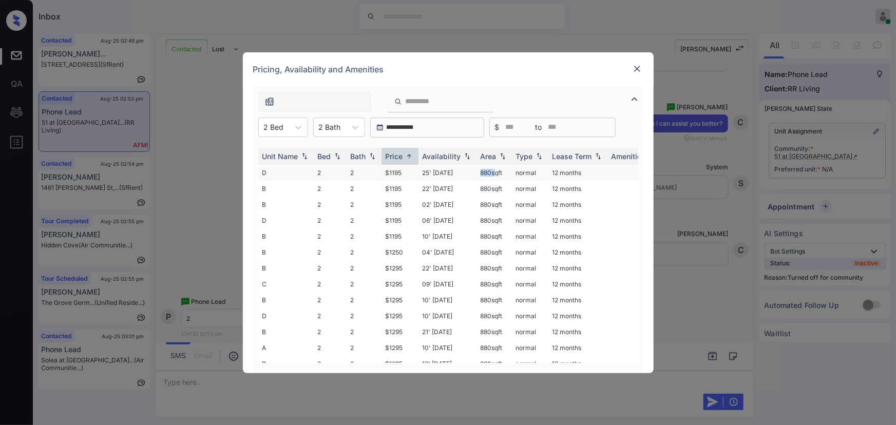
click at [486, 176] on td "880 sqft" at bounding box center [494, 173] width 35 height 16
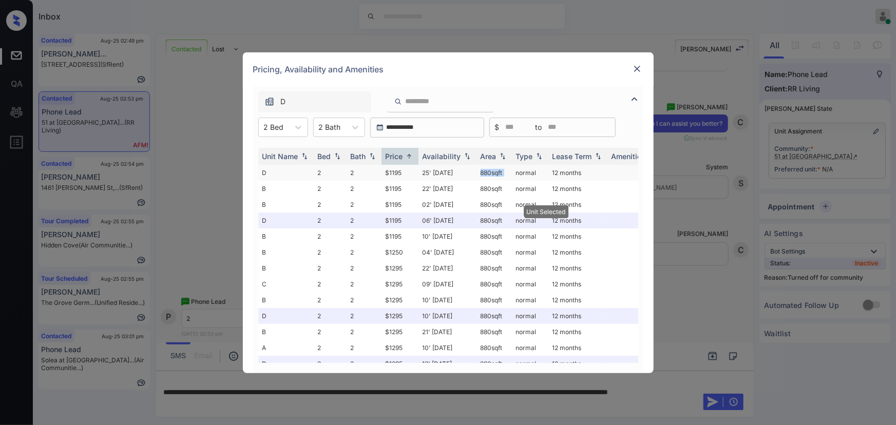
click at [486, 176] on td "880 sqft" at bounding box center [494, 173] width 35 height 16
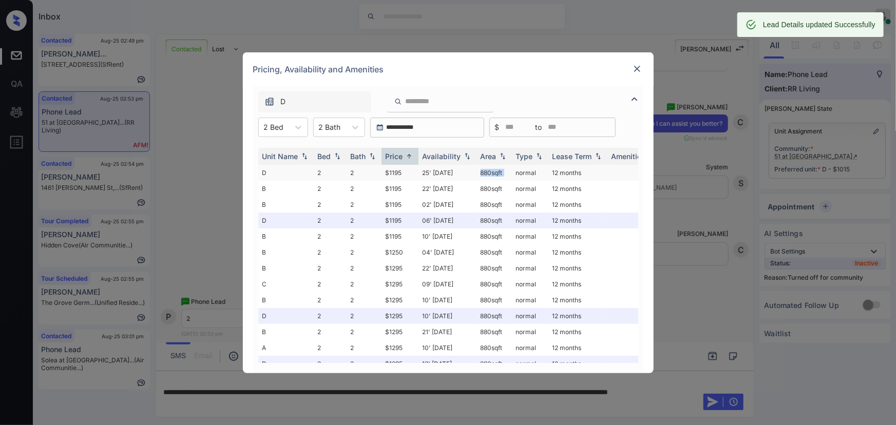
copy td "880 sqft"
click at [635, 67] on img at bounding box center [637, 69] width 10 height 10
